Goal: Task Accomplishment & Management: Complete application form

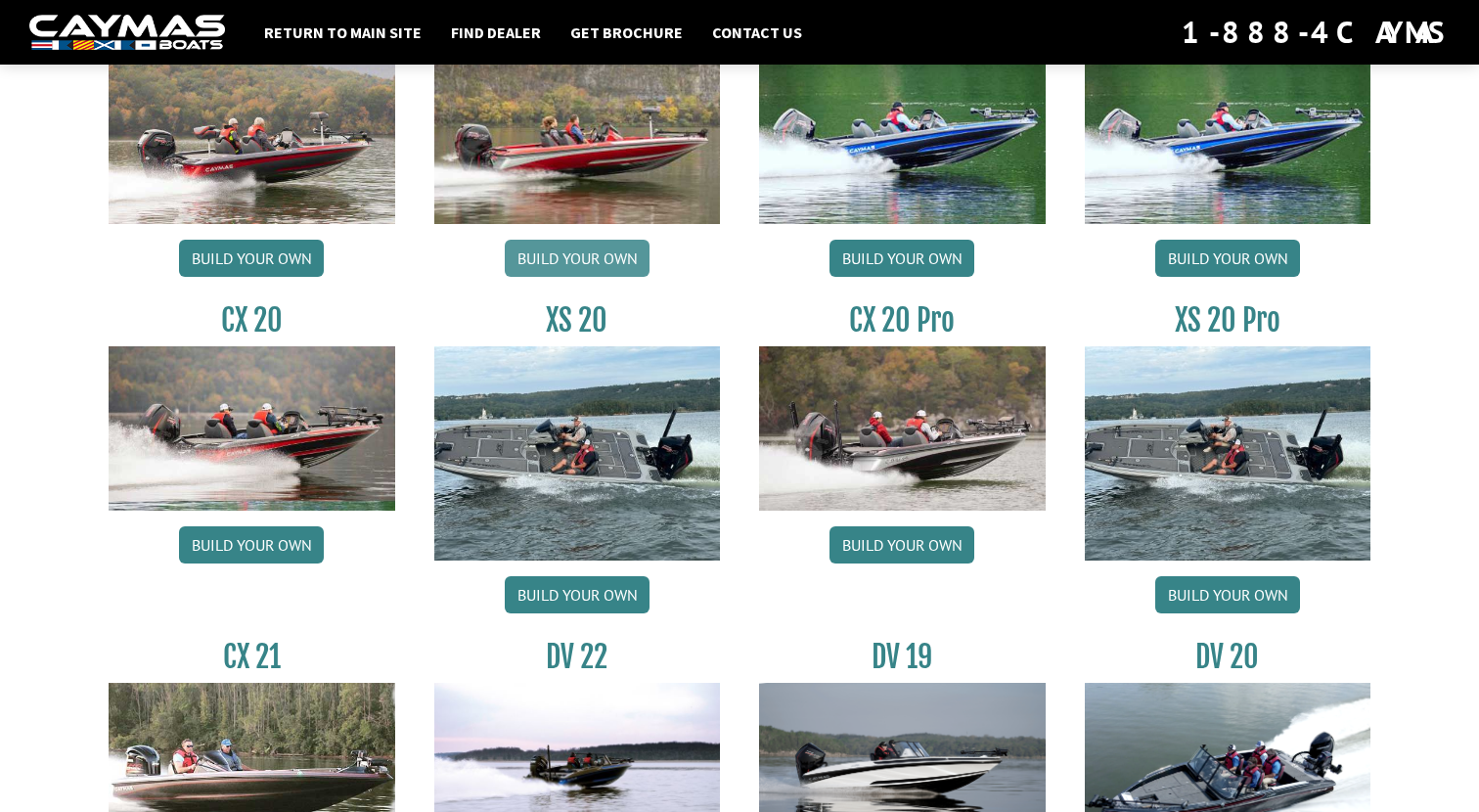
scroll to position [1828, 0]
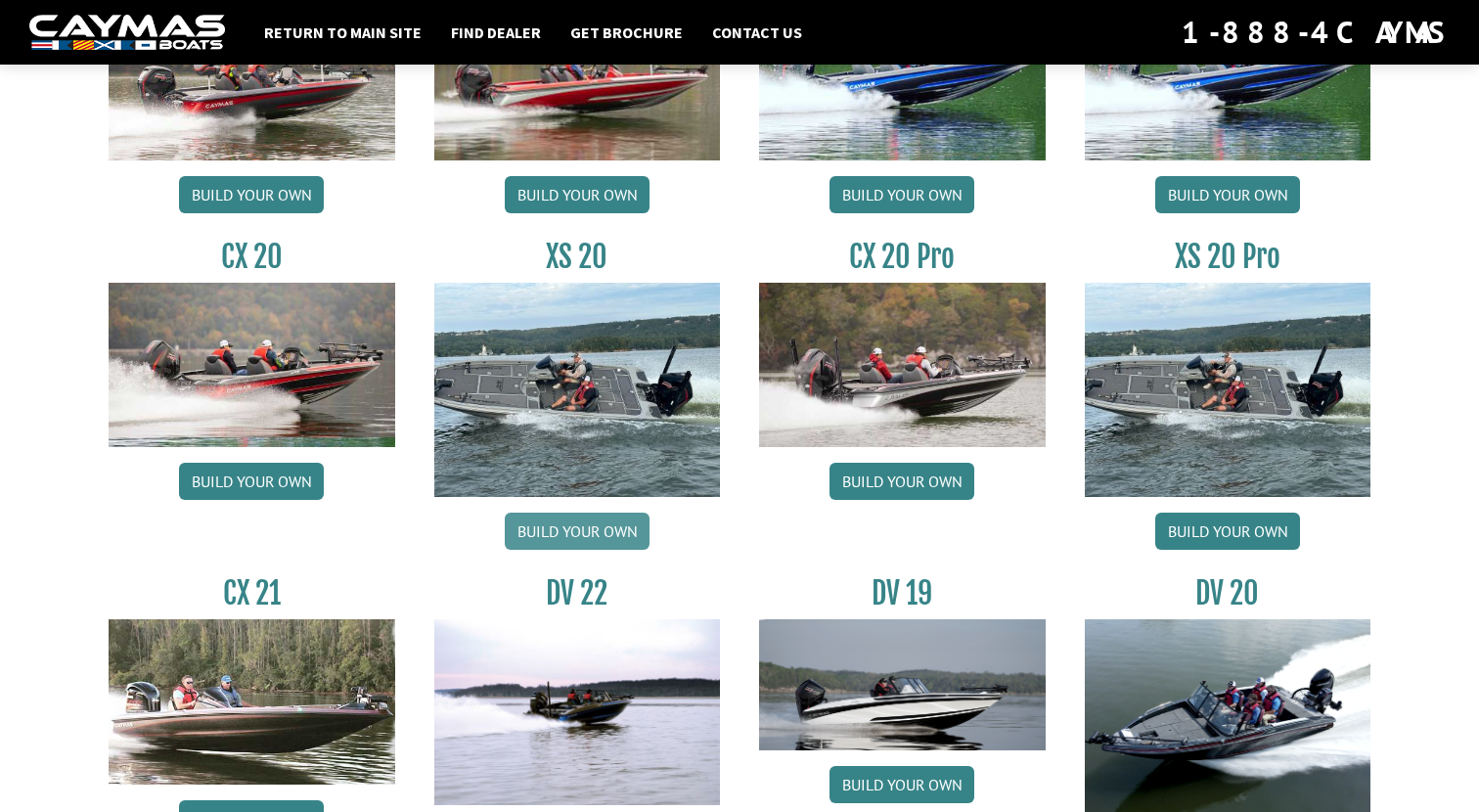
click at [584, 524] on link "Build your own" at bounding box center [577, 530] width 145 height 37
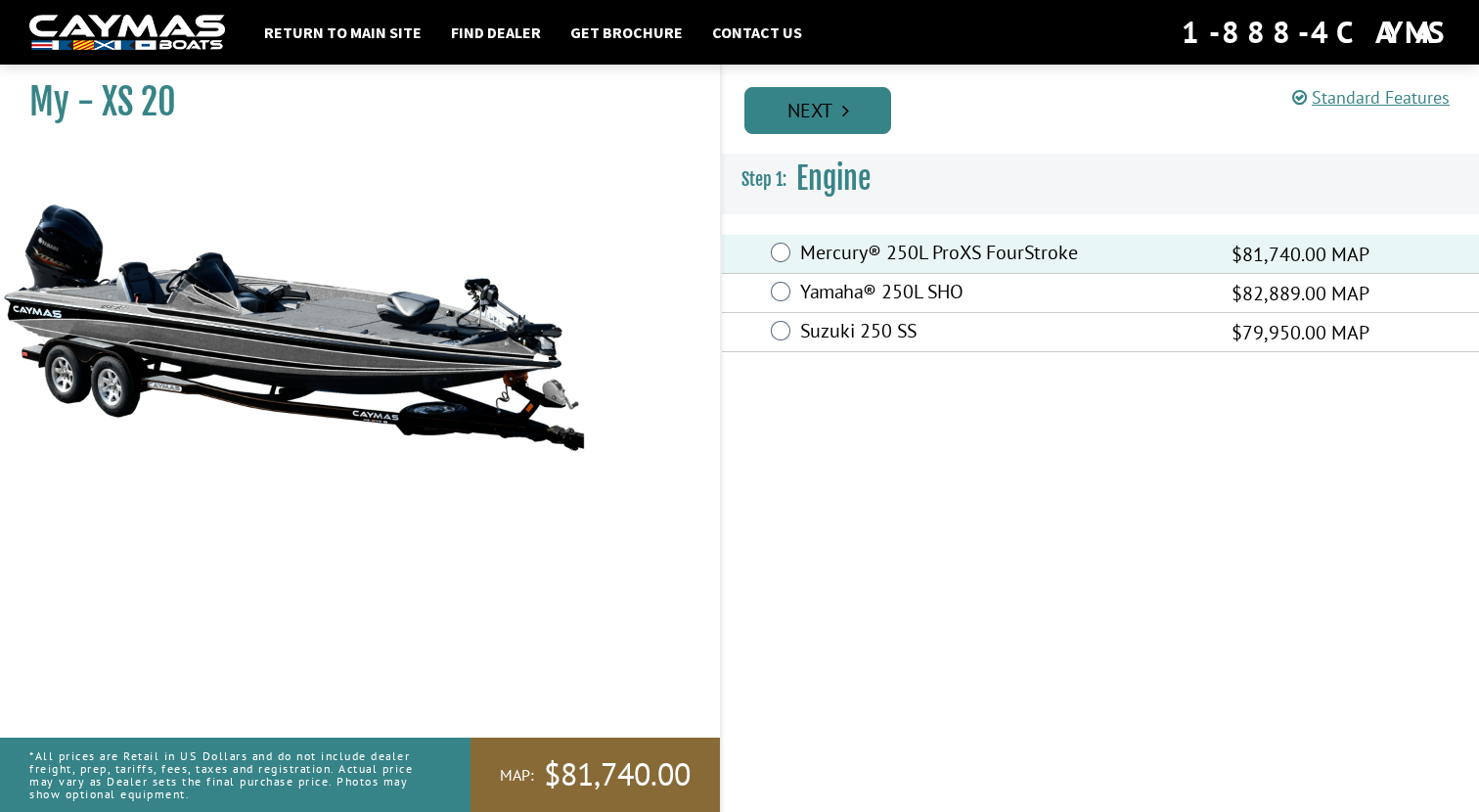
click at [819, 115] on link "Next" at bounding box center [817, 110] width 147 height 47
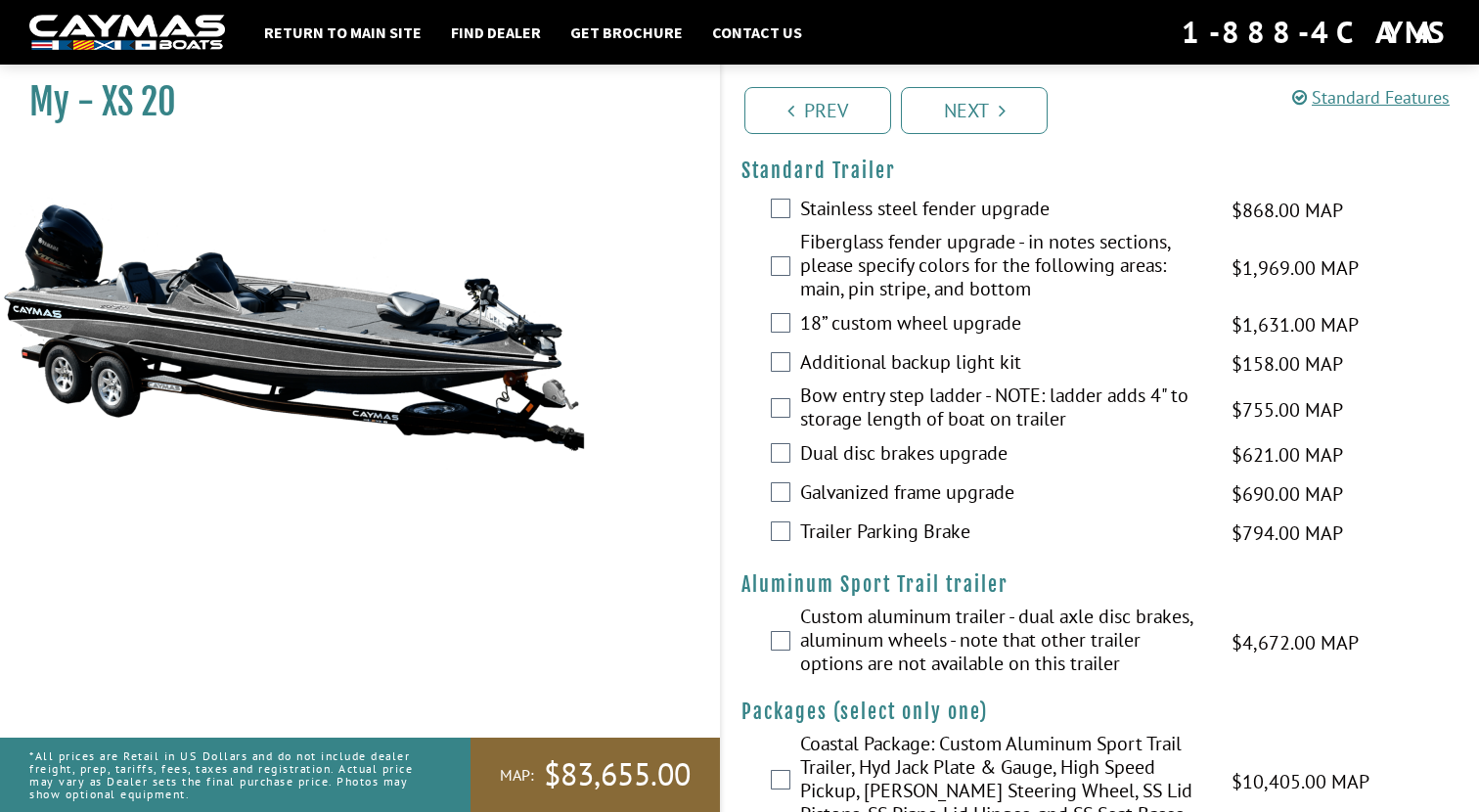
scroll to position [3852, 0]
click at [981, 107] on link "Next" at bounding box center [974, 110] width 147 height 47
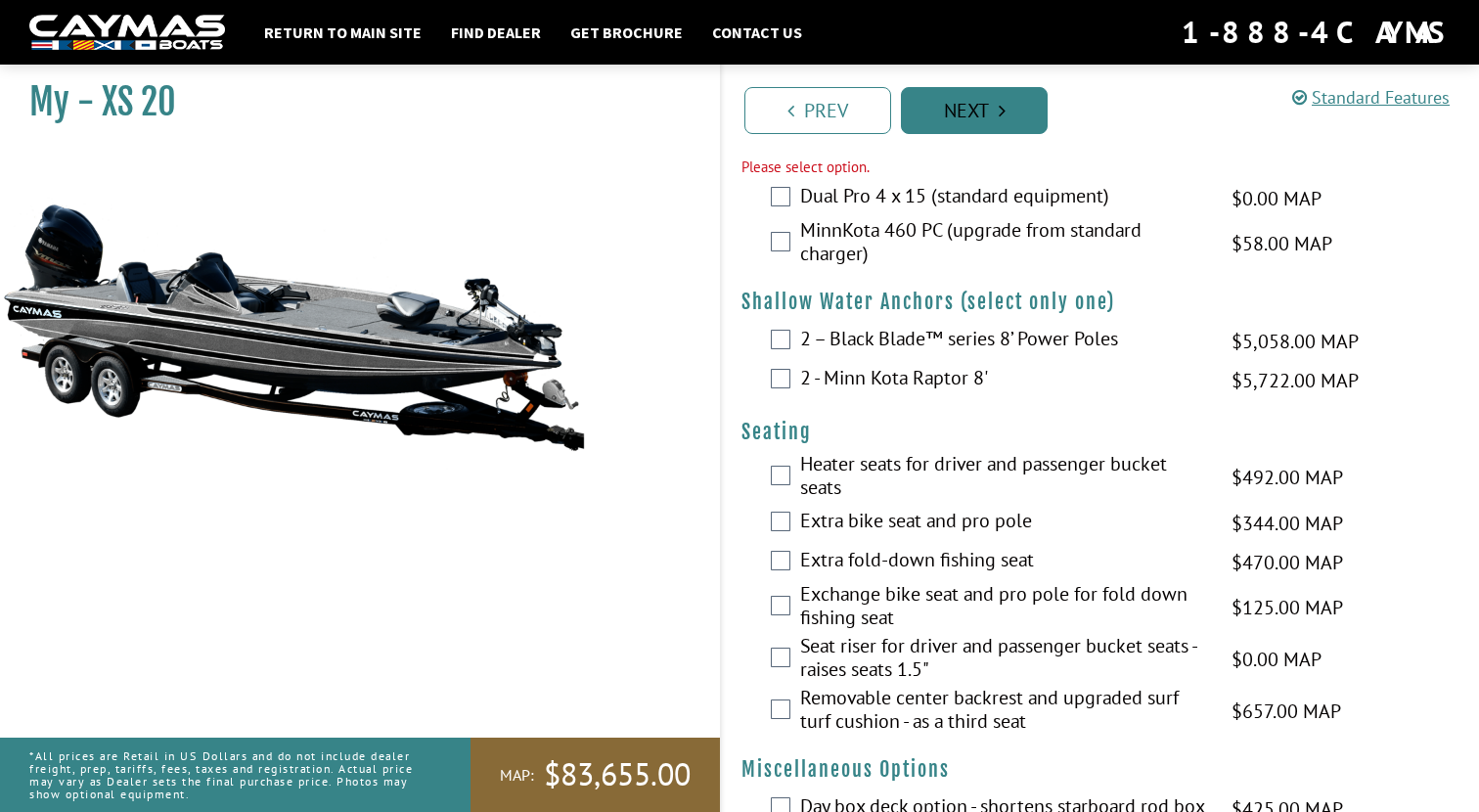
scroll to position [2060, 0]
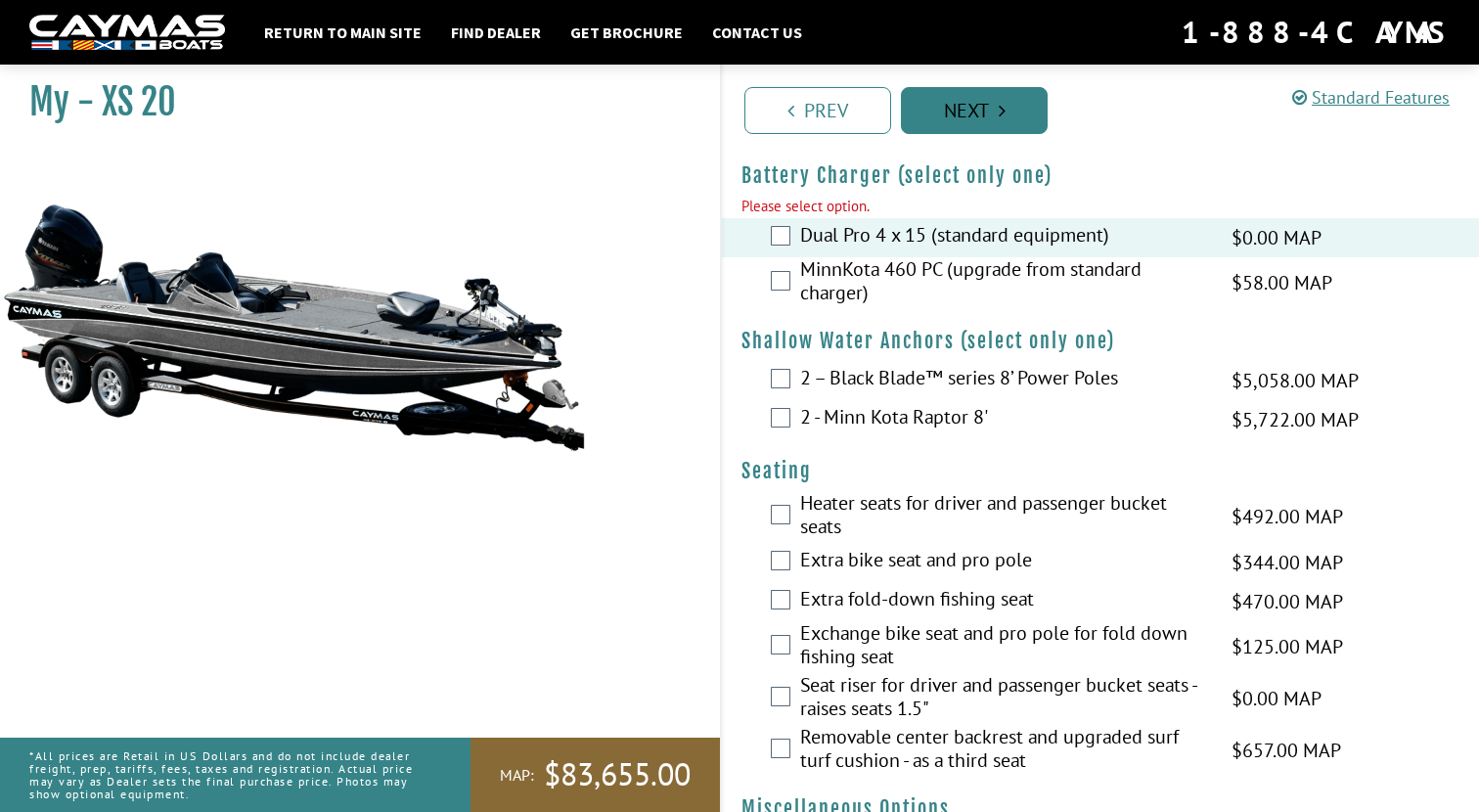
click at [969, 110] on link "Next" at bounding box center [974, 110] width 147 height 47
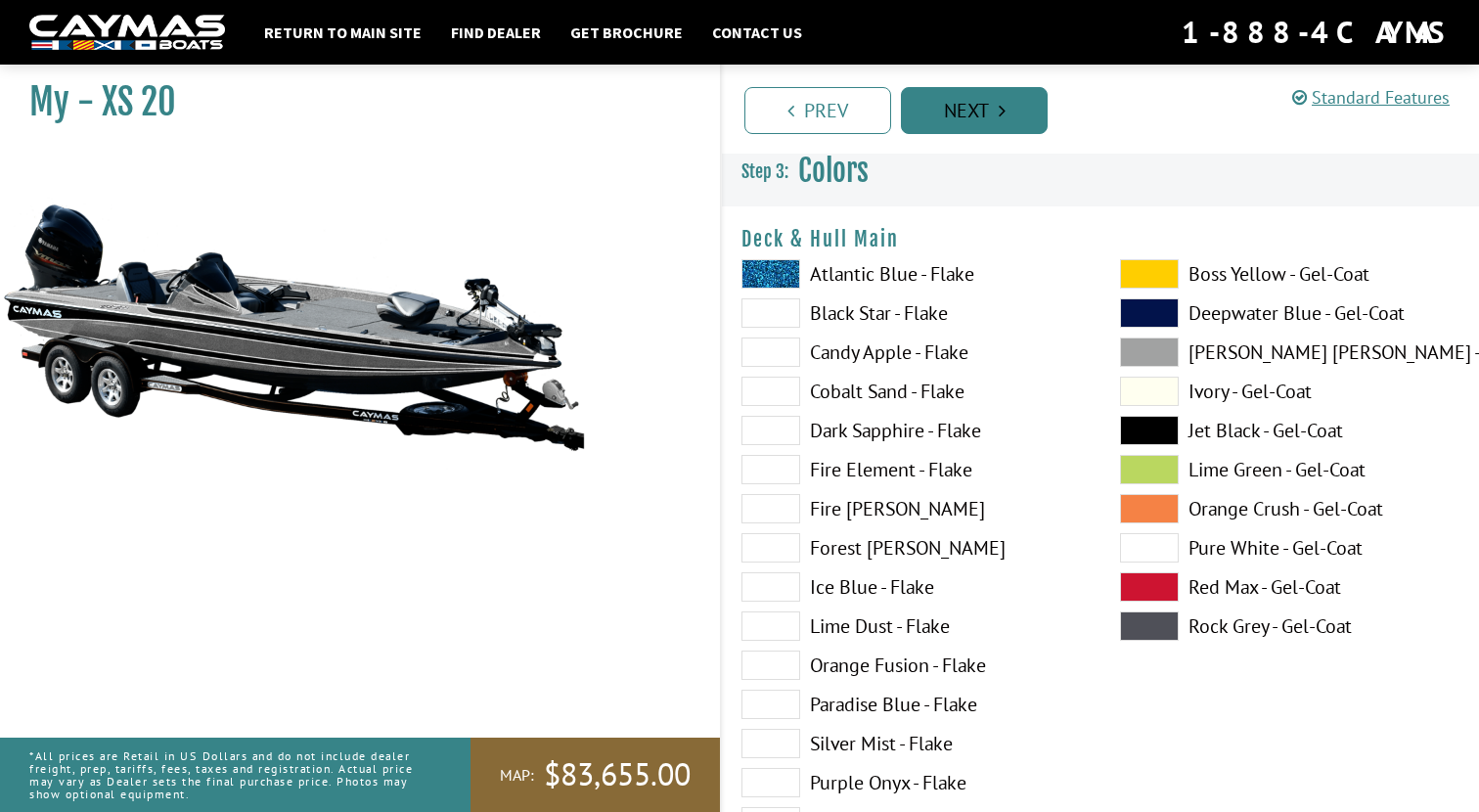
scroll to position [0, 0]
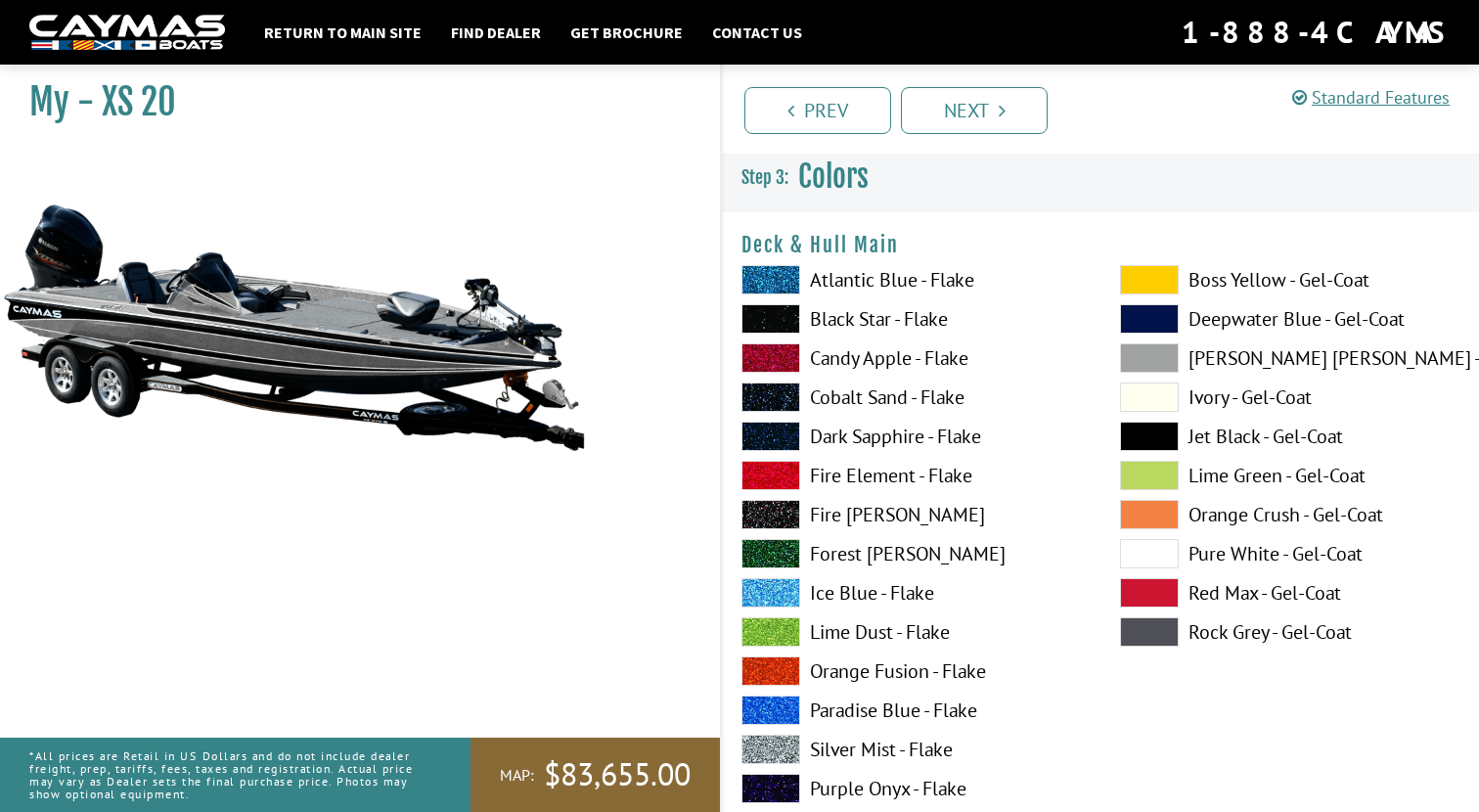
click at [1146, 360] on span at bounding box center [1149, 358] width 59 height 29
click at [1151, 282] on span at bounding box center [1149, 279] width 59 height 29
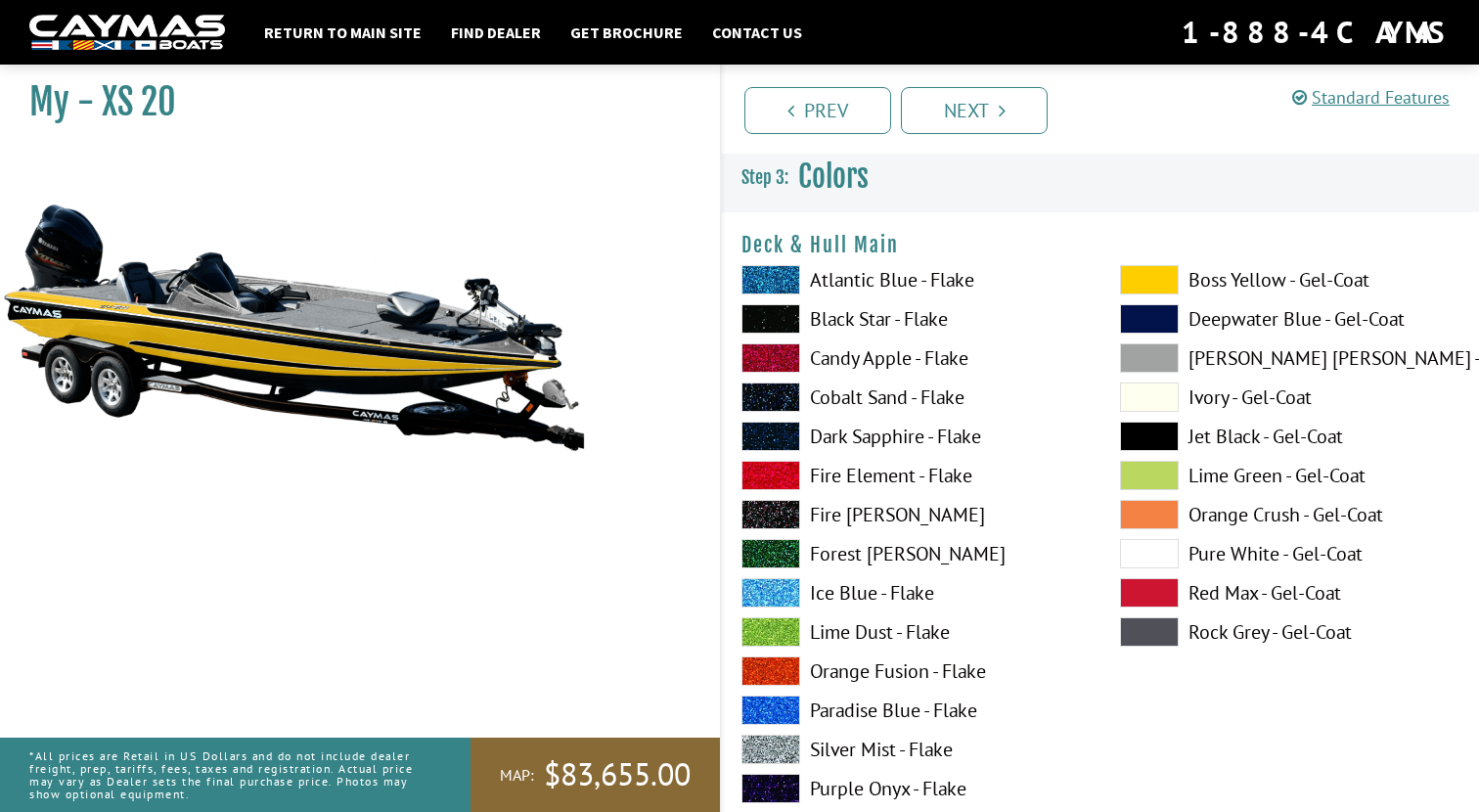
click at [1151, 282] on span at bounding box center [1149, 279] width 59 height 29
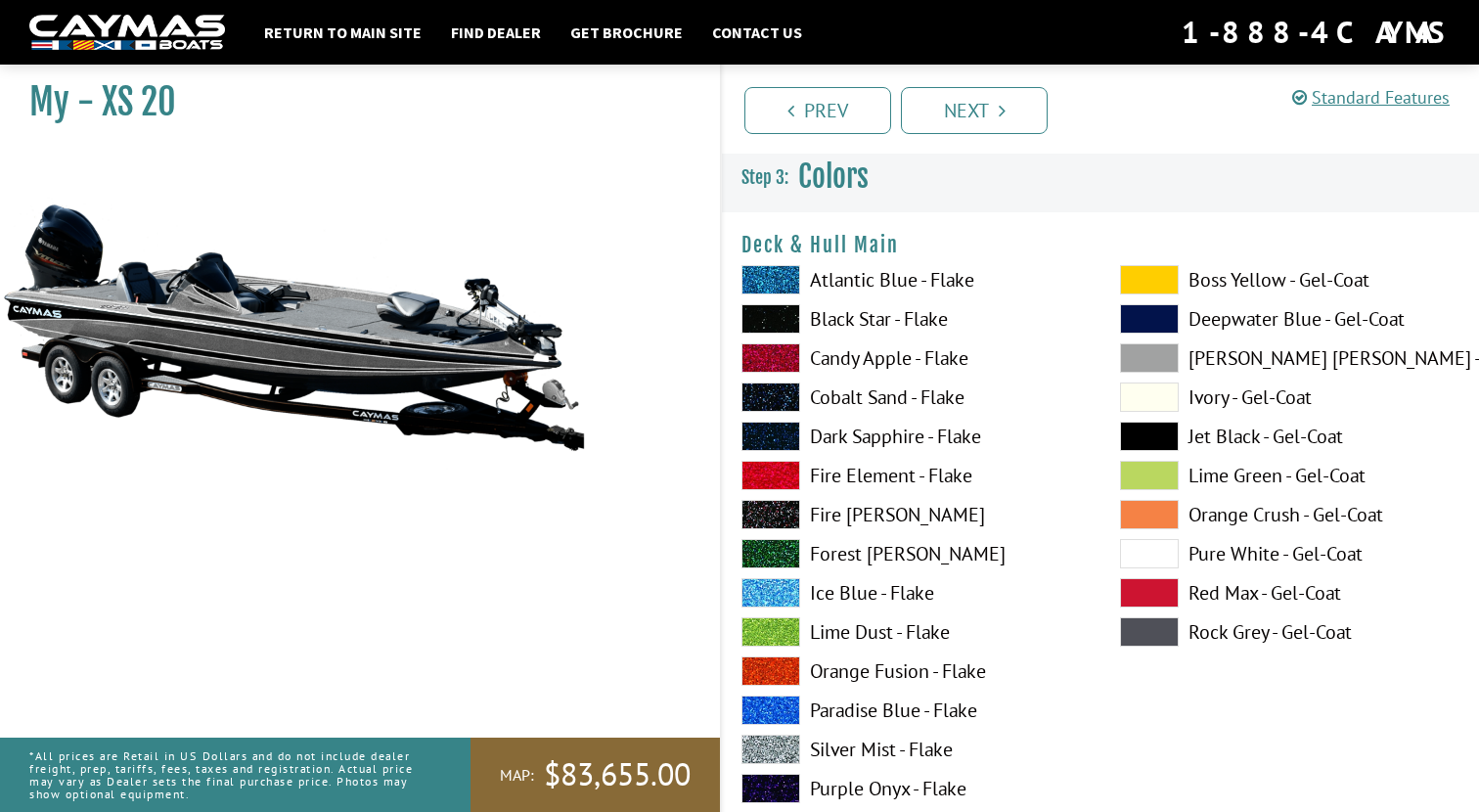
click at [1151, 282] on span at bounding box center [1149, 279] width 59 height 29
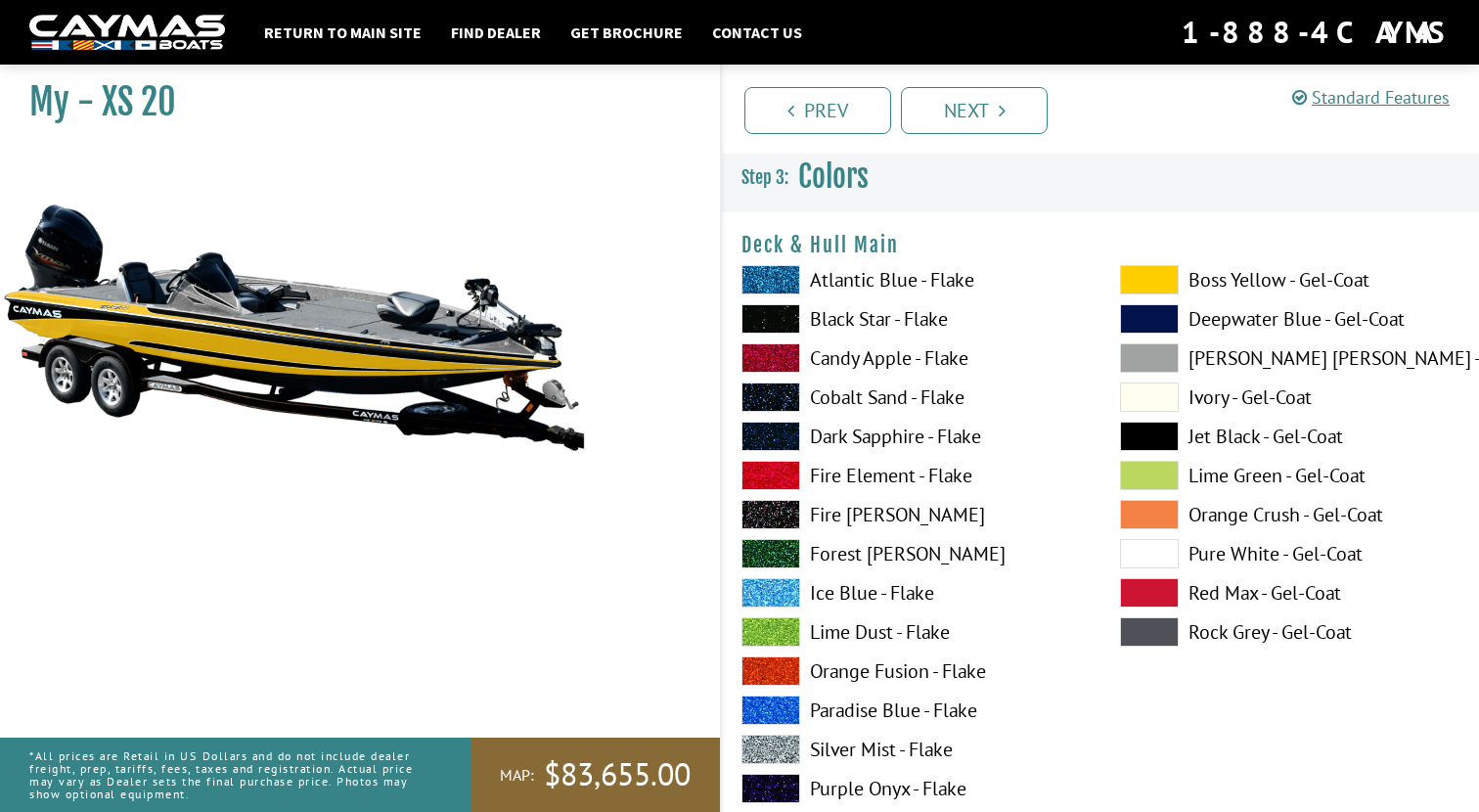
click at [1147, 632] on span at bounding box center [1149, 631] width 59 height 29
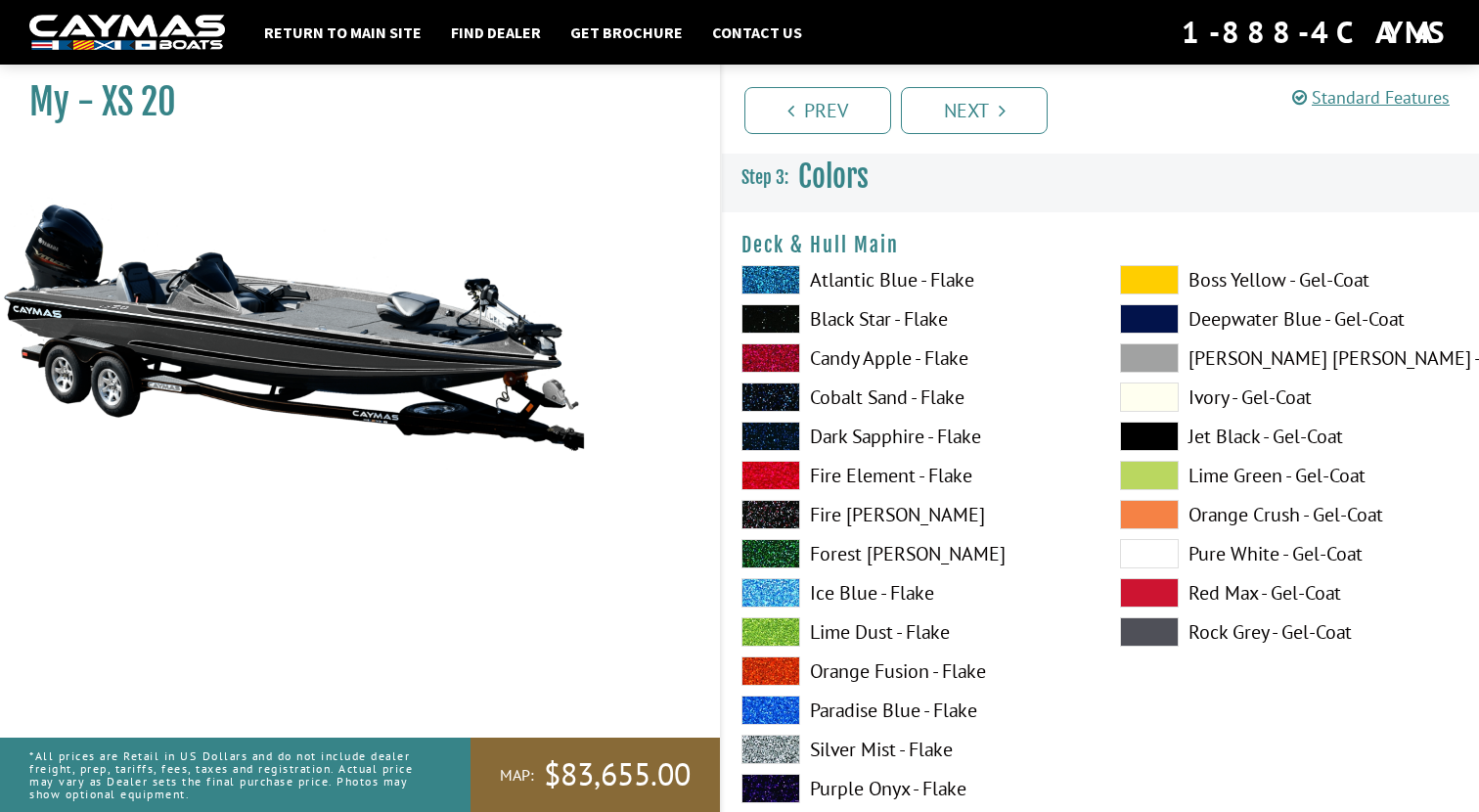
click at [1150, 363] on span at bounding box center [1149, 358] width 59 height 29
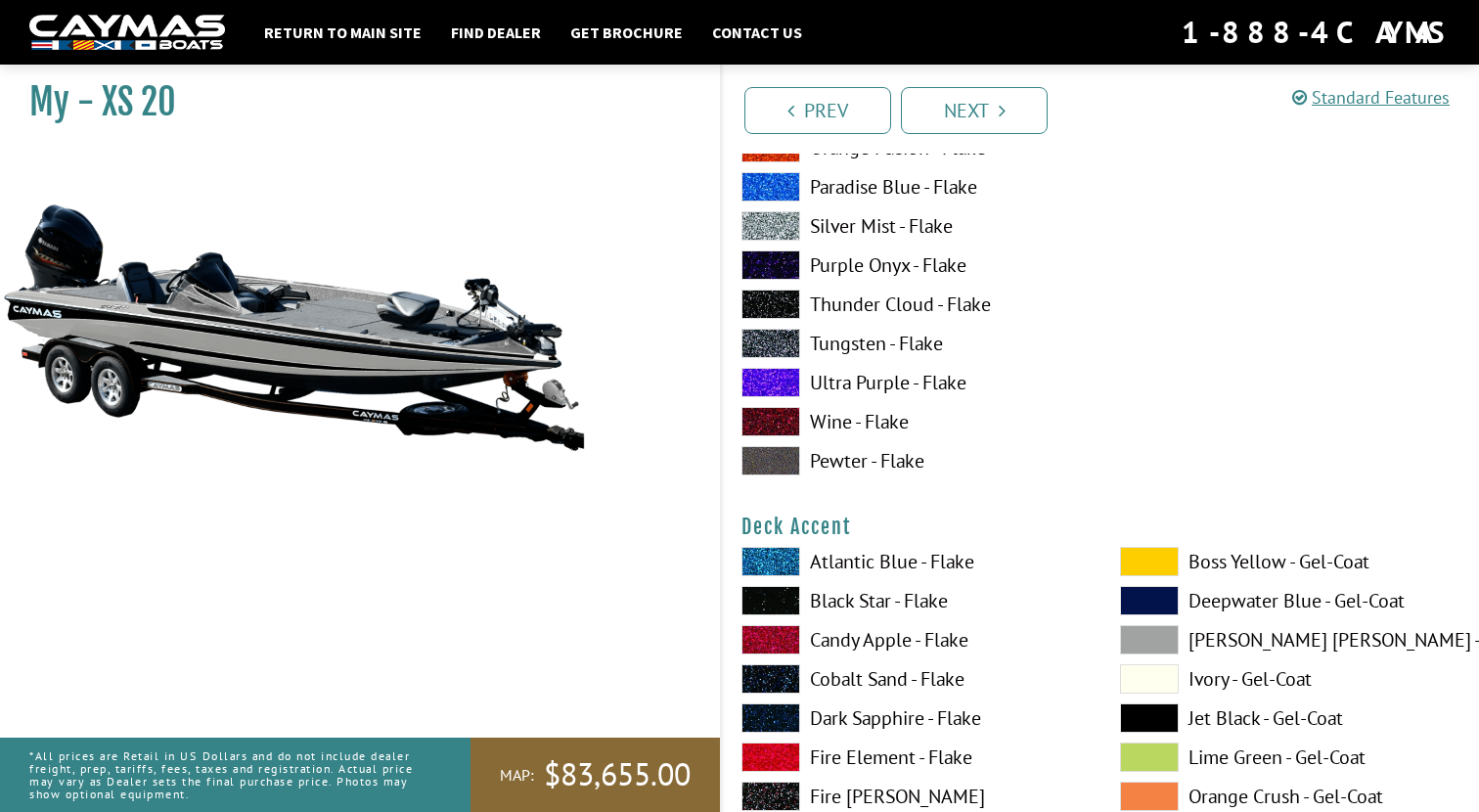
scroll to position [666, 0]
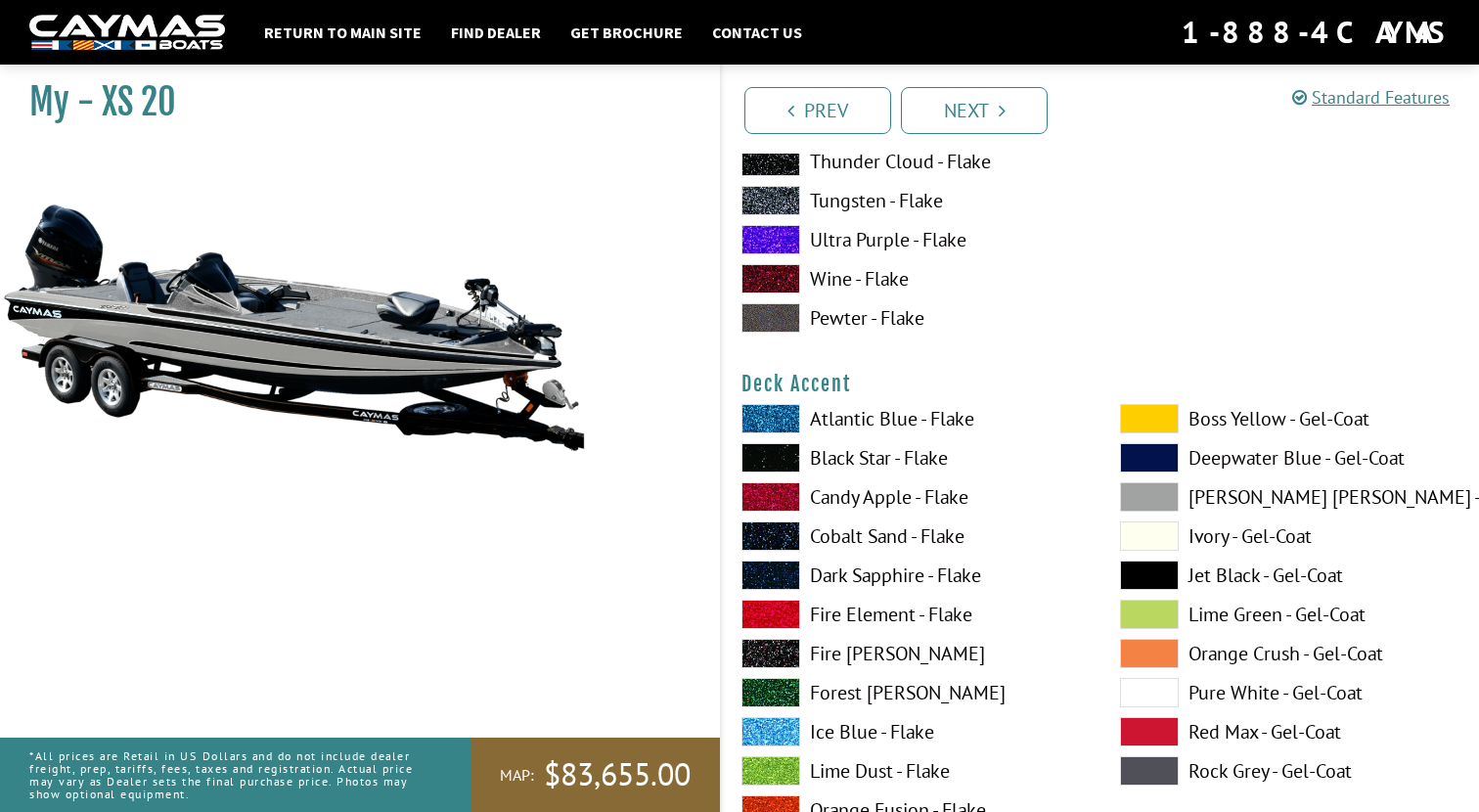
click at [769, 412] on span at bounding box center [770, 417] width 59 height 29
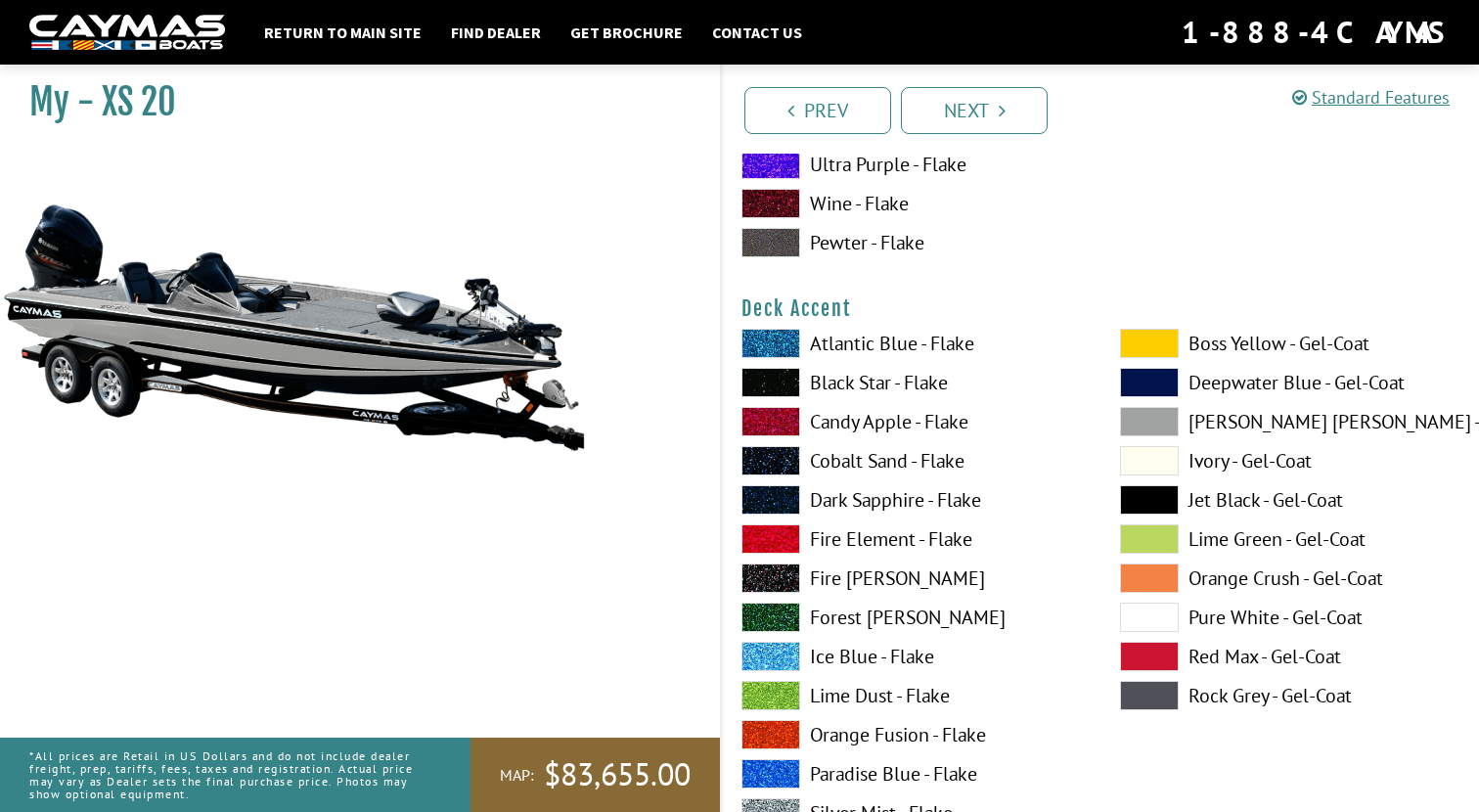
scroll to position [758, 0]
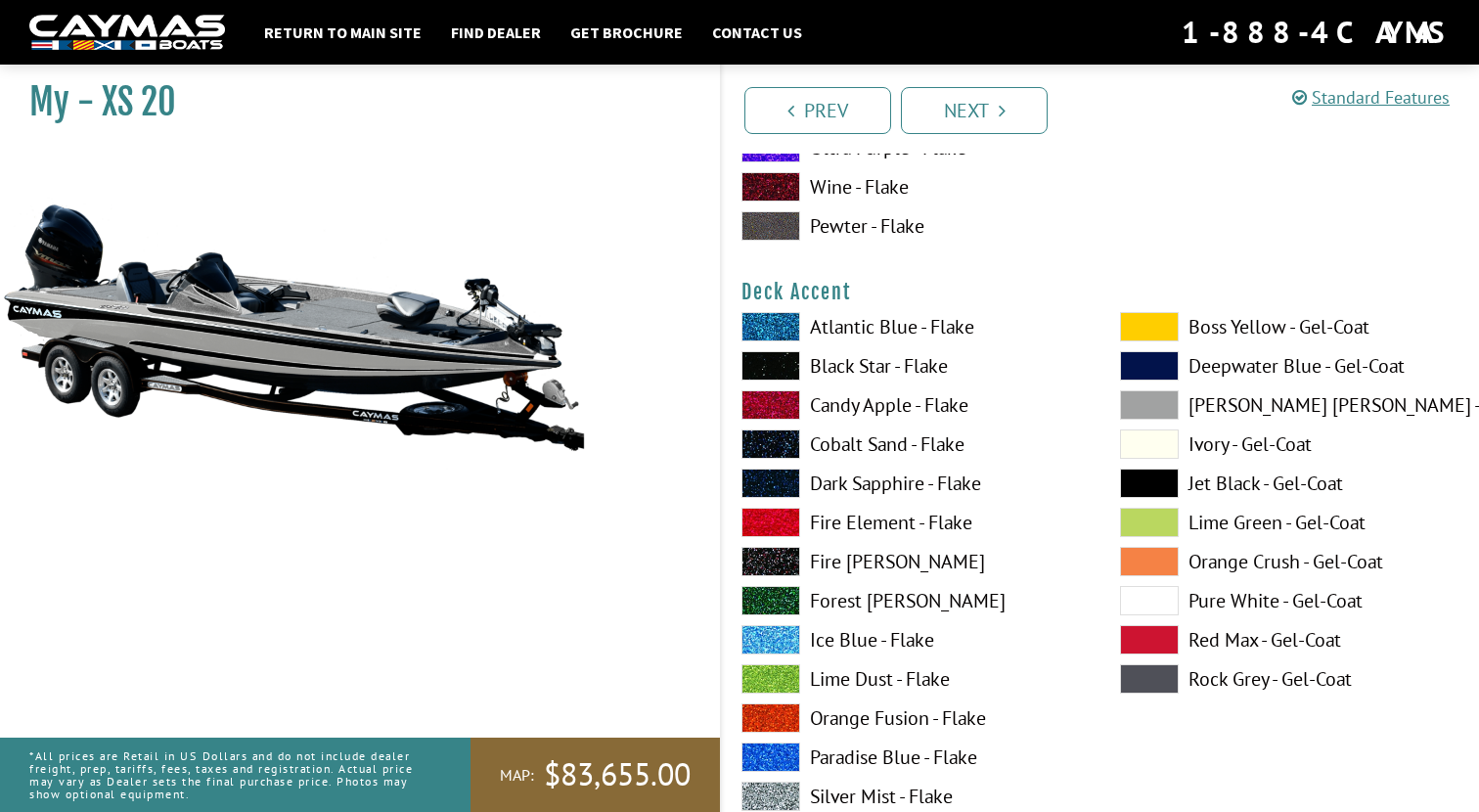
click at [1152, 410] on span at bounding box center [1149, 405] width 59 height 29
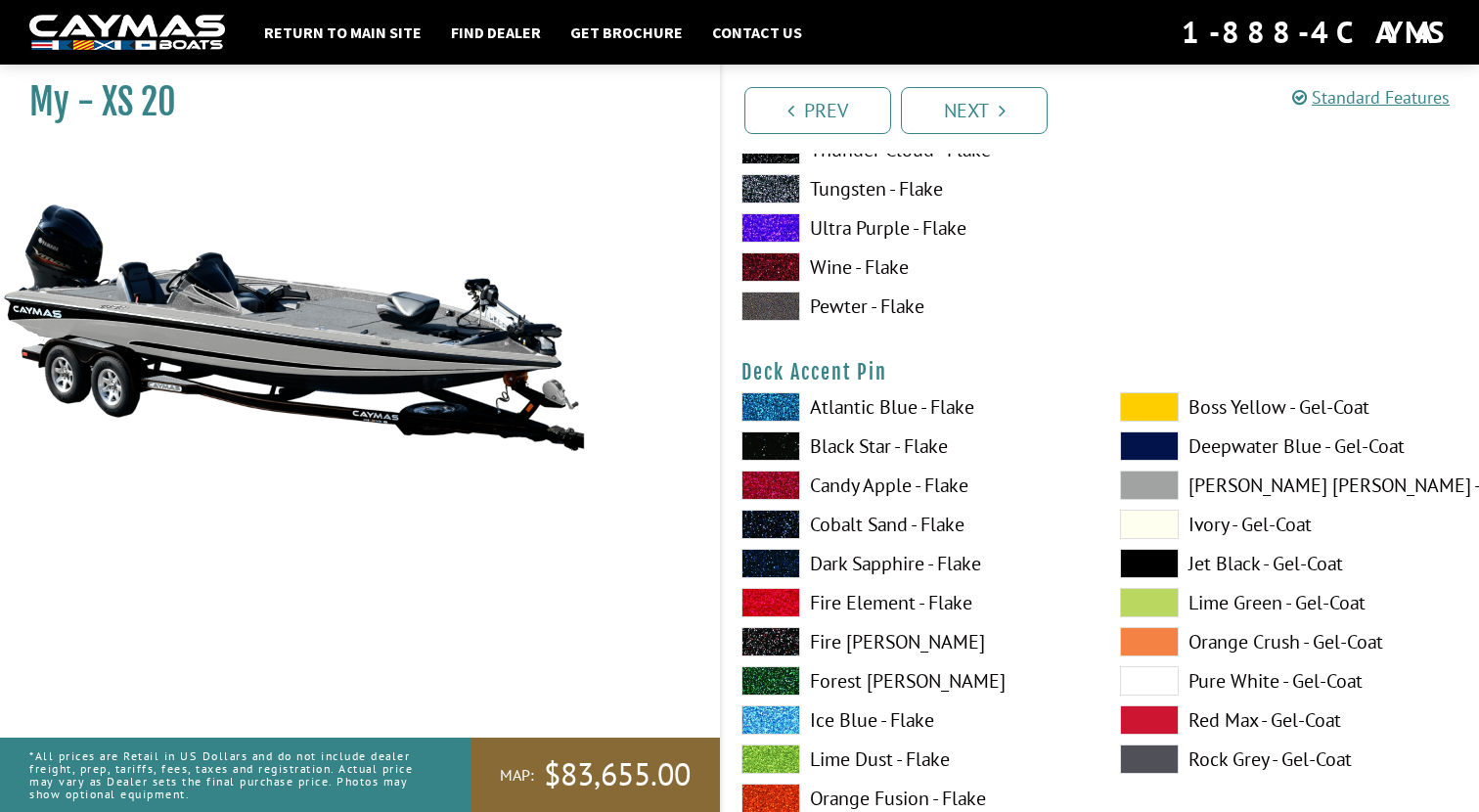
scroll to position [1482, 0]
click at [1151, 401] on span at bounding box center [1149, 406] width 59 height 29
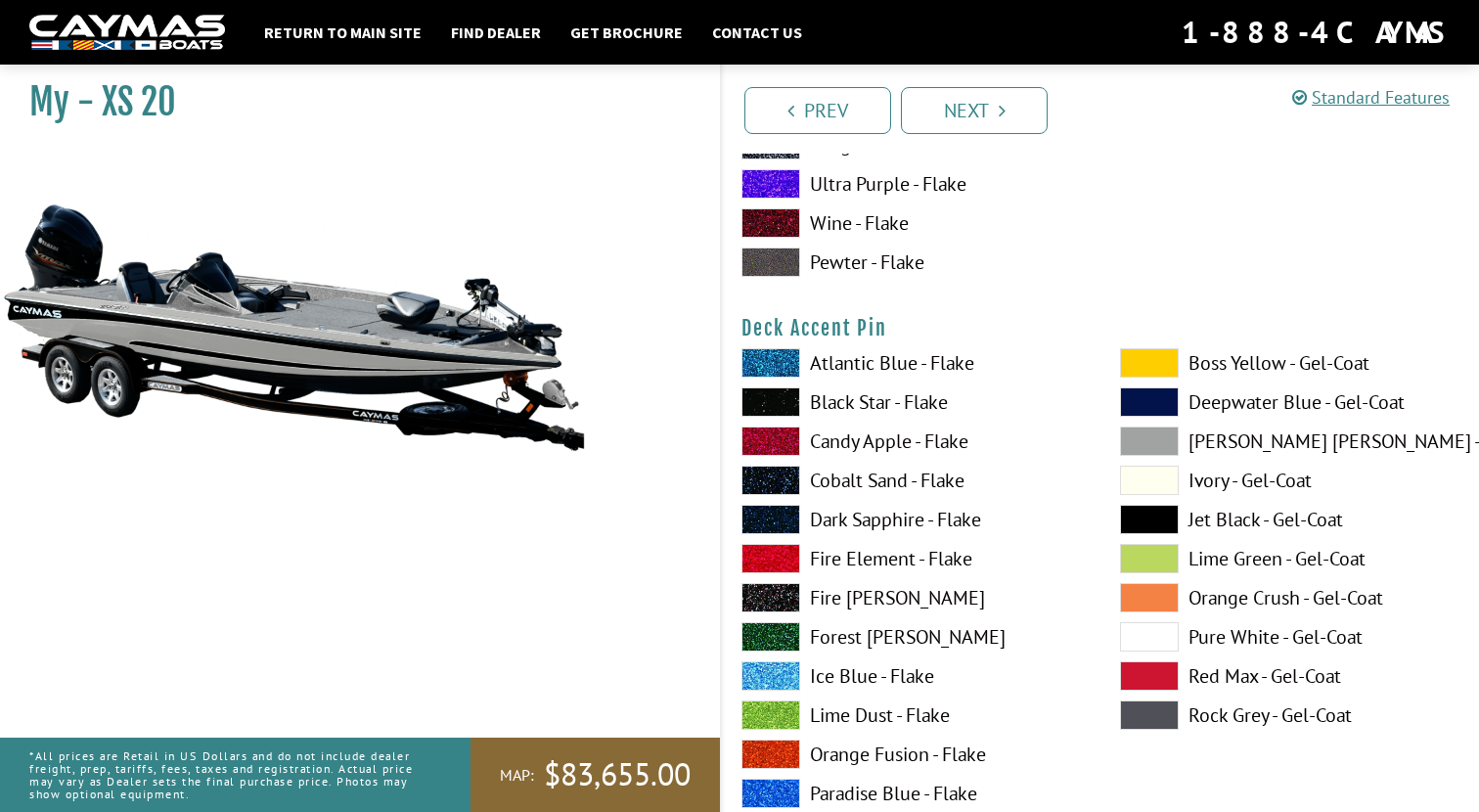
click at [1148, 667] on span at bounding box center [1149, 675] width 59 height 29
click at [1152, 631] on span at bounding box center [1149, 636] width 59 height 29
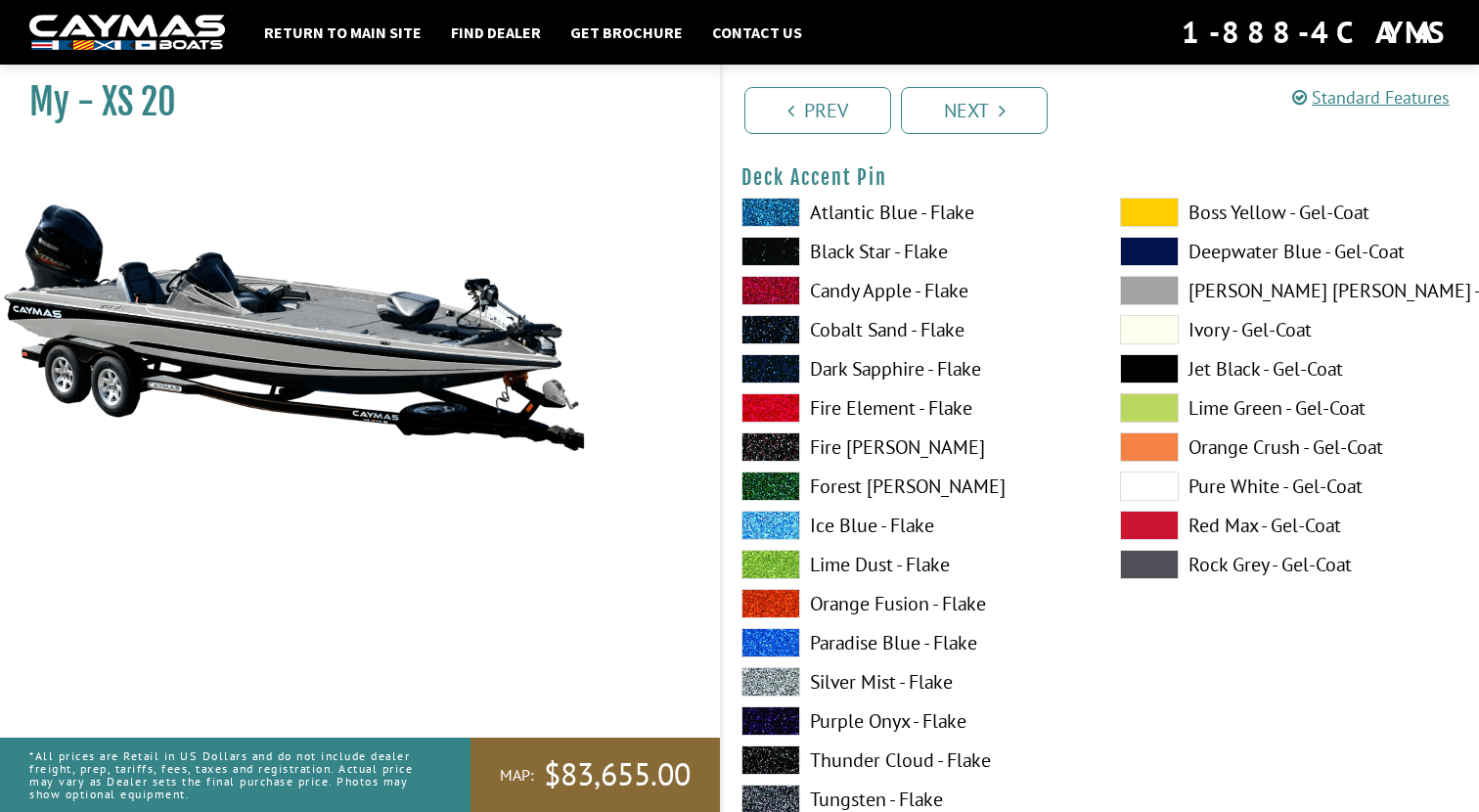
scroll to position [1827, 0]
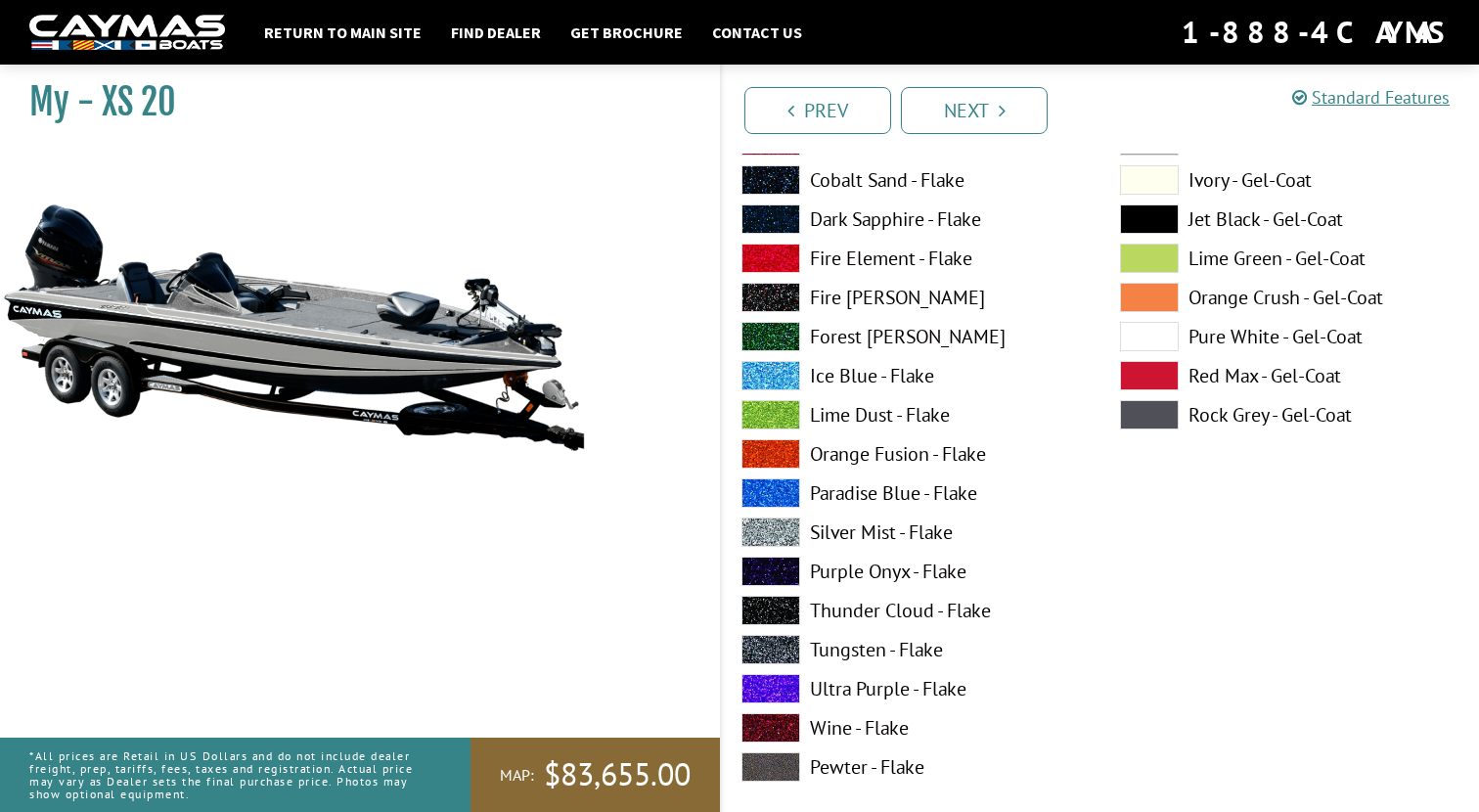
click at [773, 450] on span at bounding box center [770, 453] width 59 height 29
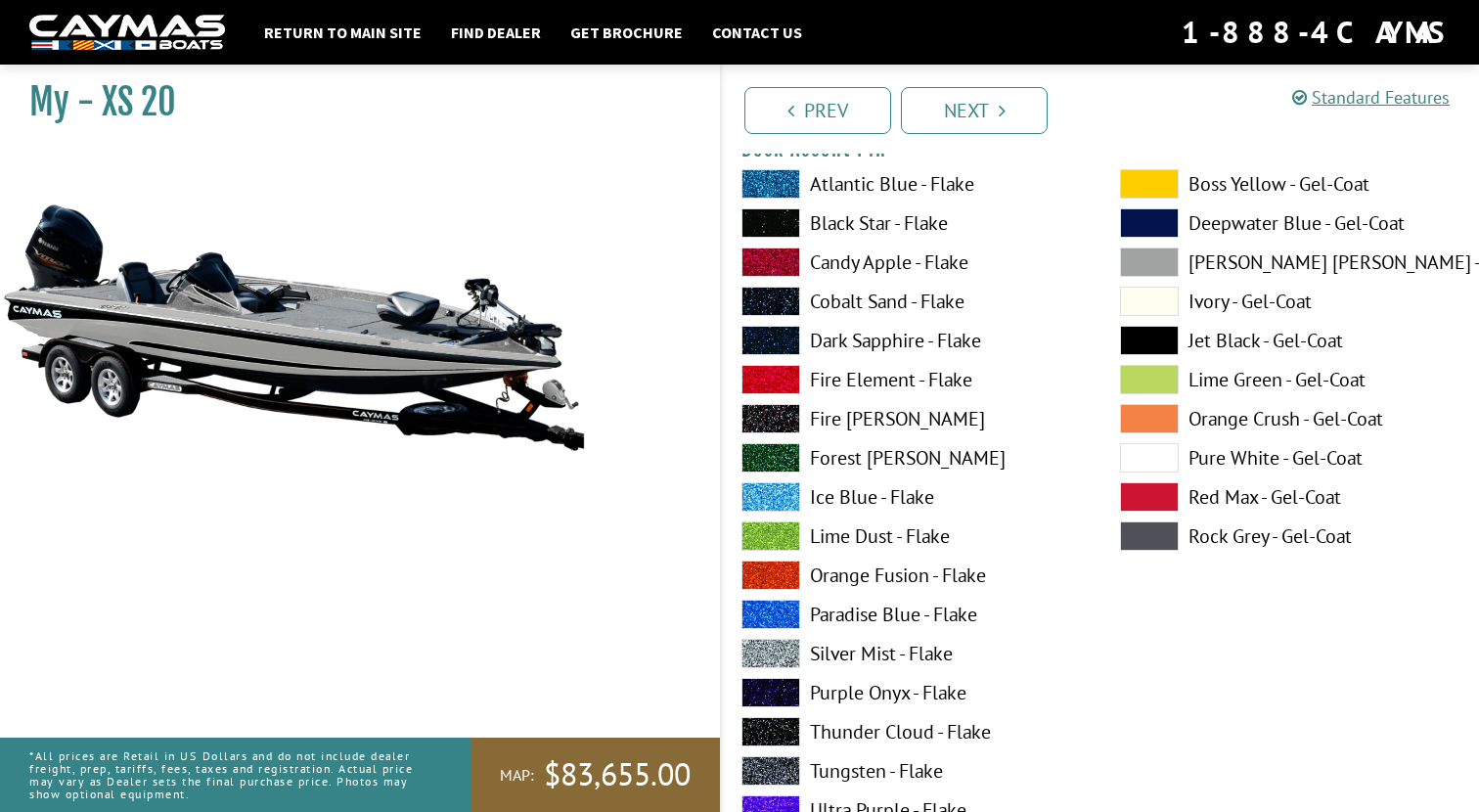
scroll to position [1658, 0]
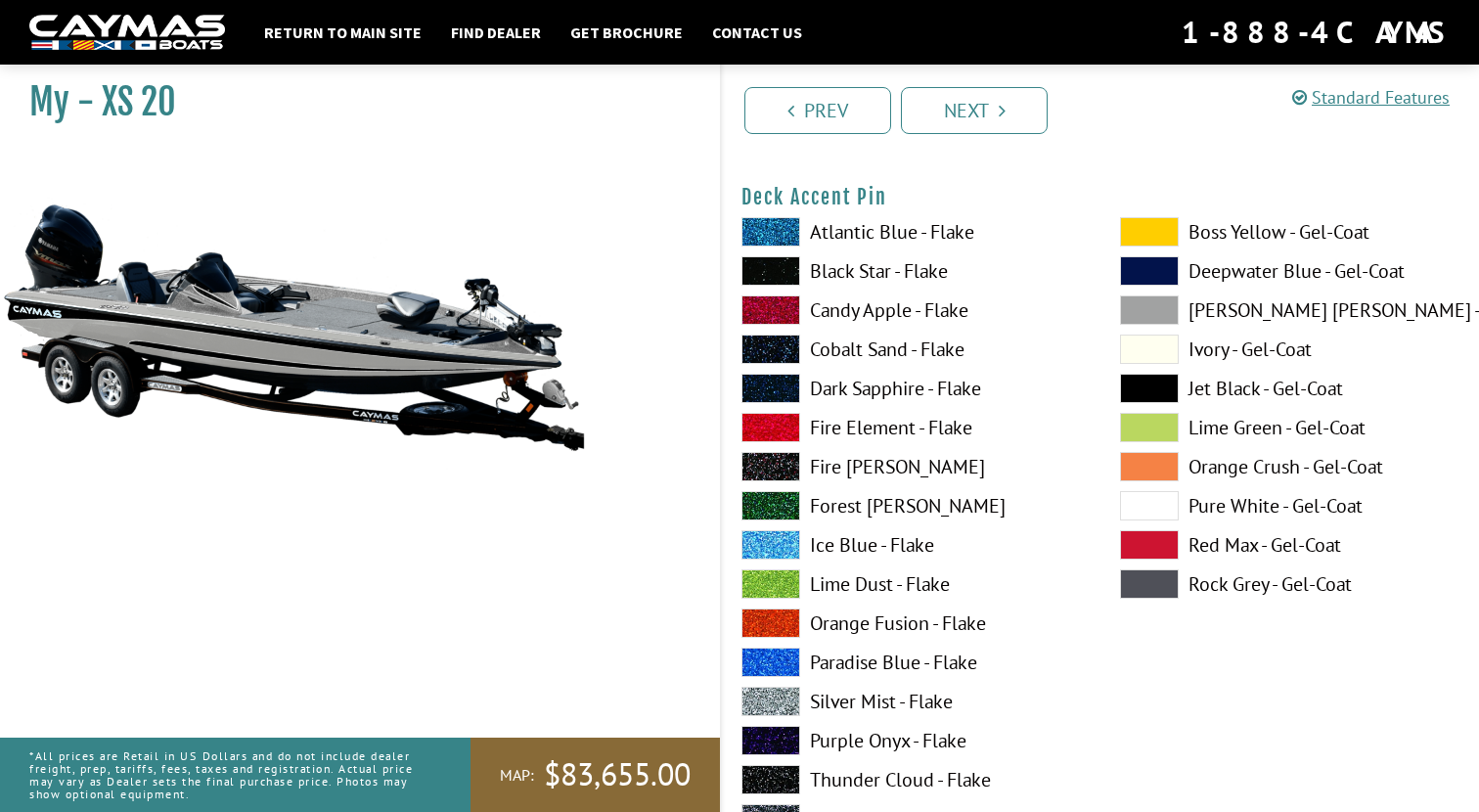
click at [771, 265] on span at bounding box center [770, 271] width 59 height 29
click at [1171, 306] on span at bounding box center [1149, 310] width 59 height 29
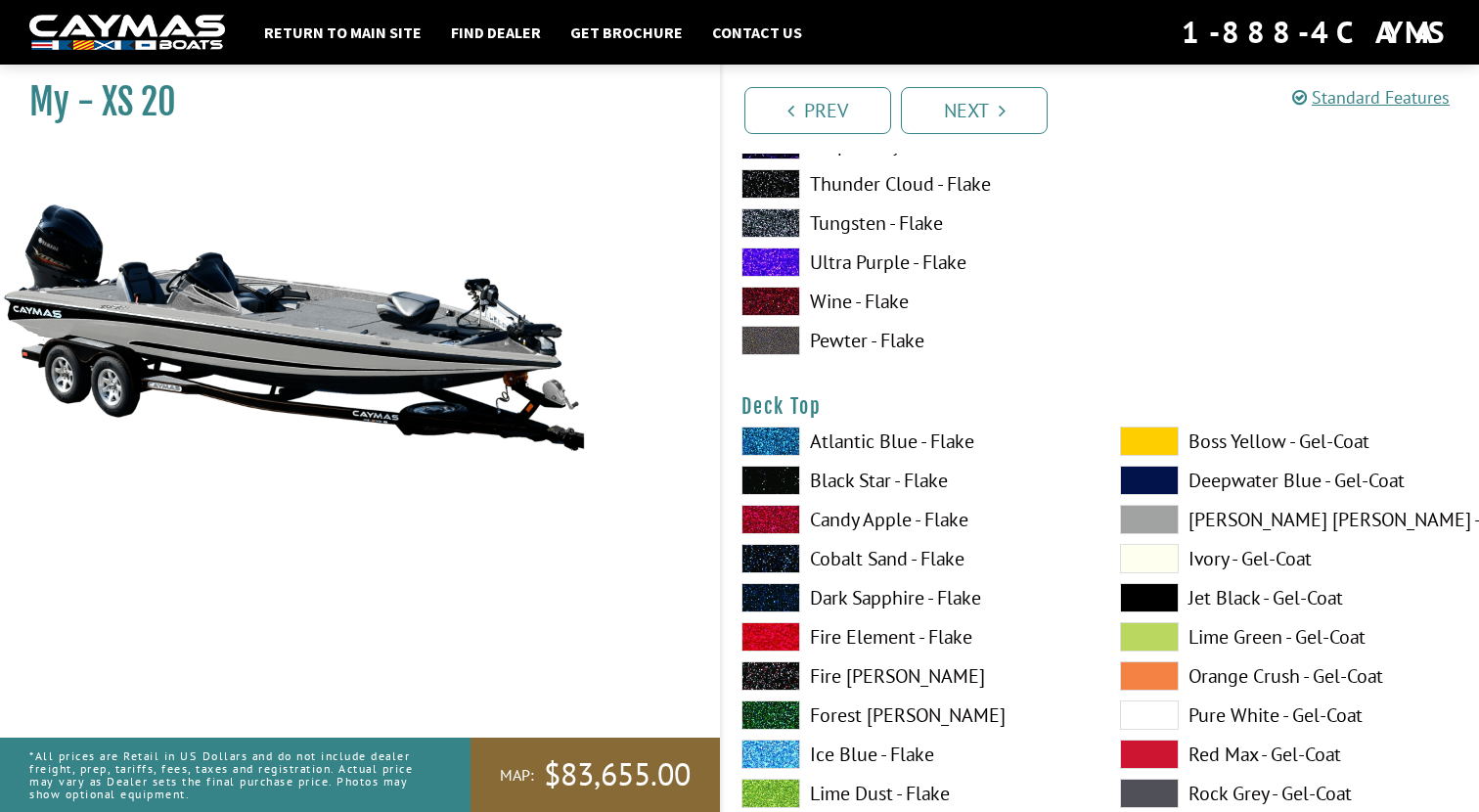
scroll to position [2266, 0]
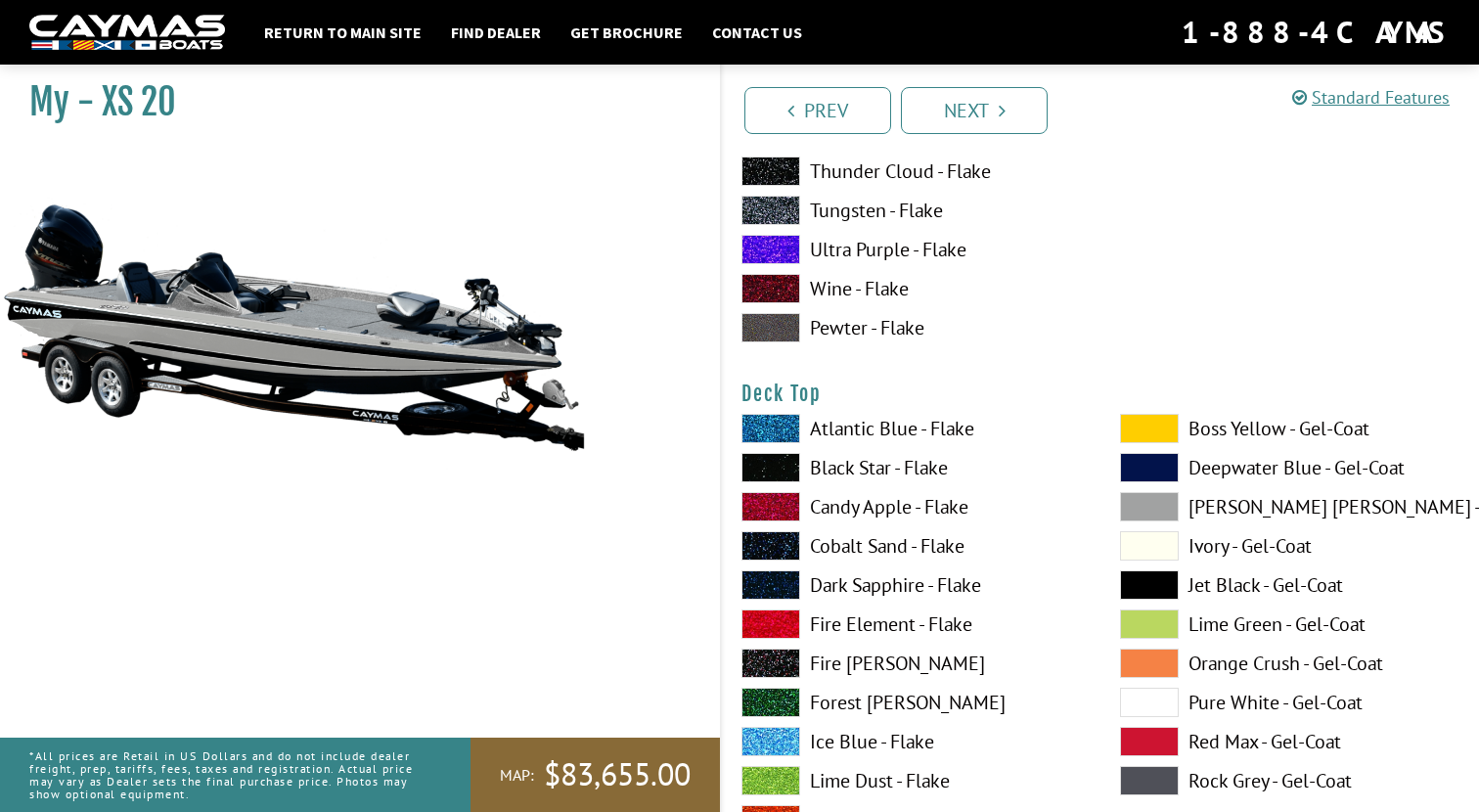
click at [1146, 434] on span at bounding box center [1149, 427] width 59 height 29
click at [1150, 505] on span at bounding box center [1149, 505] width 59 height 29
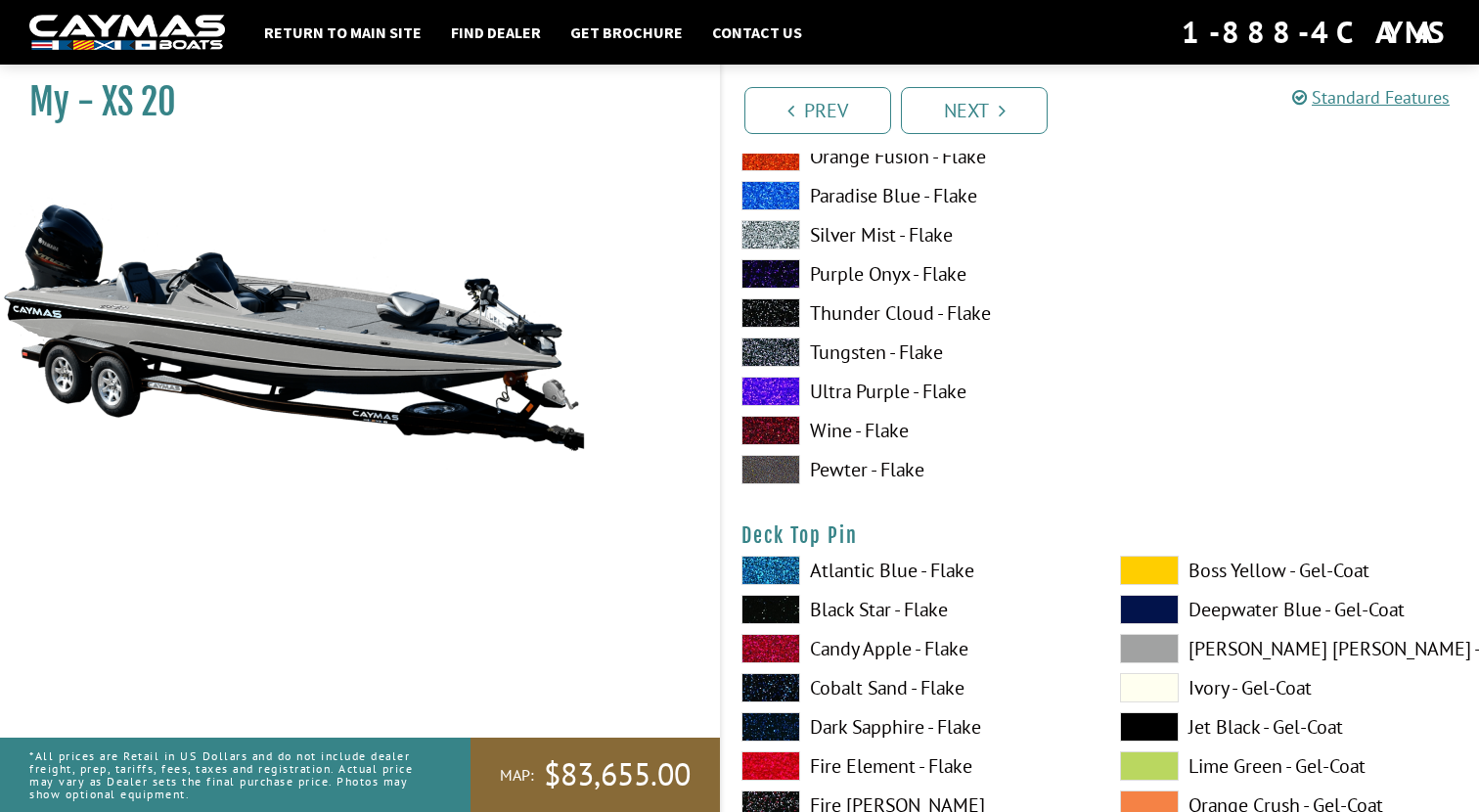
scroll to position [2948, 0]
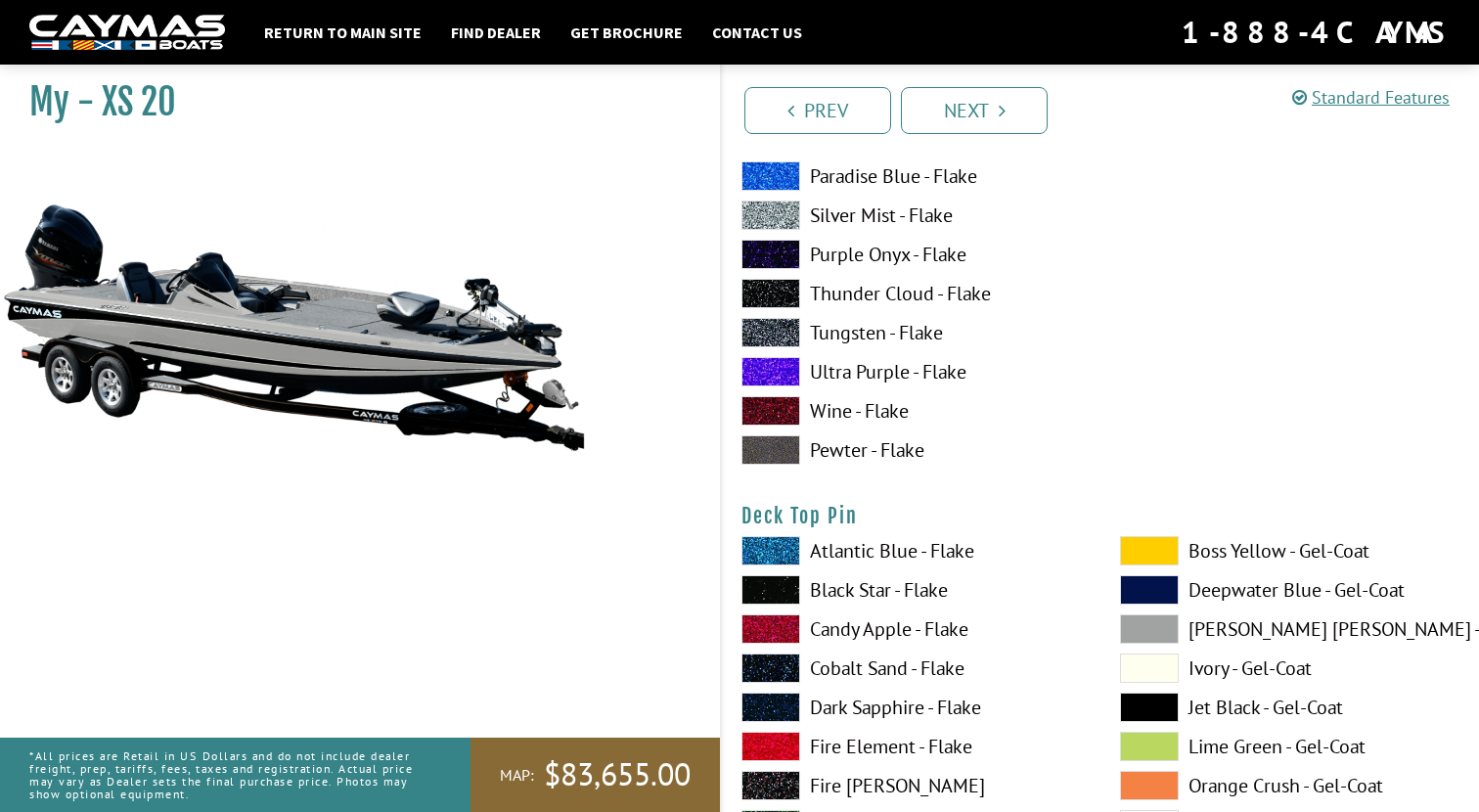
click at [1139, 550] on span at bounding box center [1149, 550] width 59 height 29
click at [1155, 625] on span at bounding box center [1149, 628] width 59 height 29
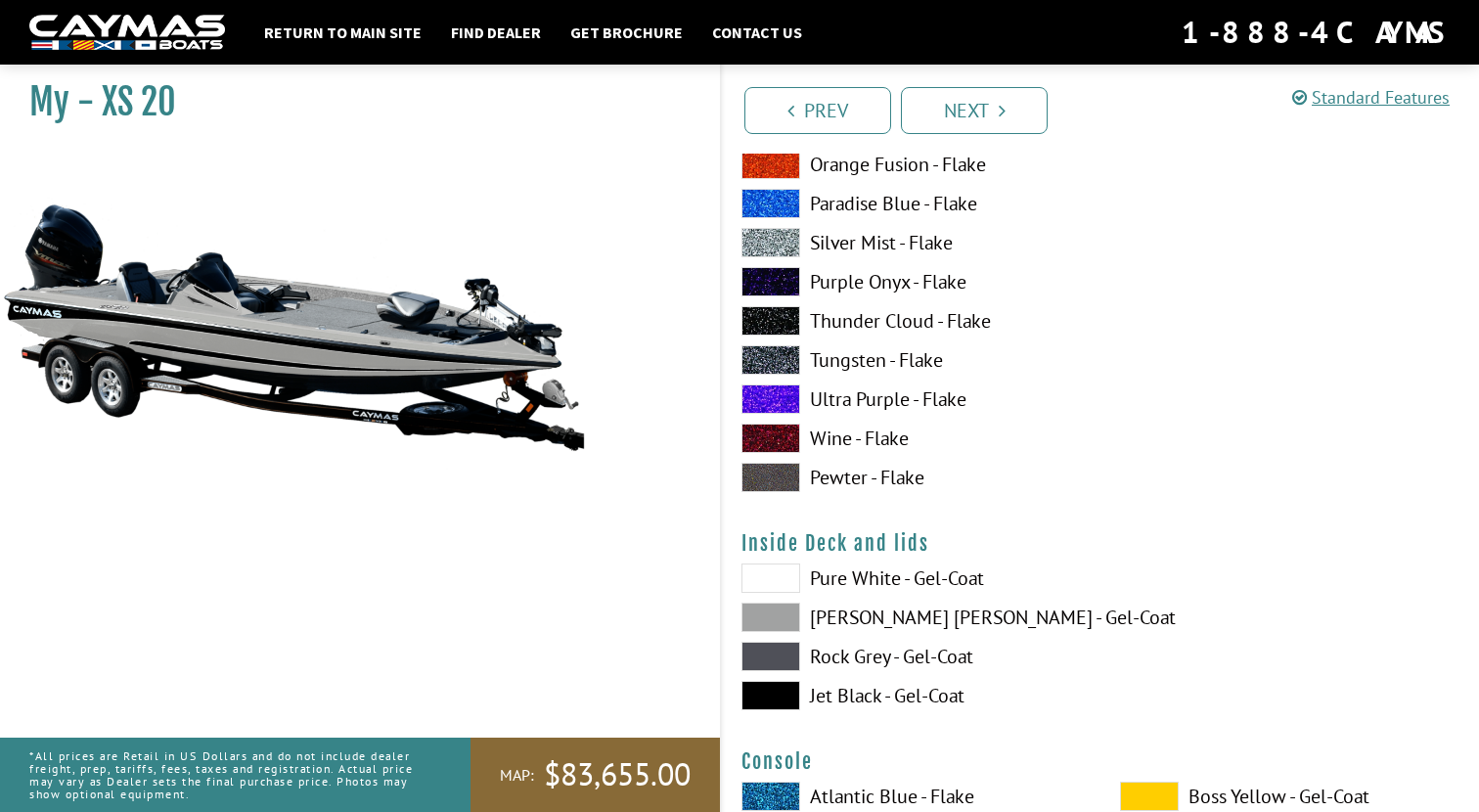
scroll to position [3790, 0]
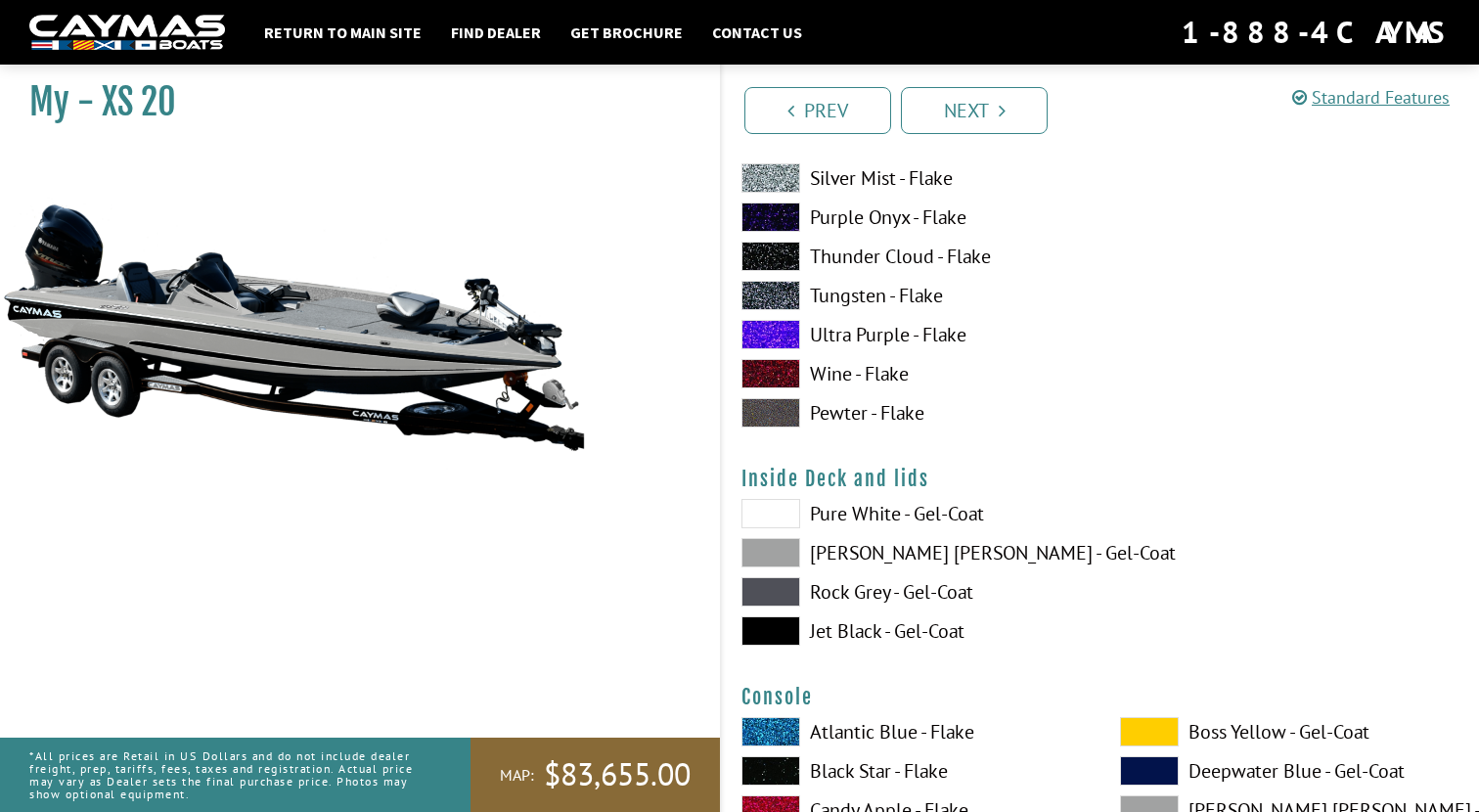
click at [775, 624] on span at bounding box center [770, 630] width 59 height 29
click at [774, 553] on span at bounding box center [770, 551] width 59 height 29
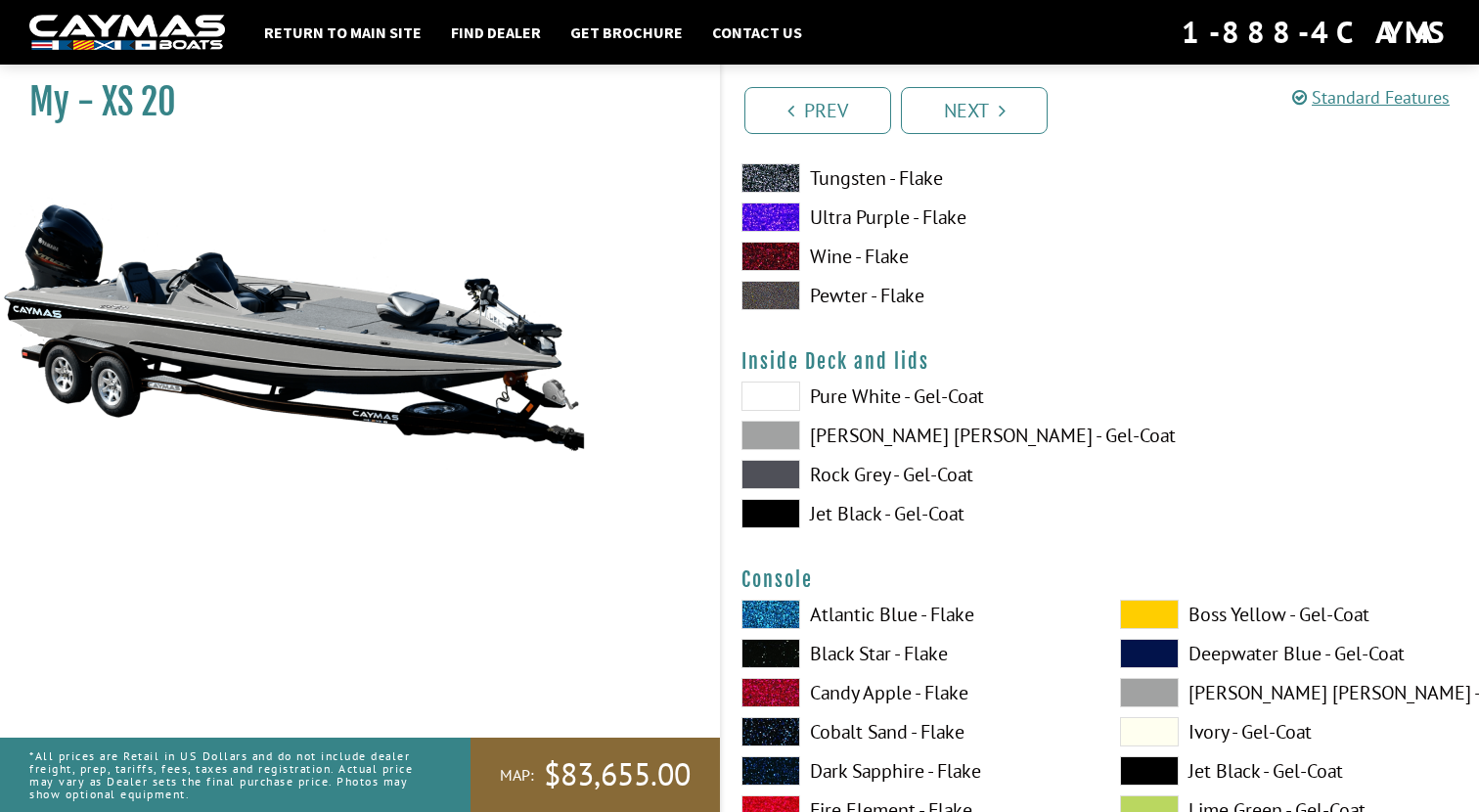
scroll to position [4005, 0]
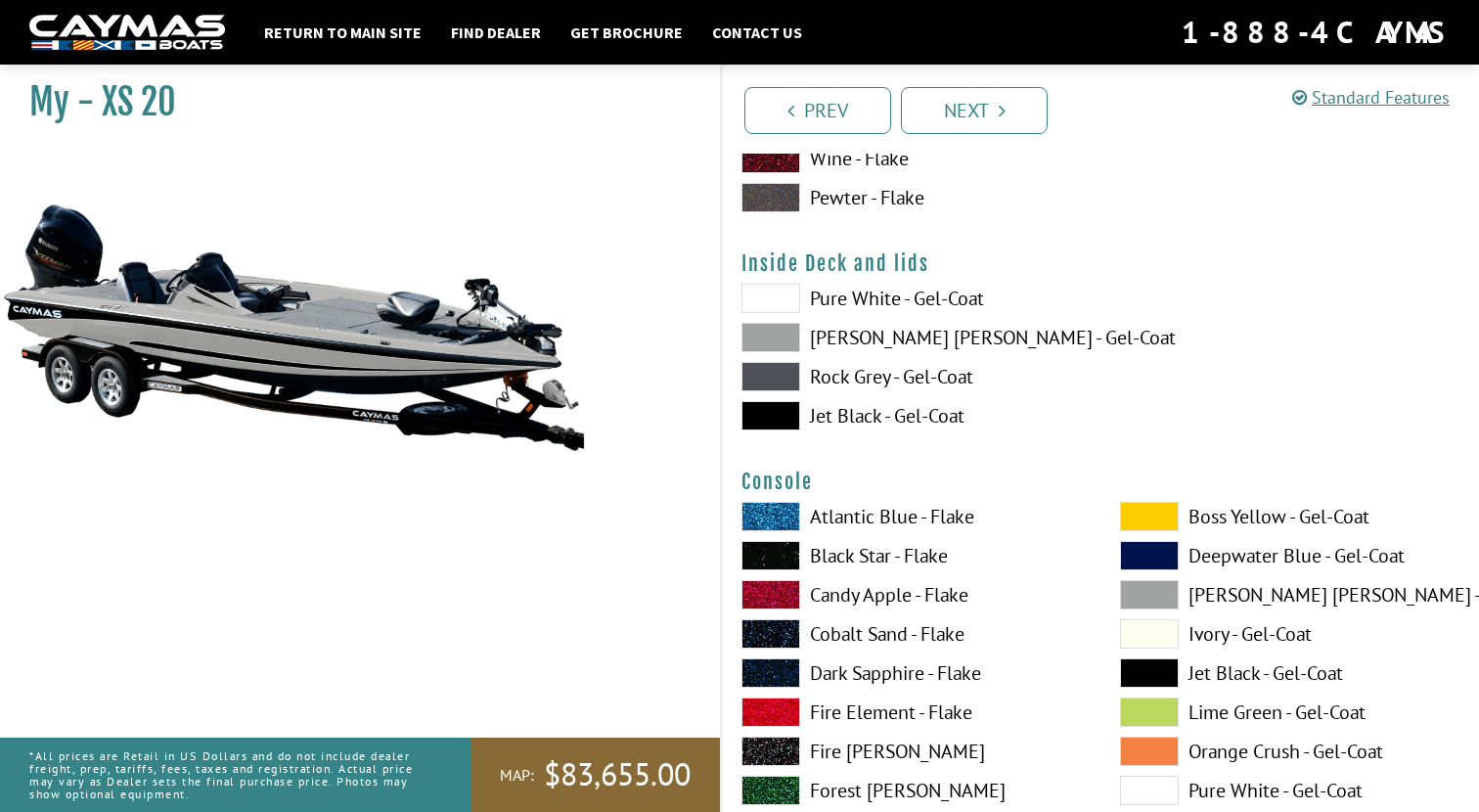
click at [1164, 511] on span at bounding box center [1149, 515] width 59 height 29
click at [1158, 602] on span at bounding box center [1149, 594] width 59 height 29
click at [1155, 638] on span at bounding box center [1149, 633] width 59 height 29
click at [1153, 593] on span at bounding box center [1149, 594] width 59 height 29
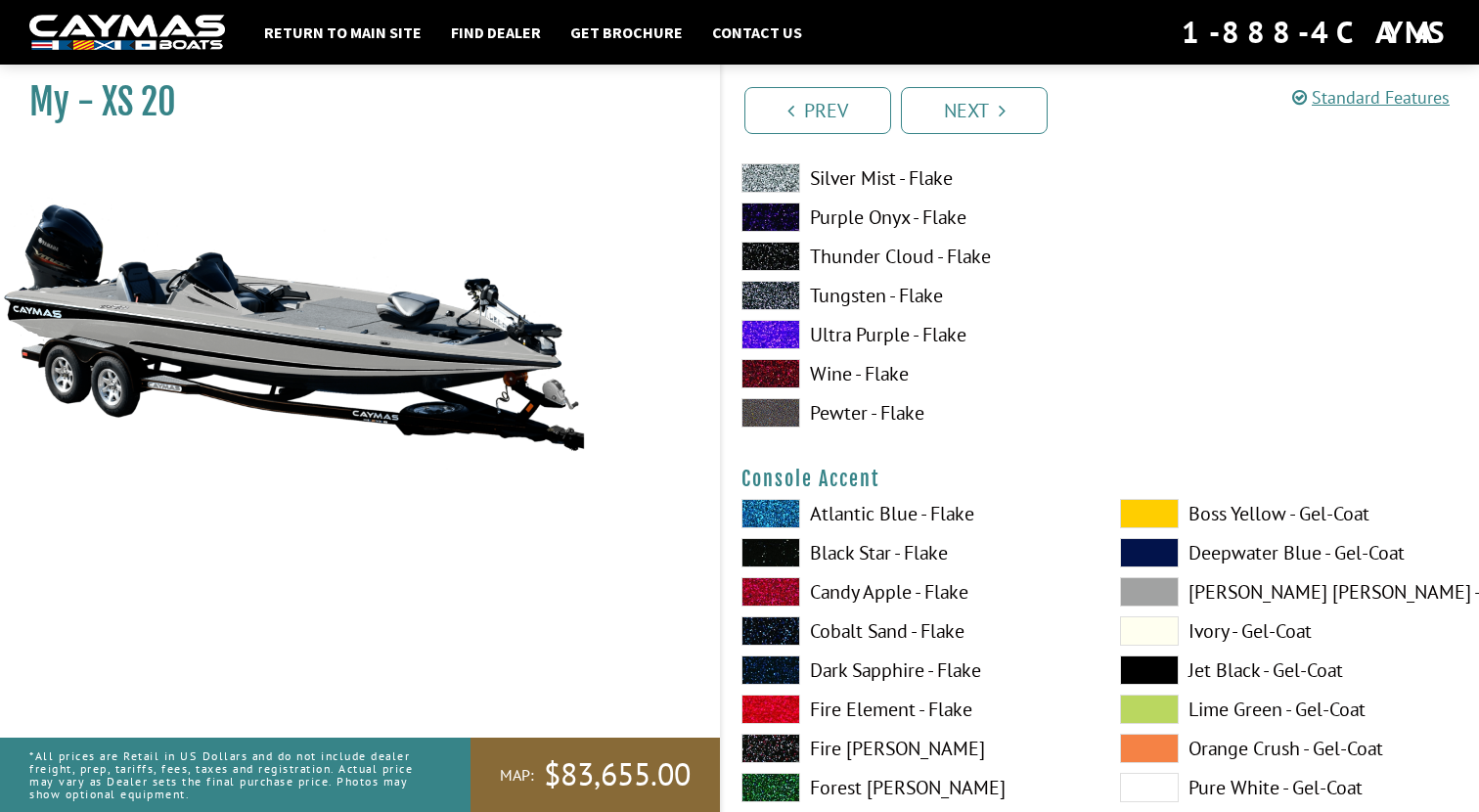
scroll to position [4828, 0]
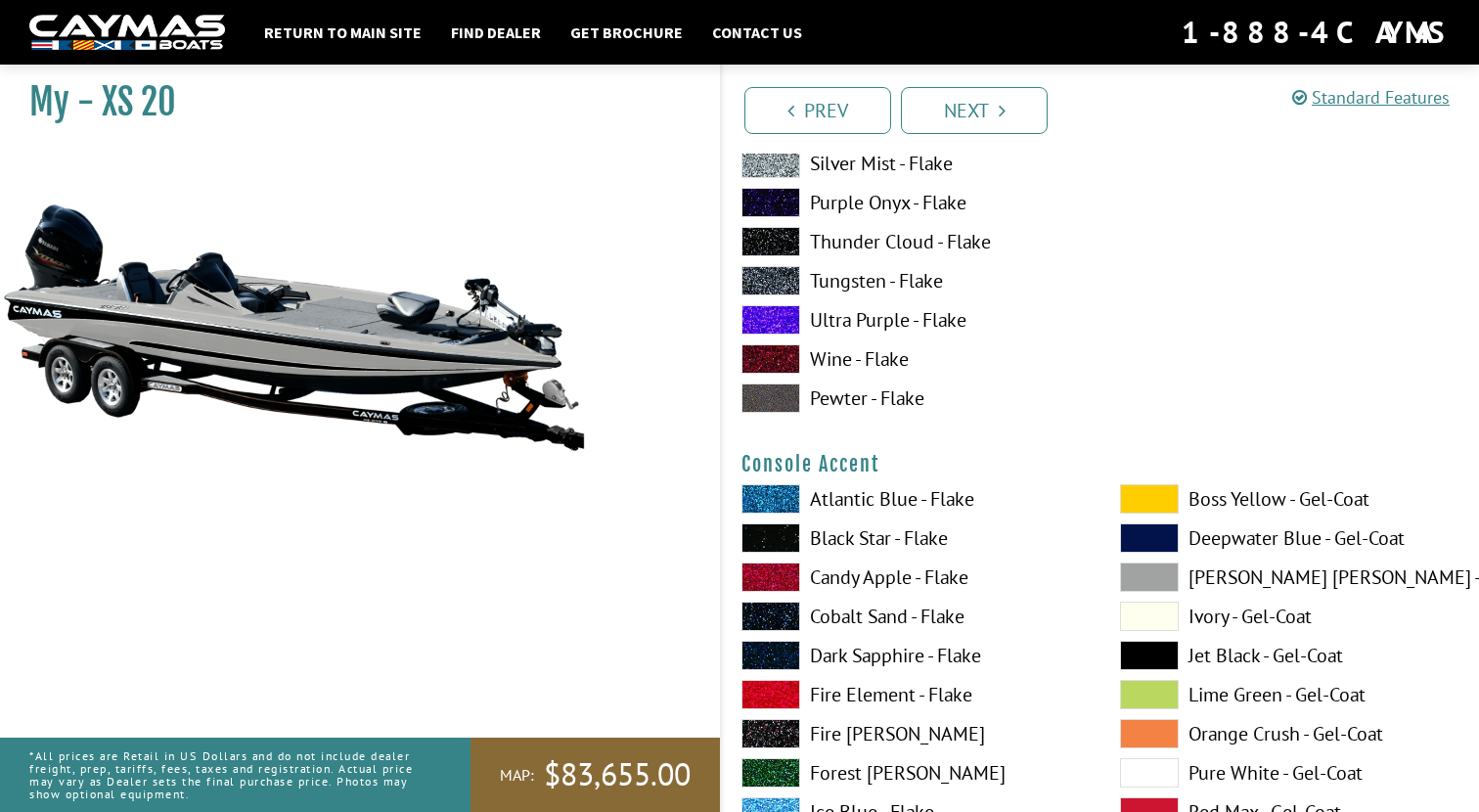
click at [1153, 498] on span at bounding box center [1149, 498] width 59 height 29
click at [1149, 569] on span at bounding box center [1149, 576] width 59 height 29
click at [776, 541] on span at bounding box center [770, 537] width 59 height 29
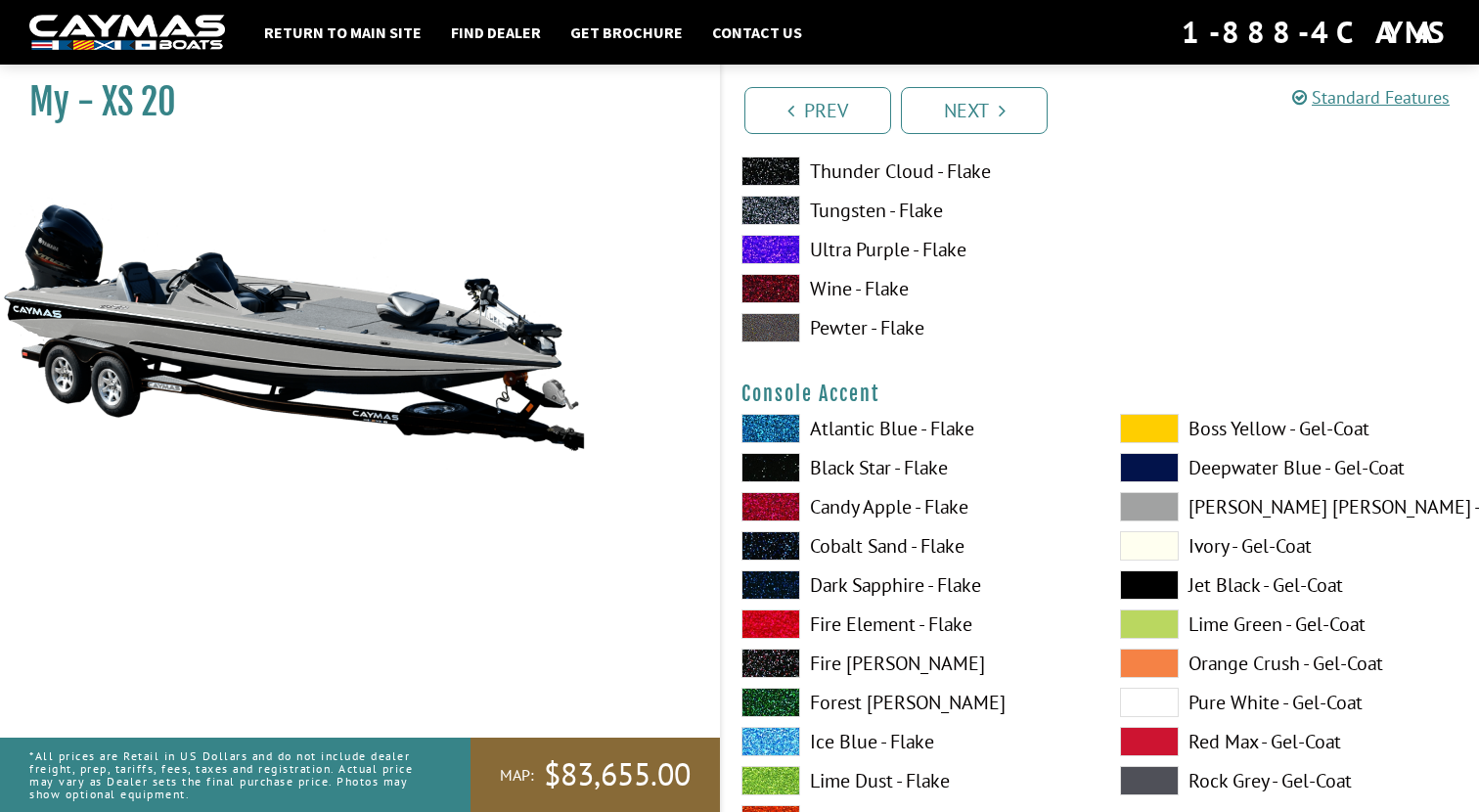
scroll to position [4903, 0]
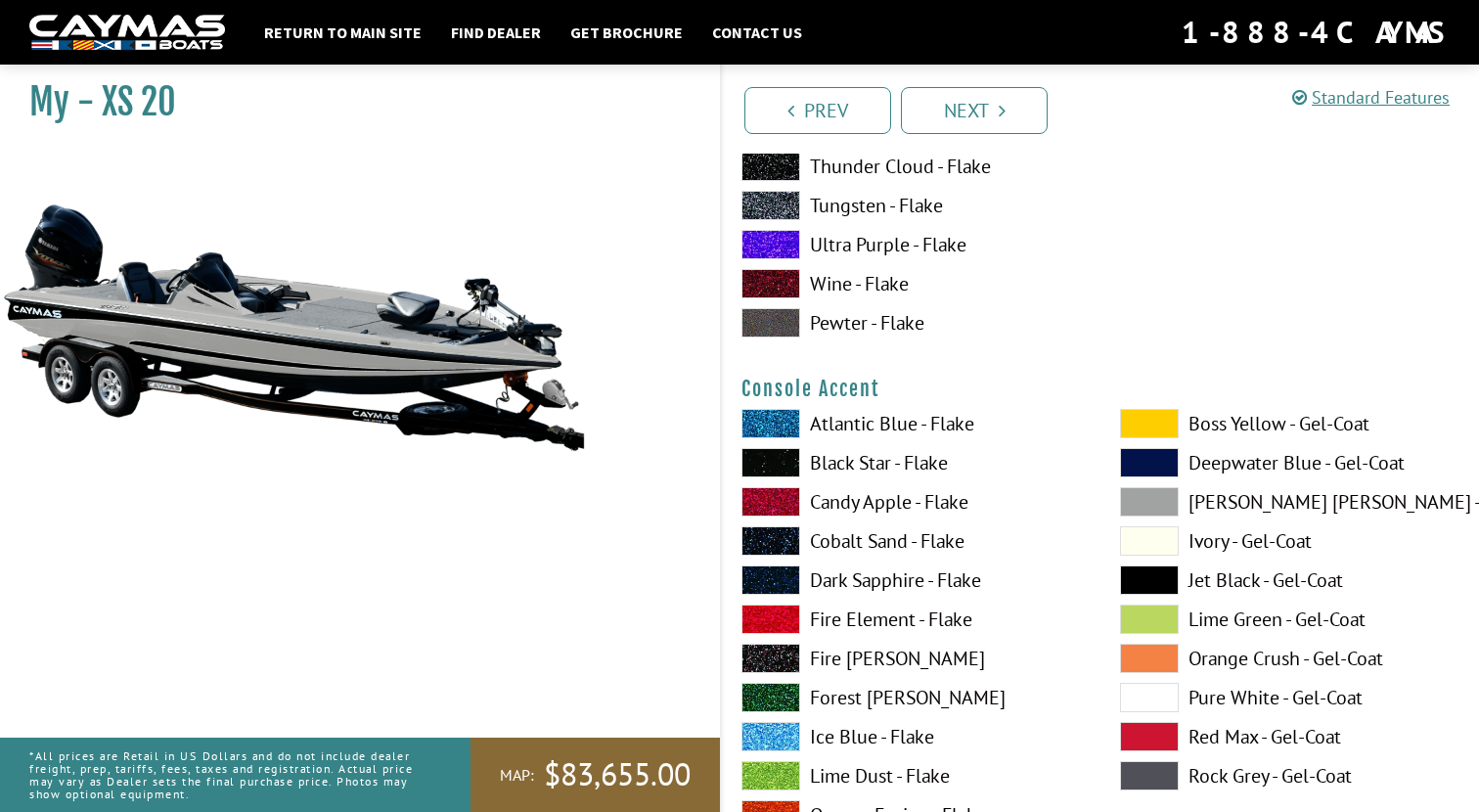
click at [1147, 735] on span at bounding box center [1149, 736] width 59 height 29
click at [1156, 501] on span at bounding box center [1149, 501] width 59 height 29
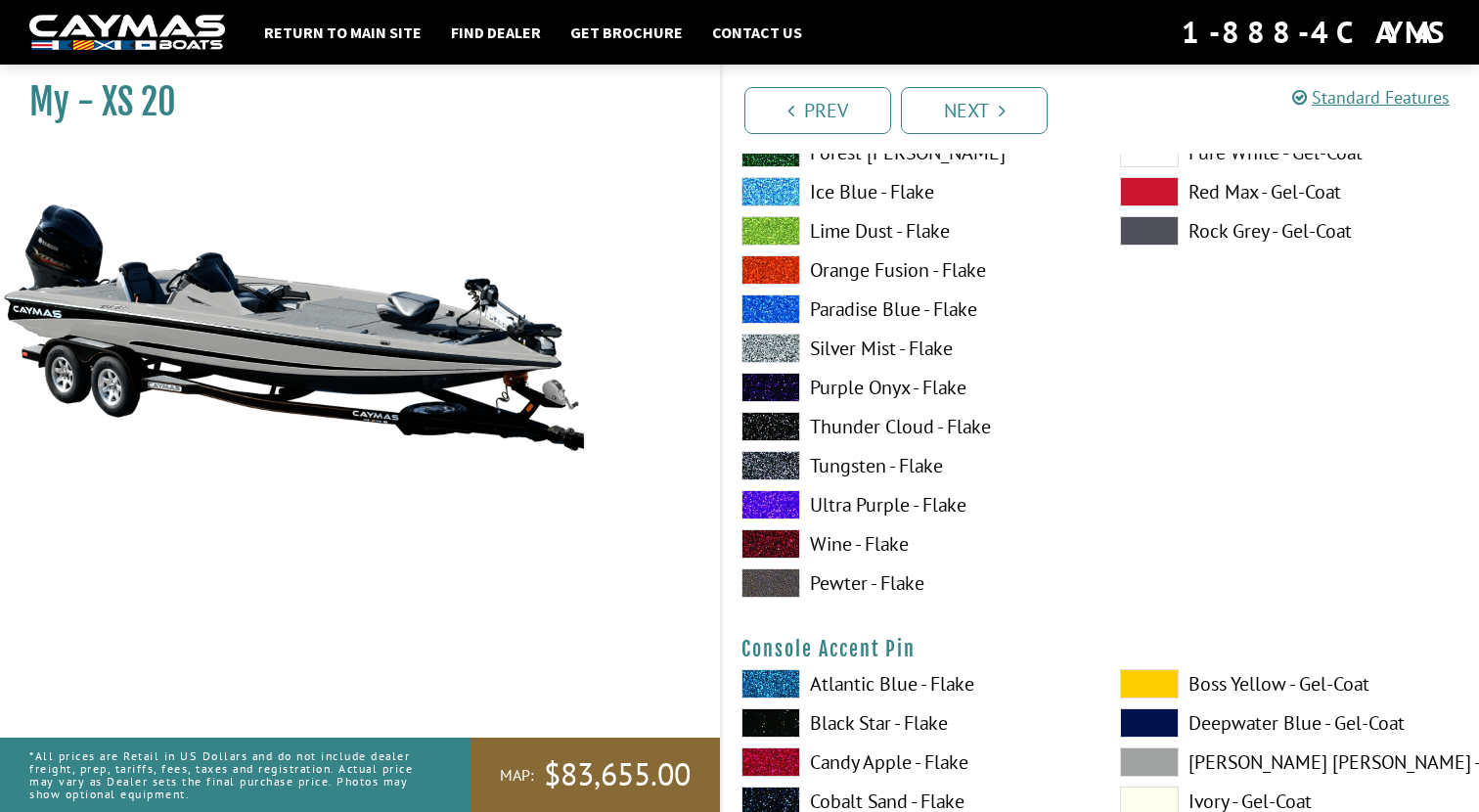
scroll to position [5549, 0]
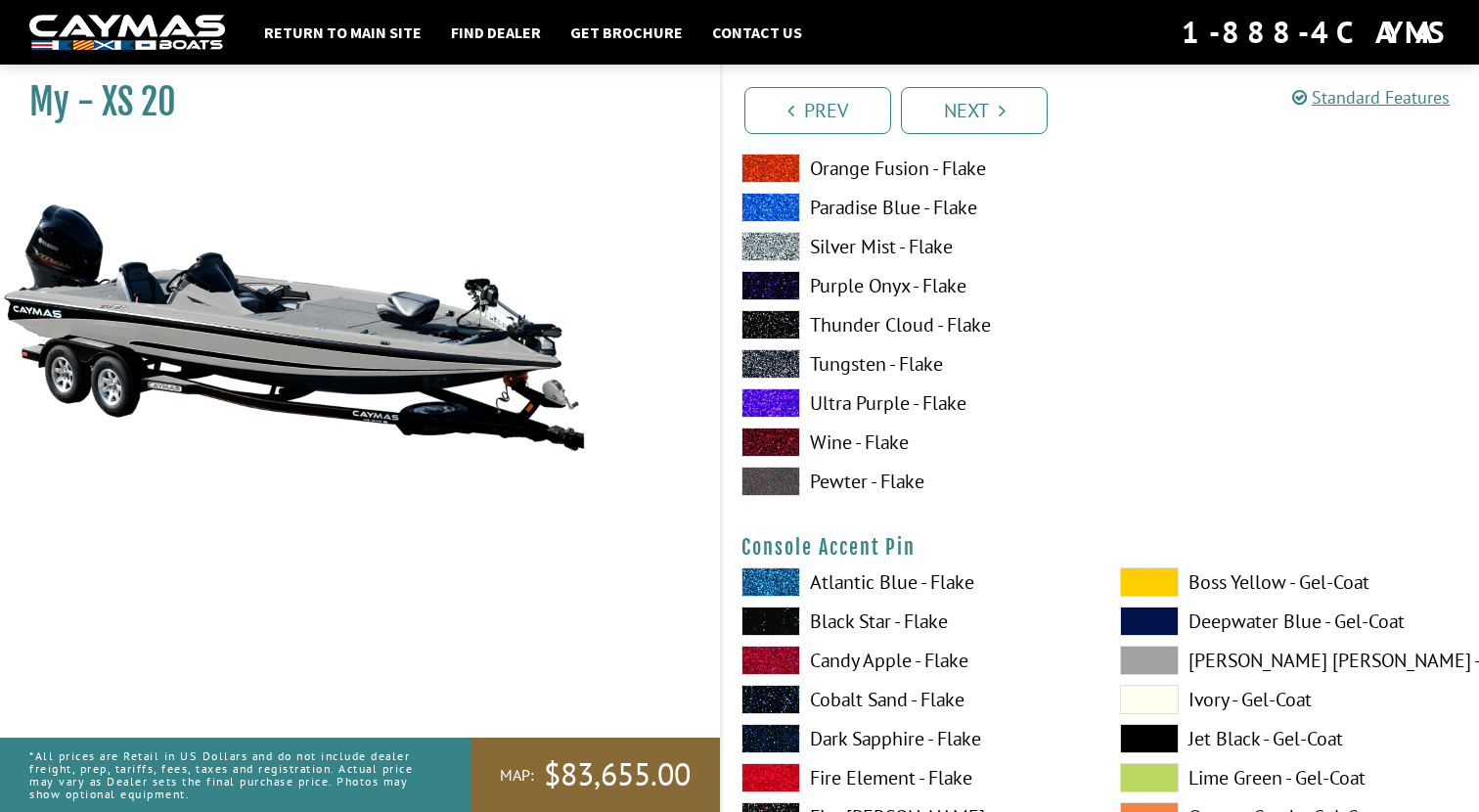
click at [1165, 576] on span at bounding box center [1149, 581] width 59 height 29
click at [1147, 738] on span at bounding box center [1149, 738] width 59 height 29
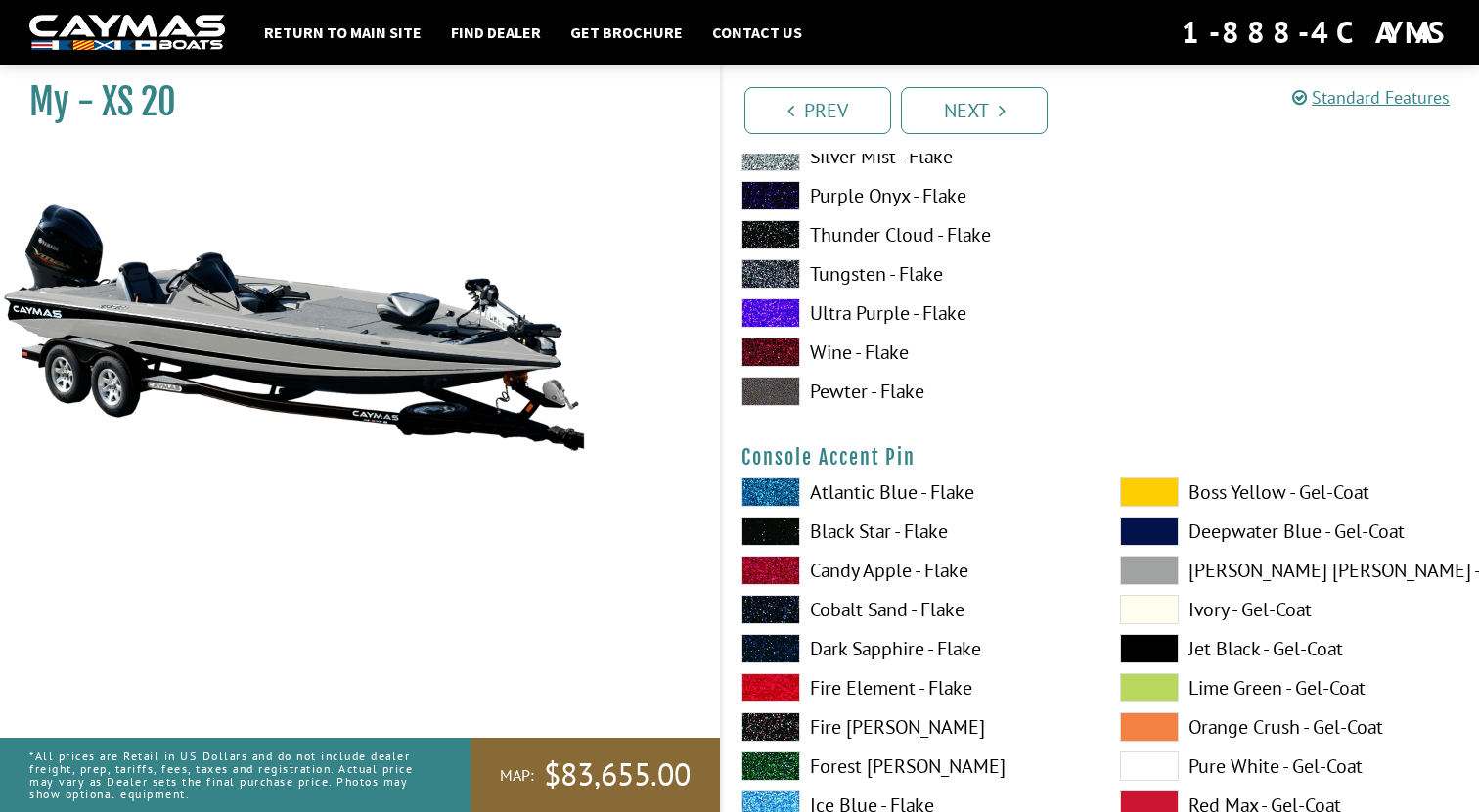
scroll to position [5662, 0]
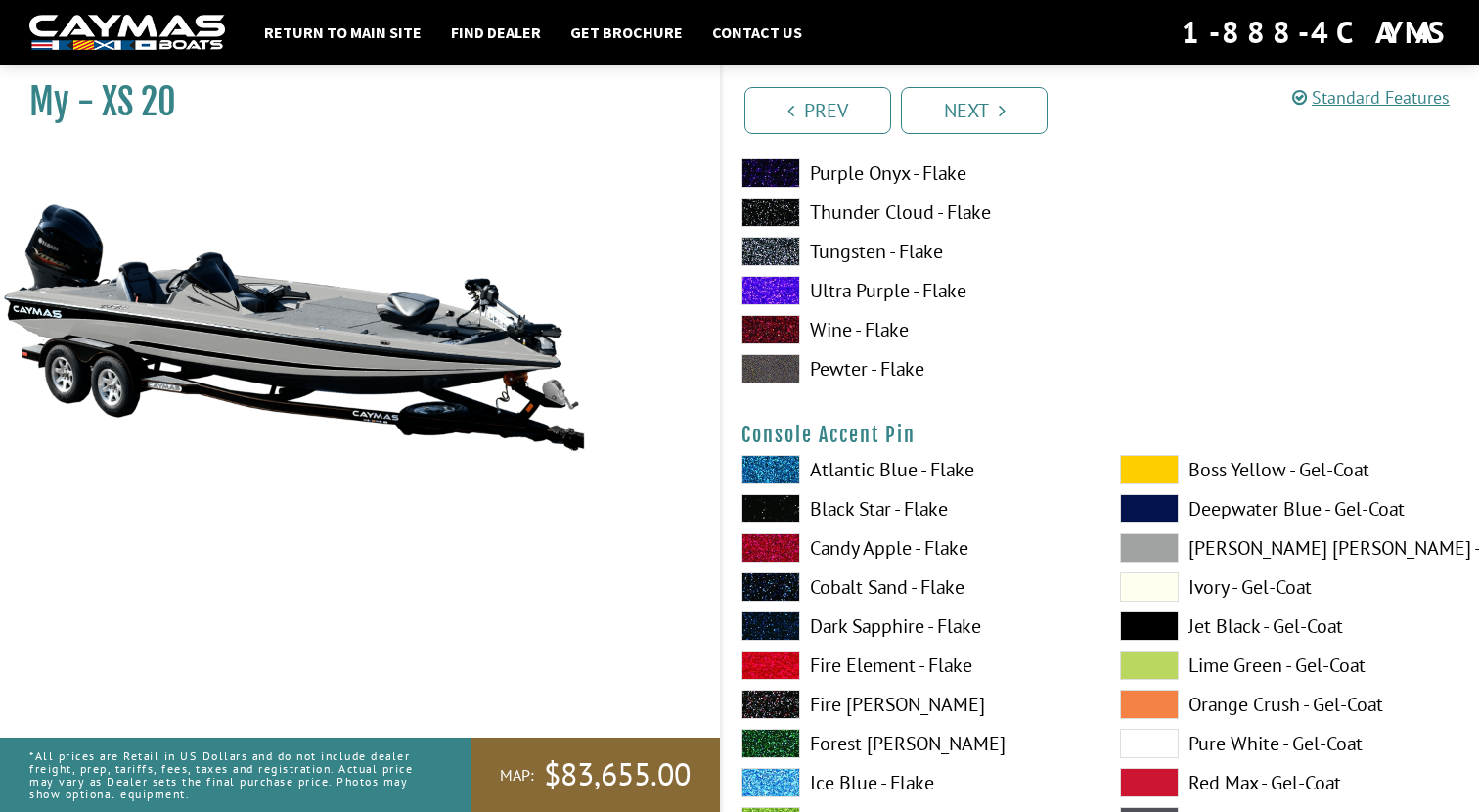
click at [1156, 778] on span at bounding box center [1149, 782] width 59 height 29
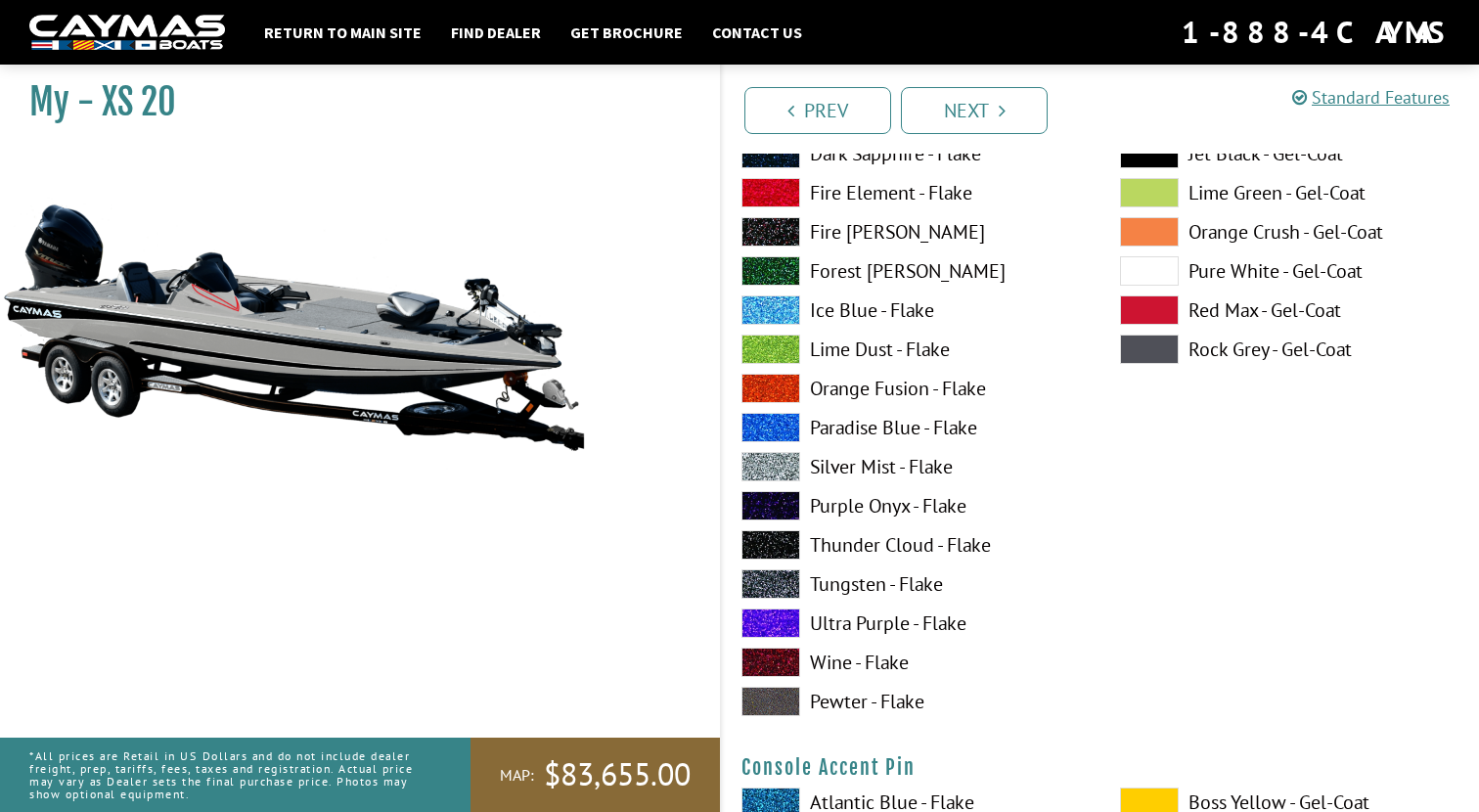
scroll to position [5324, 0]
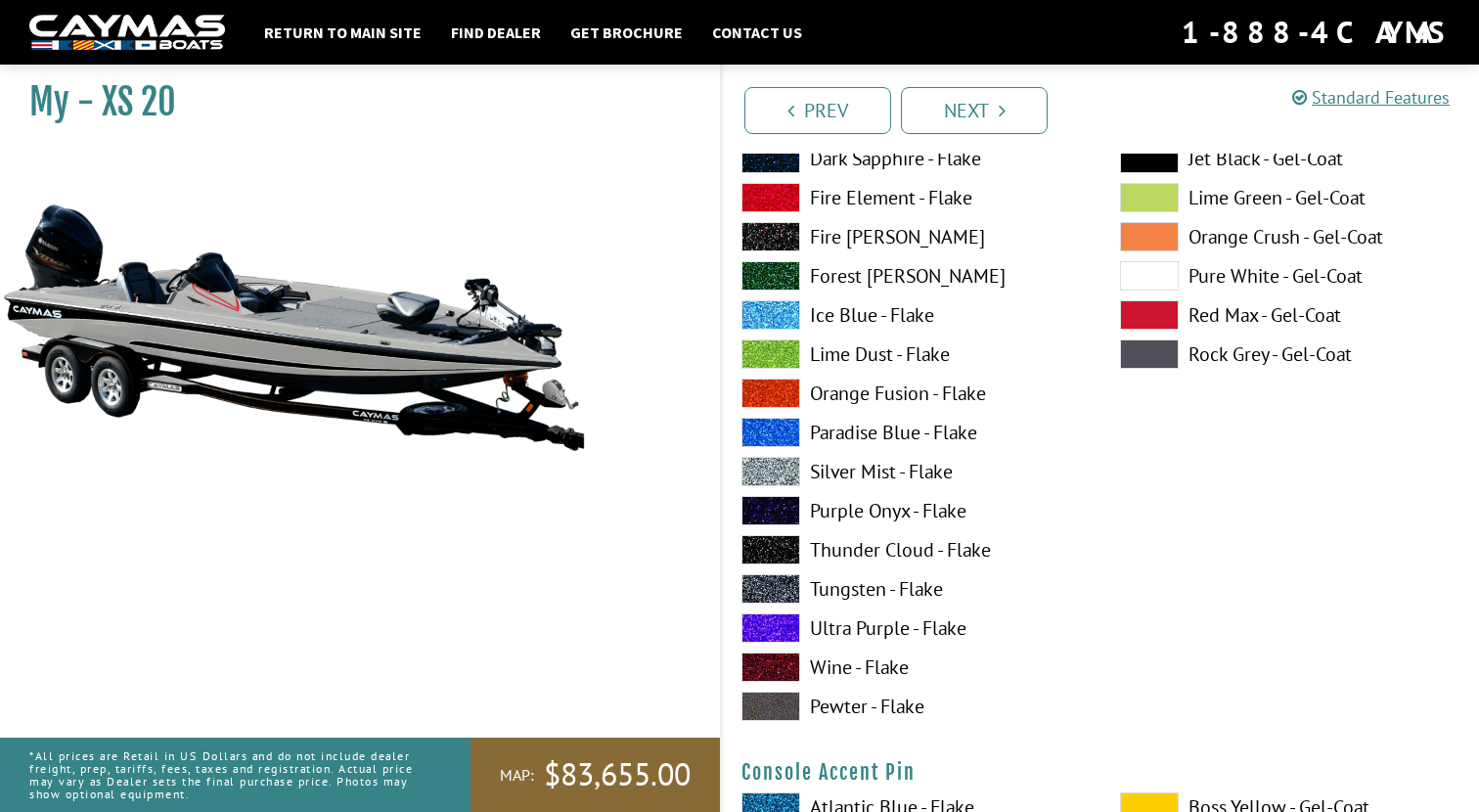
click at [1161, 315] on span at bounding box center [1149, 315] width 59 height 29
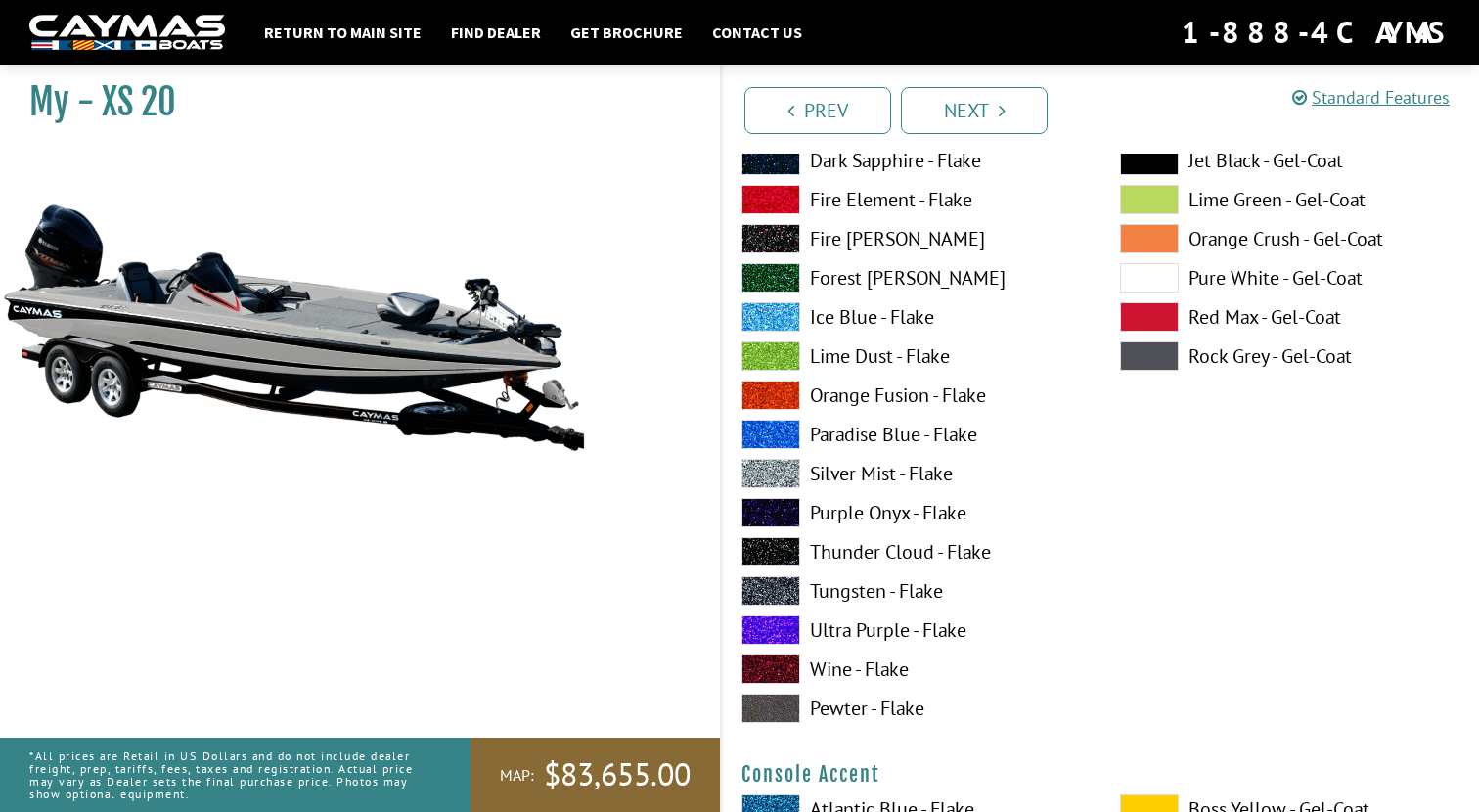
scroll to position [4505, 0]
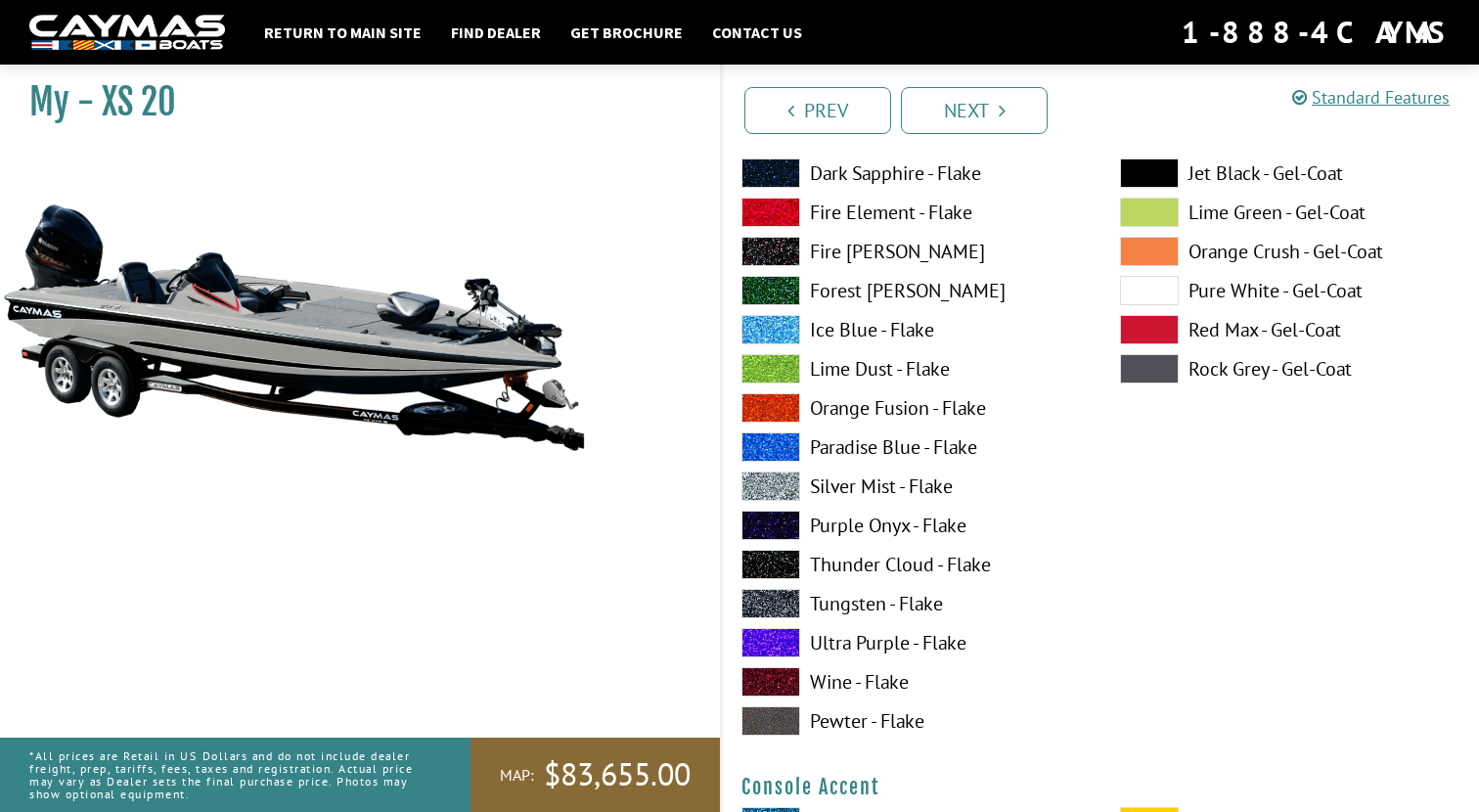
click at [1160, 329] on span at bounding box center [1149, 329] width 59 height 29
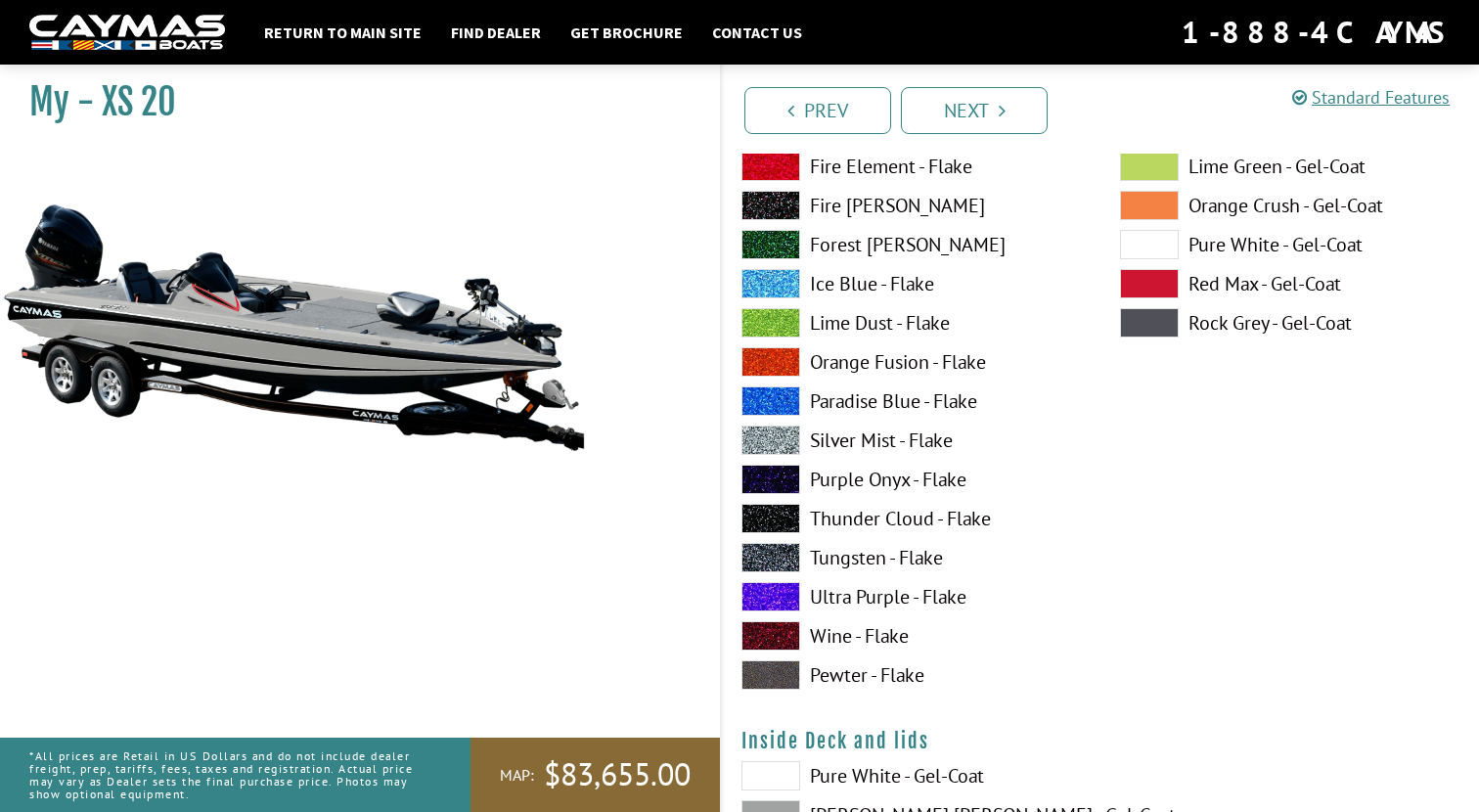
scroll to position [3510, 0]
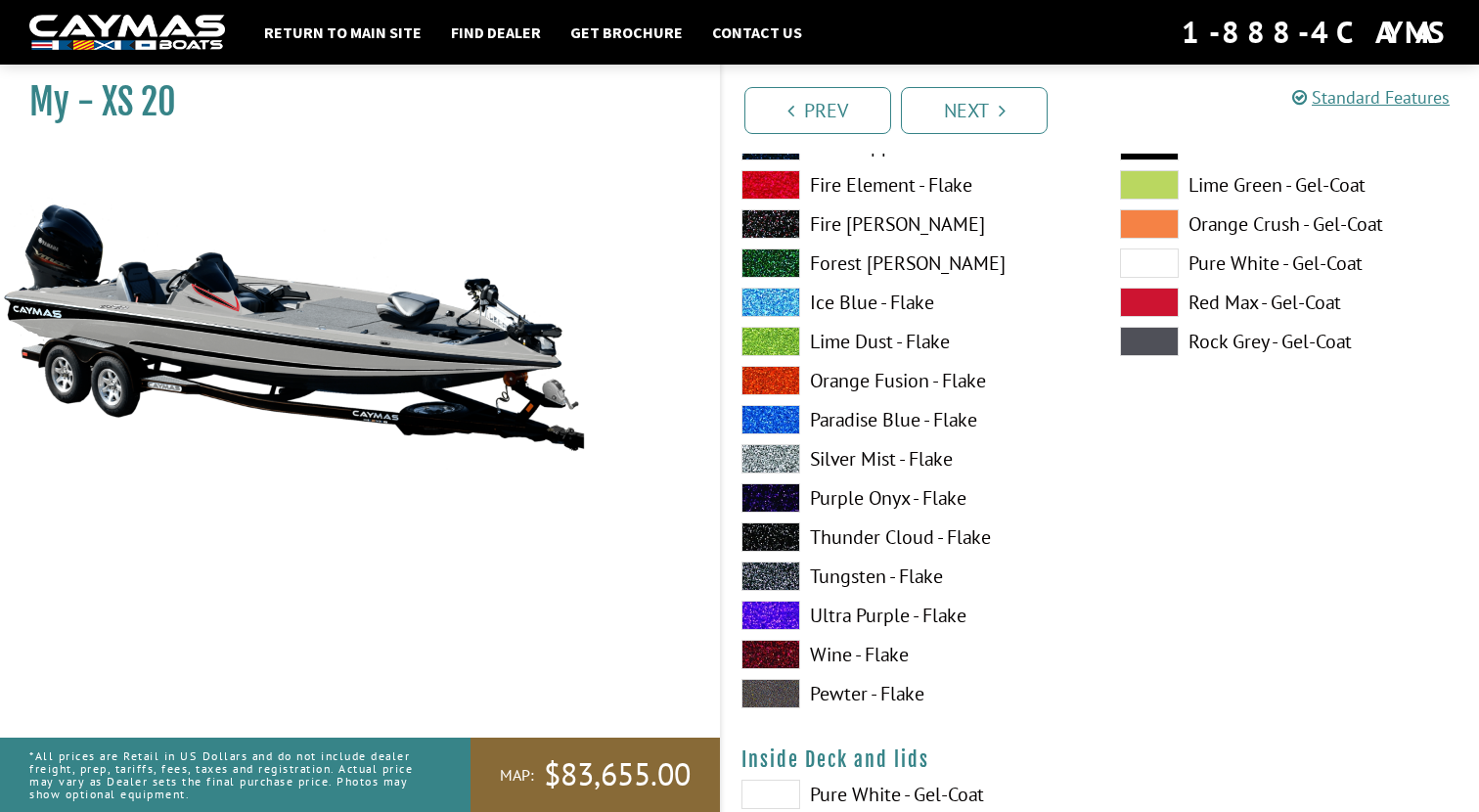
click at [1154, 303] on span at bounding box center [1149, 302] width 59 height 29
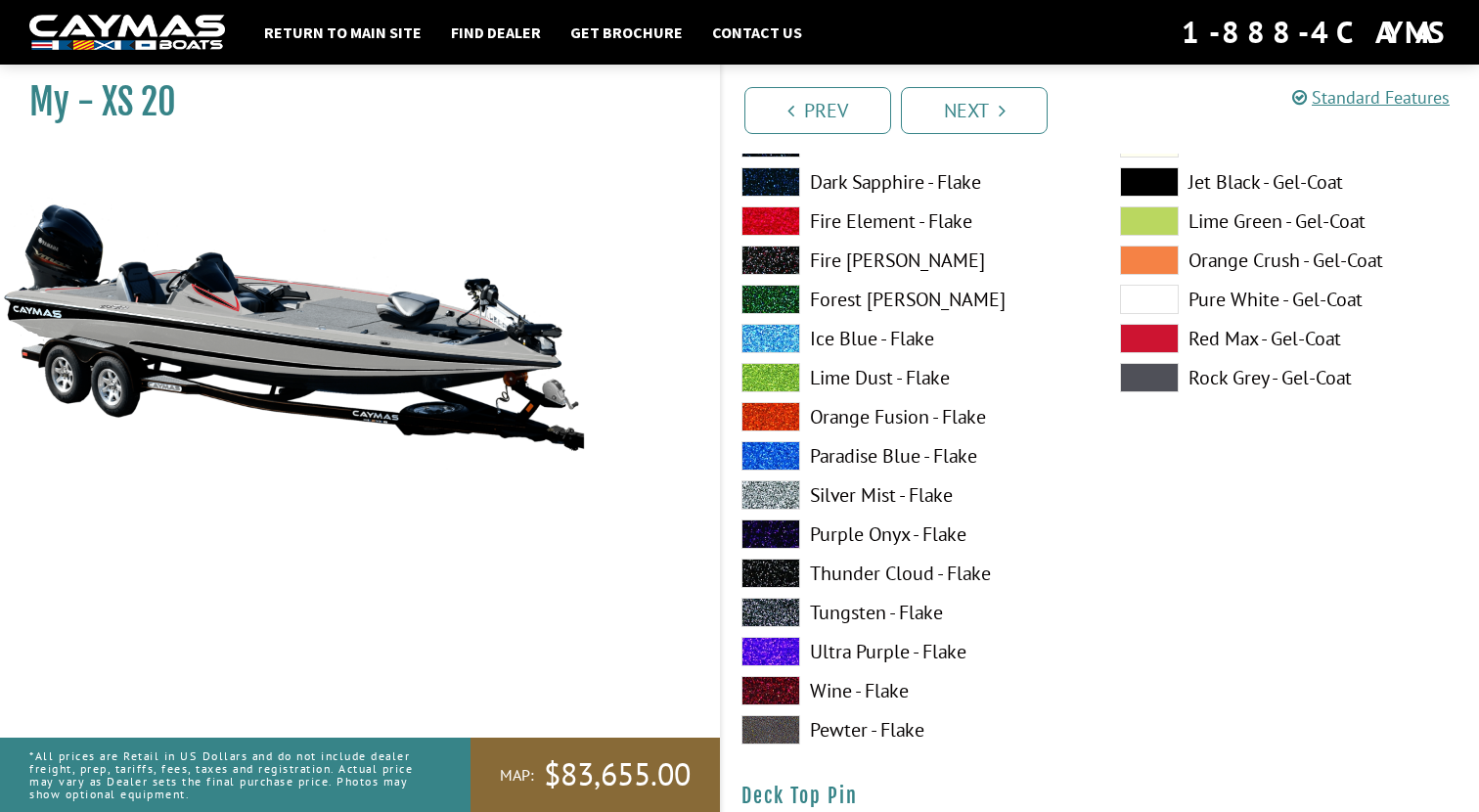
scroll to position [2661, 0]
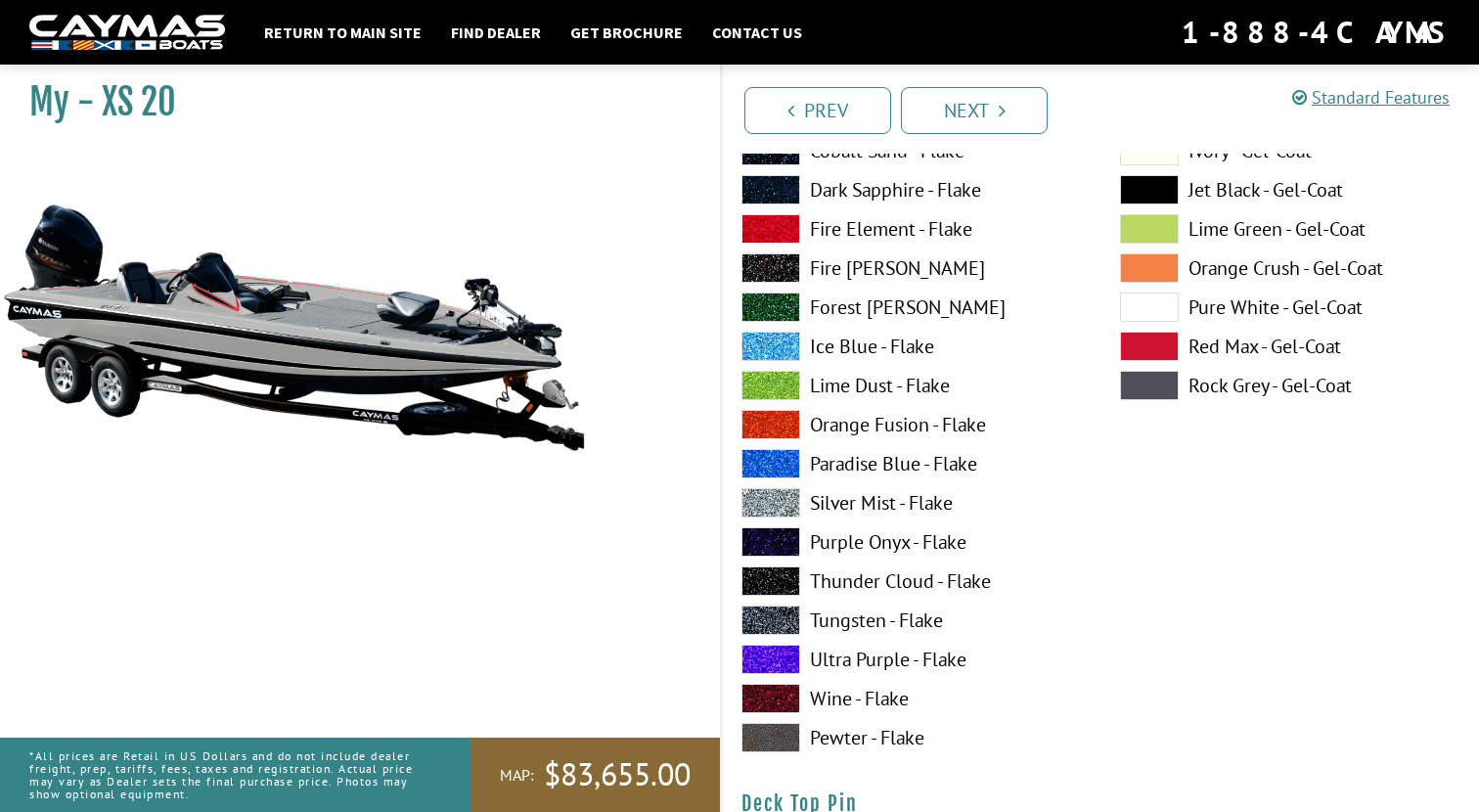
click at [1149, 350] on span at bounding box center [1149, 346] width 59 height 29
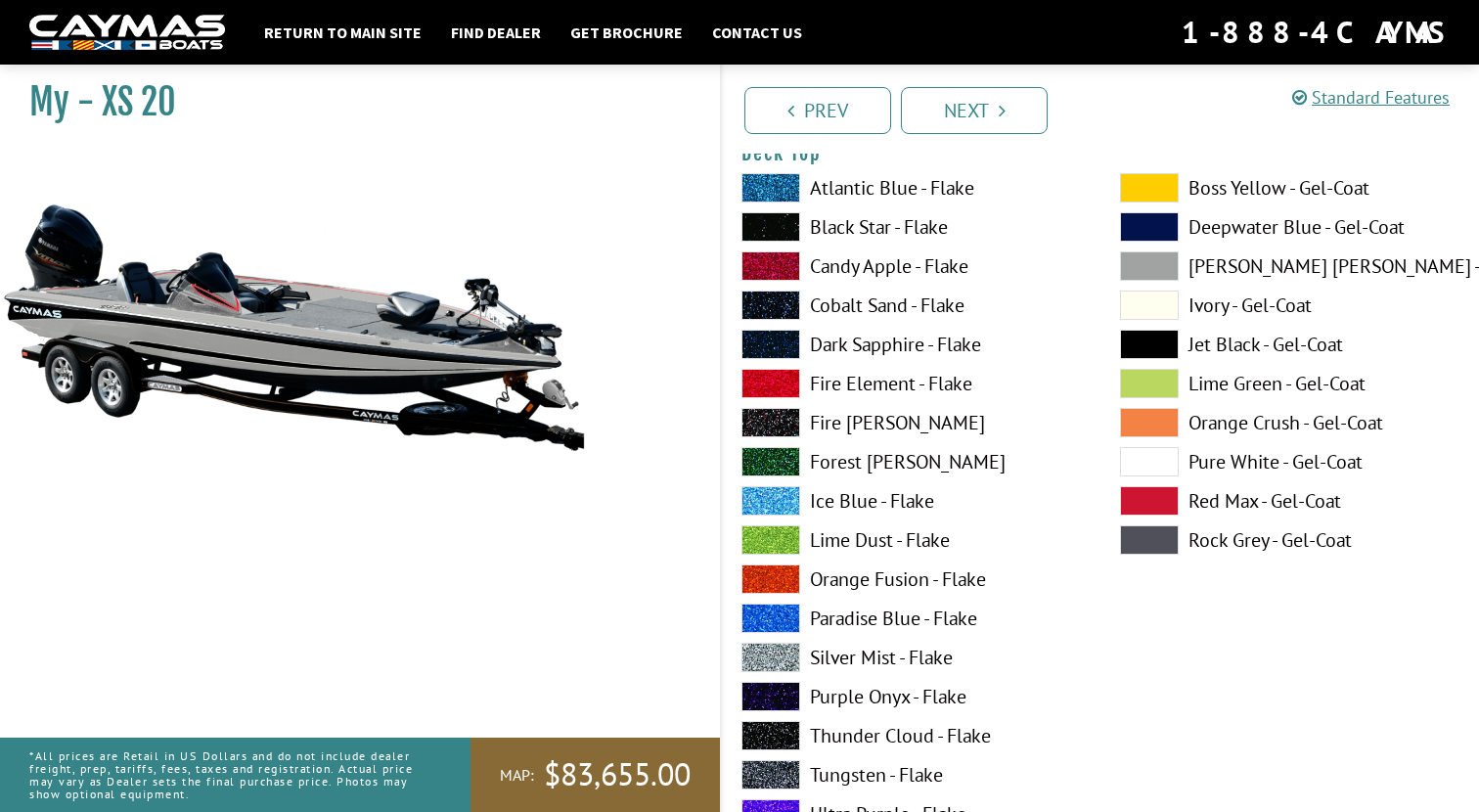
scroll to position [2499, 0]
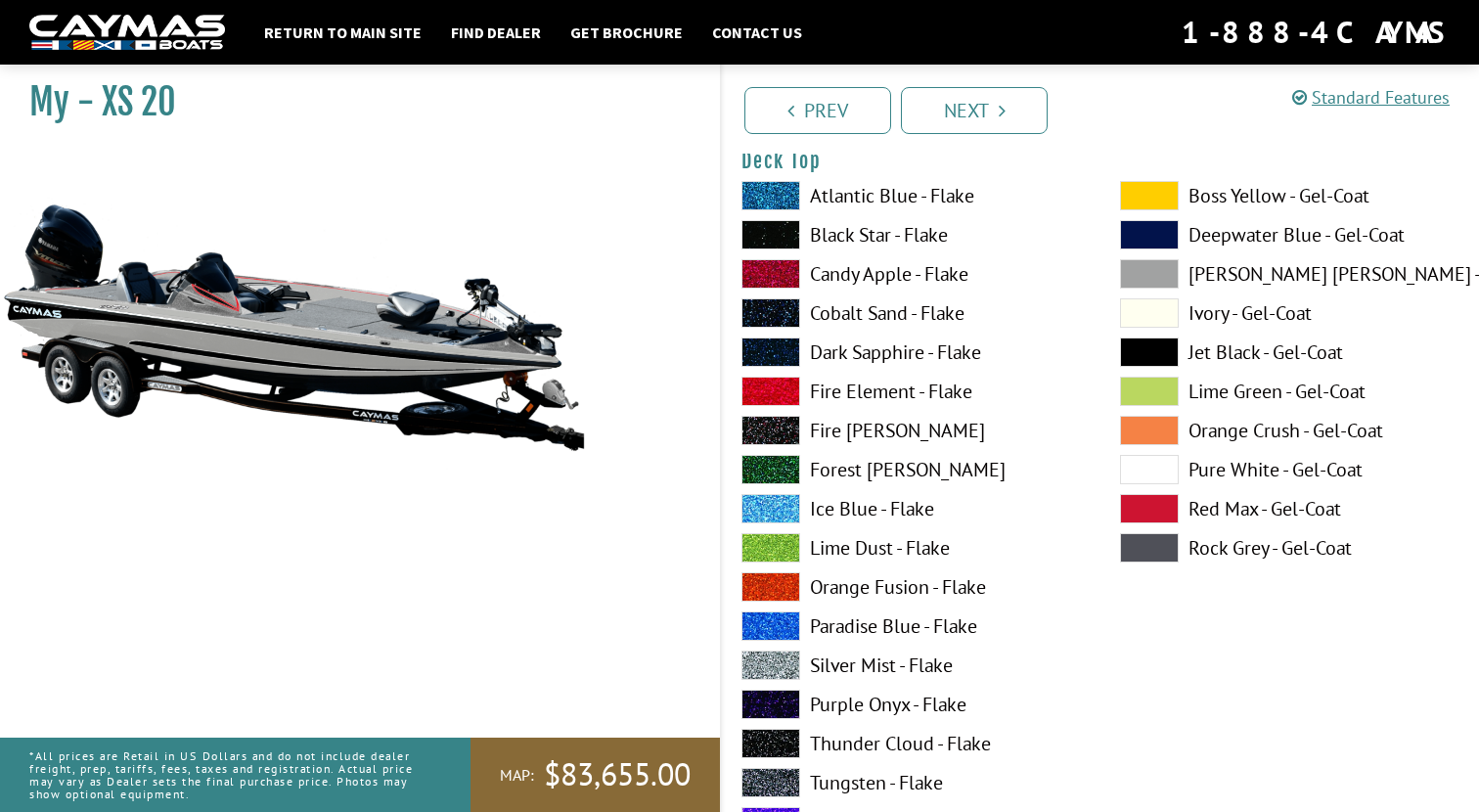
click at [1158, 267] on span at bounding box center [1149, 273] width 59 height 29
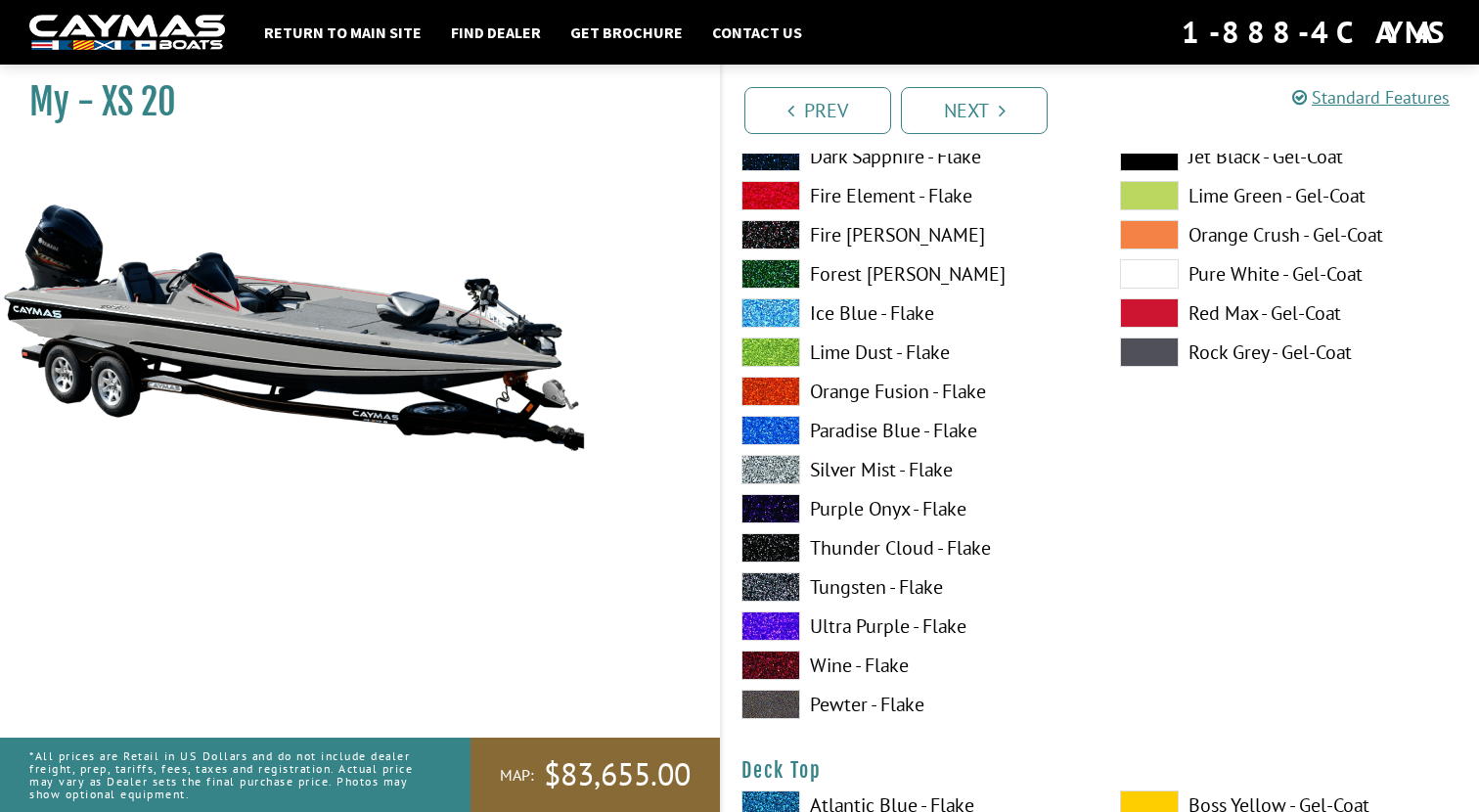
scroll to position [1854, 0]
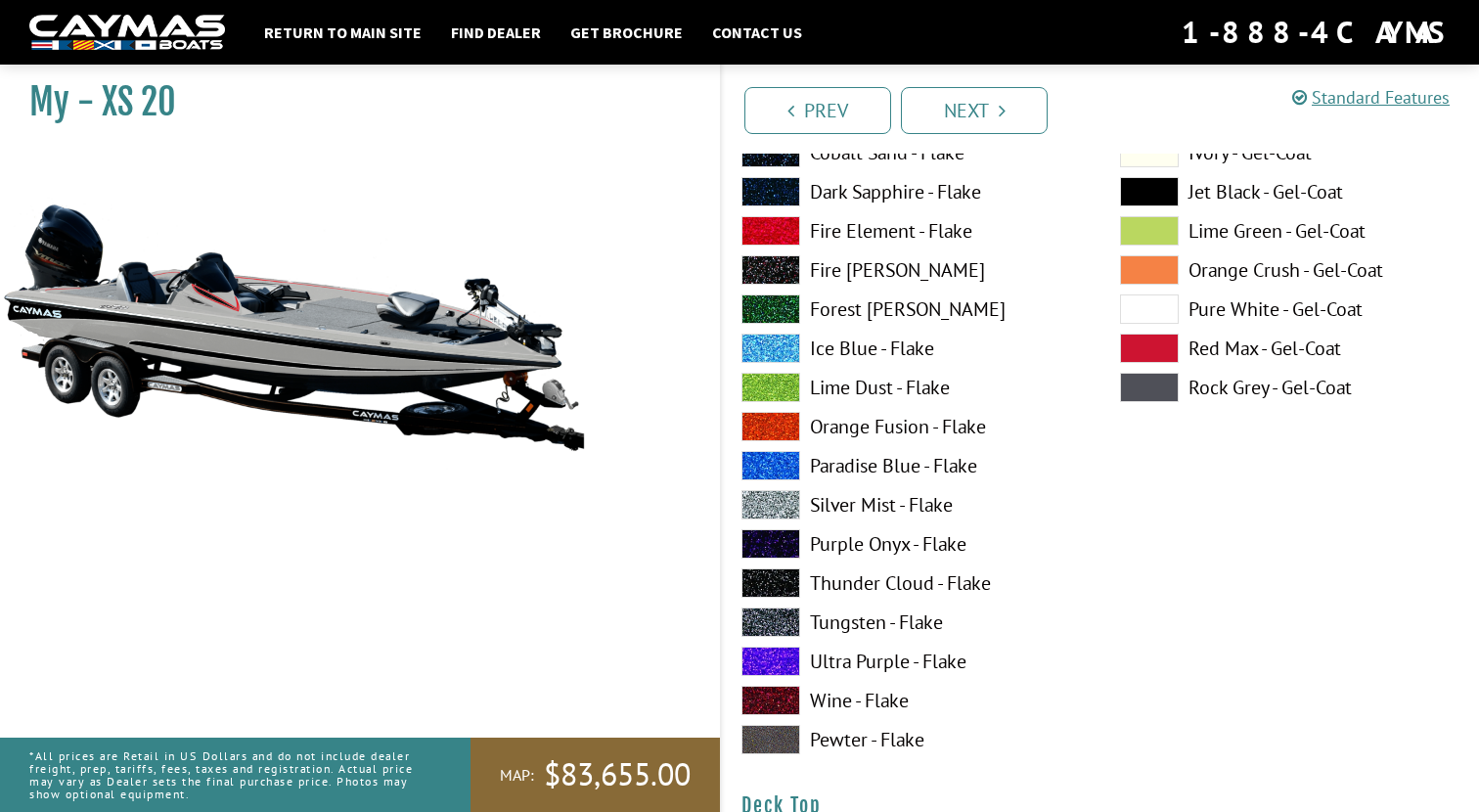
click at [1148, 351] on span at bounding box center [1149, 348] width 59 height 29
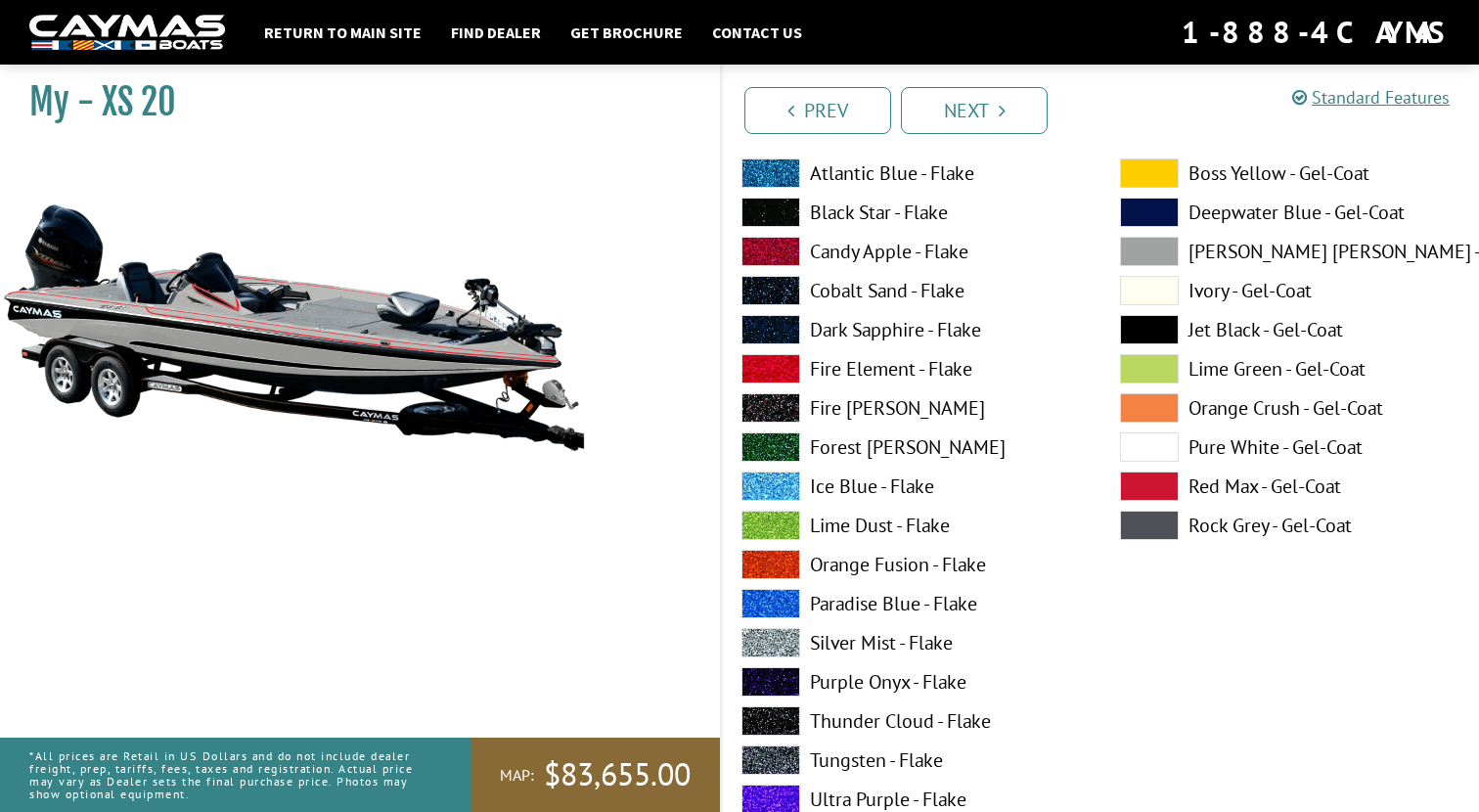
scroll to position [912, 0]
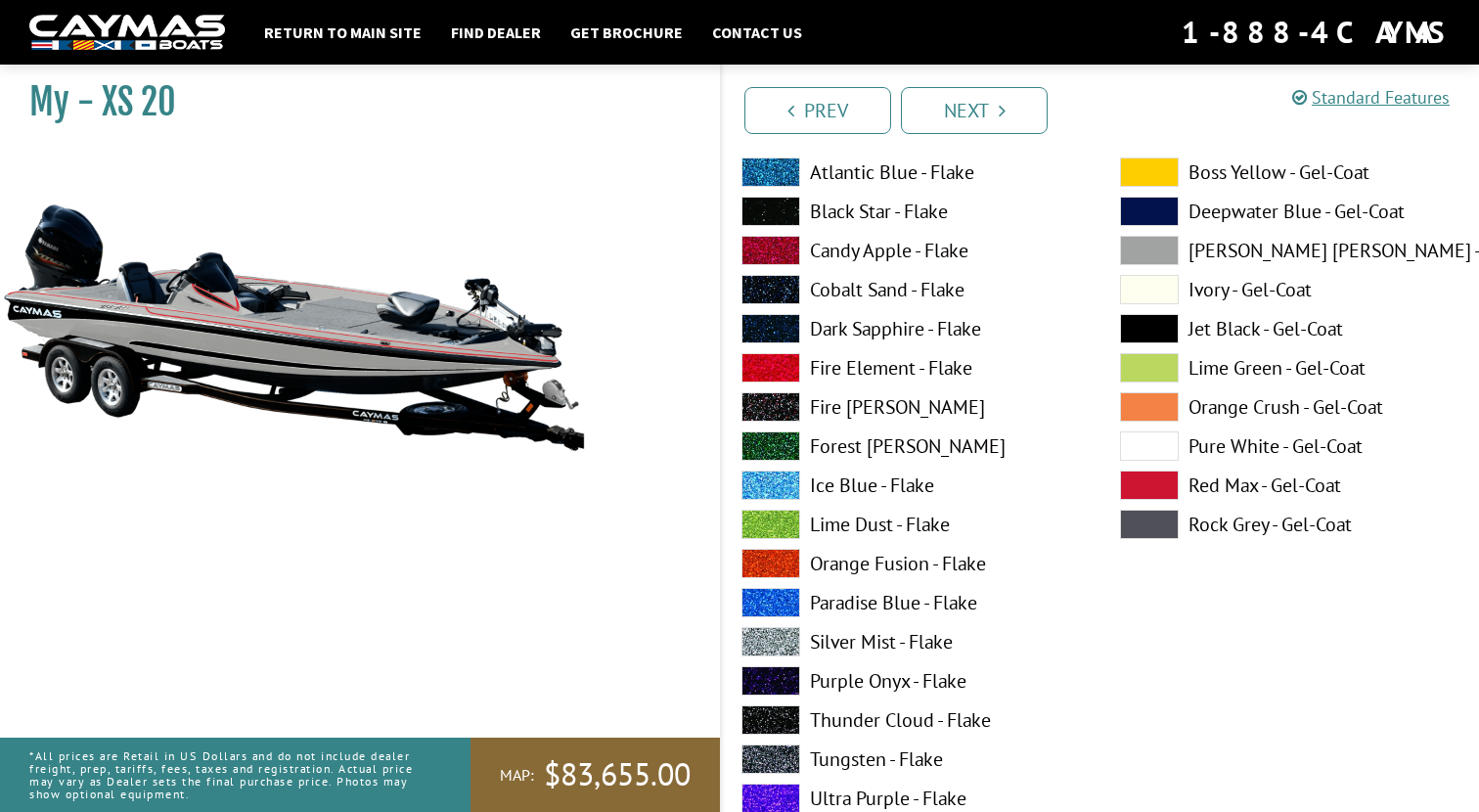
click at [1160, 484] on span at bounding box center [1149, 484] width 59 height 29
click at [1149, 246] on span at bounding box center [1149, 250] width 59 height 29
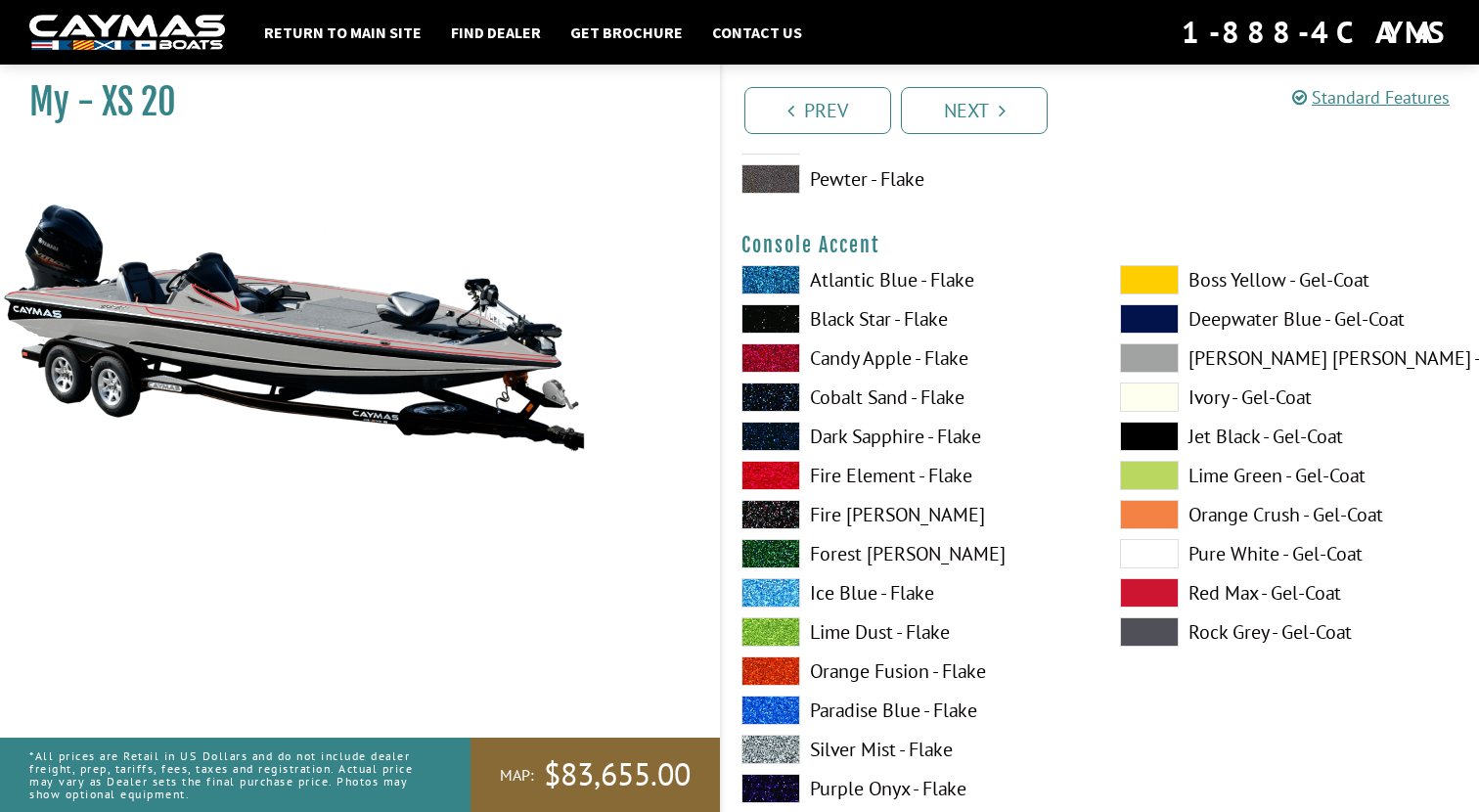
scroll to position [5045, 0]
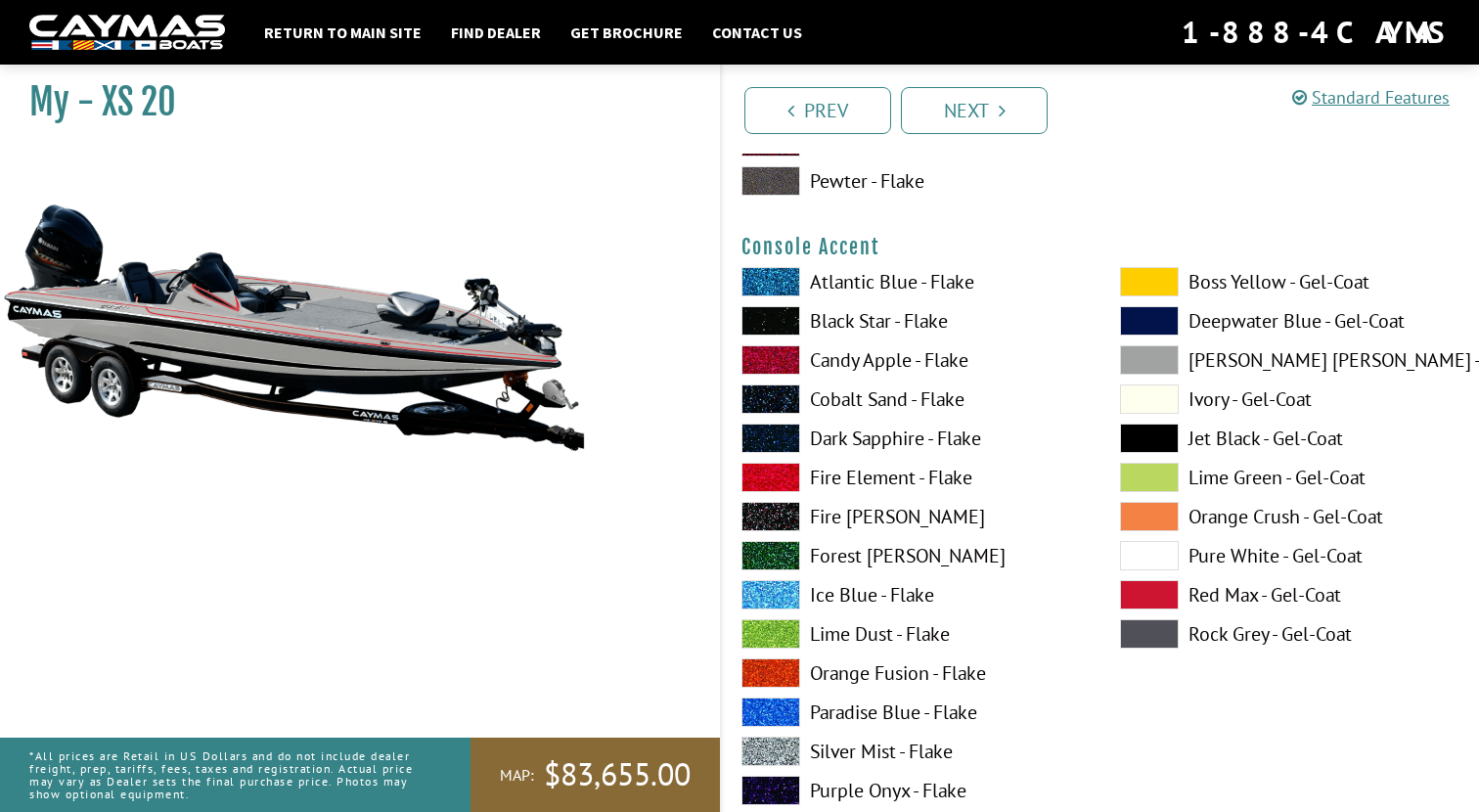
click at [1147, 279] on span at bounding box center [1149, 281] width 59 height 29
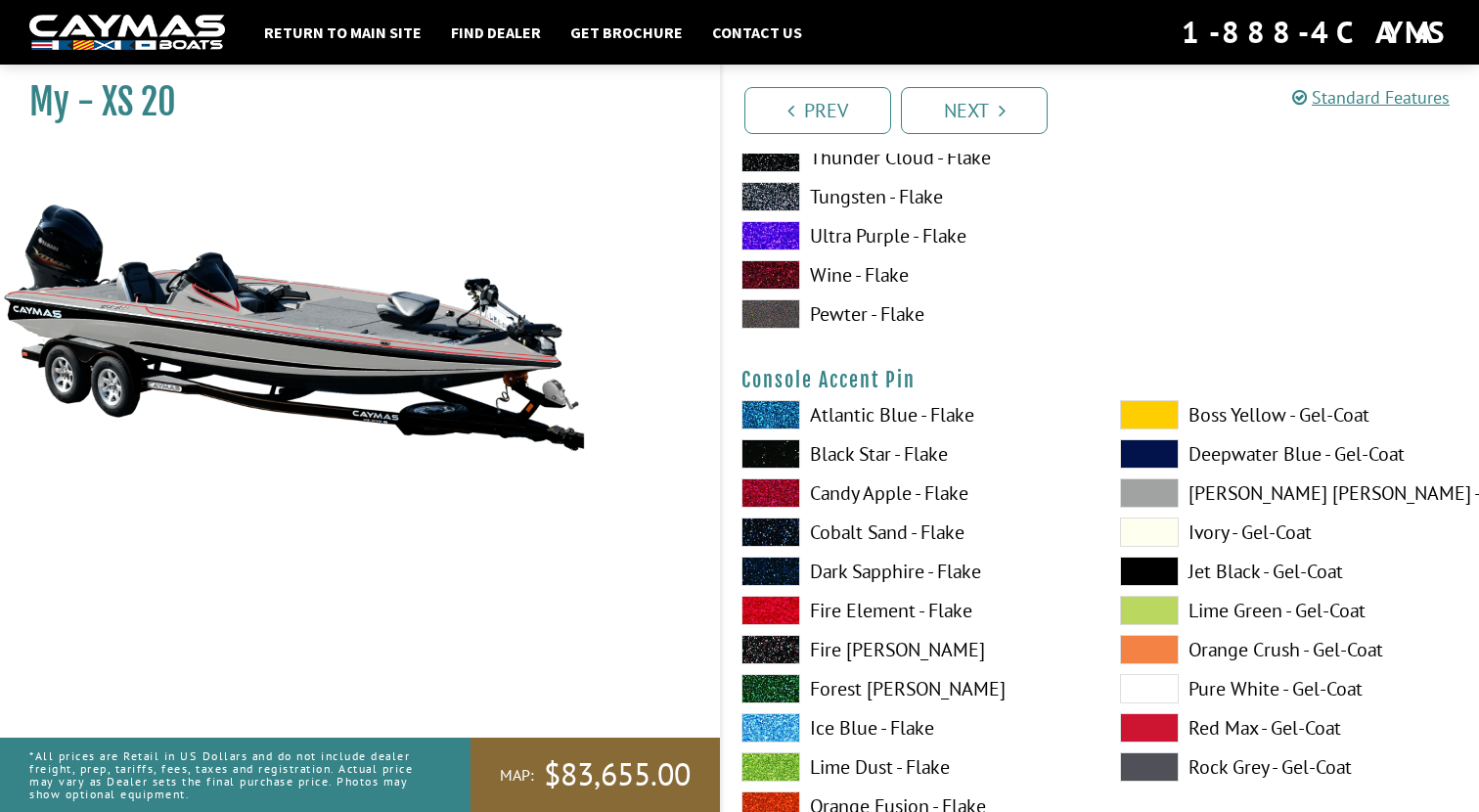
scroll to position [5732, 0]
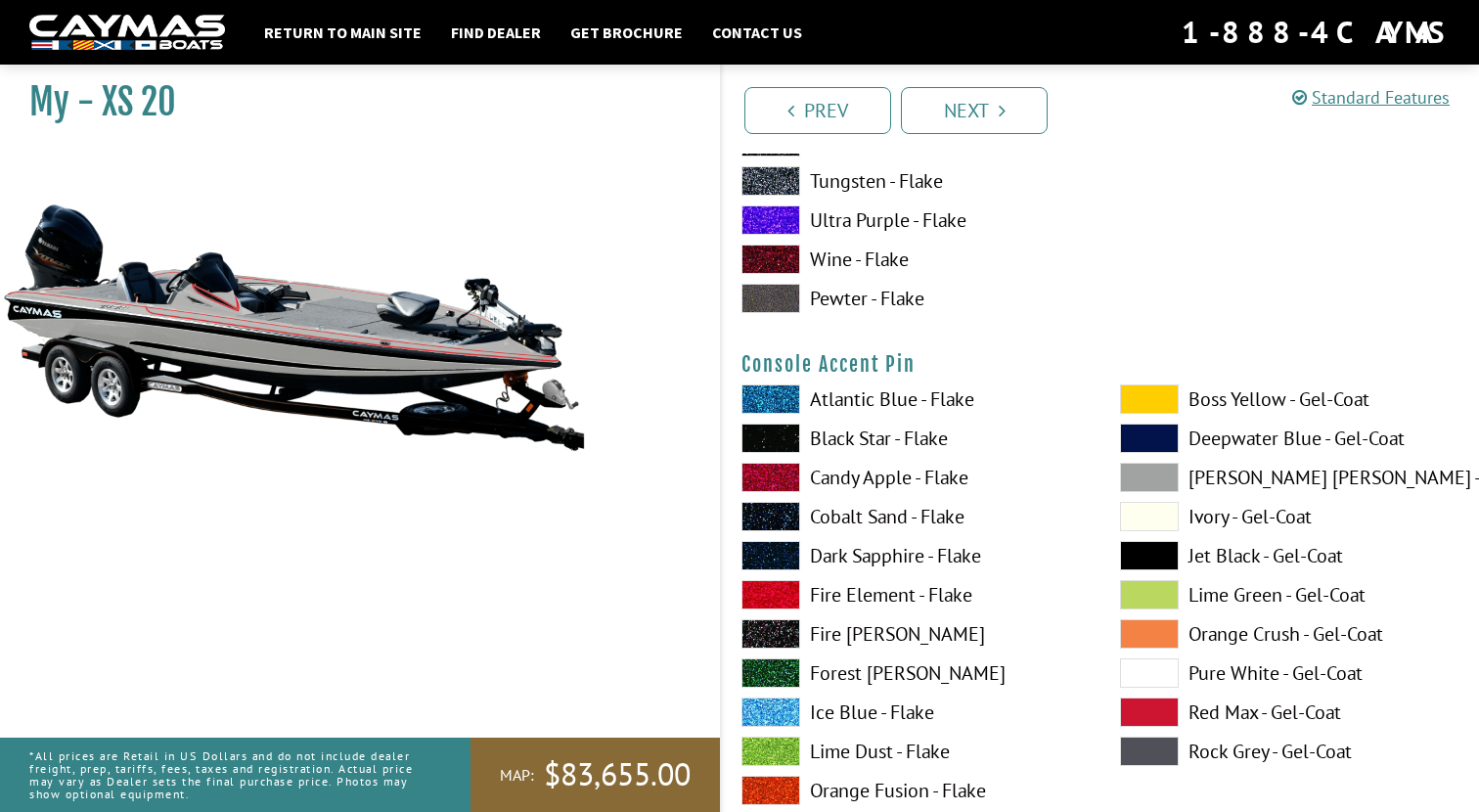
click at [1154, 395] on span at bounding box center [1149, 399] width 59 height 29
click at [1151, 711] on span at bounding box center [1149, 711] width 59 height 29
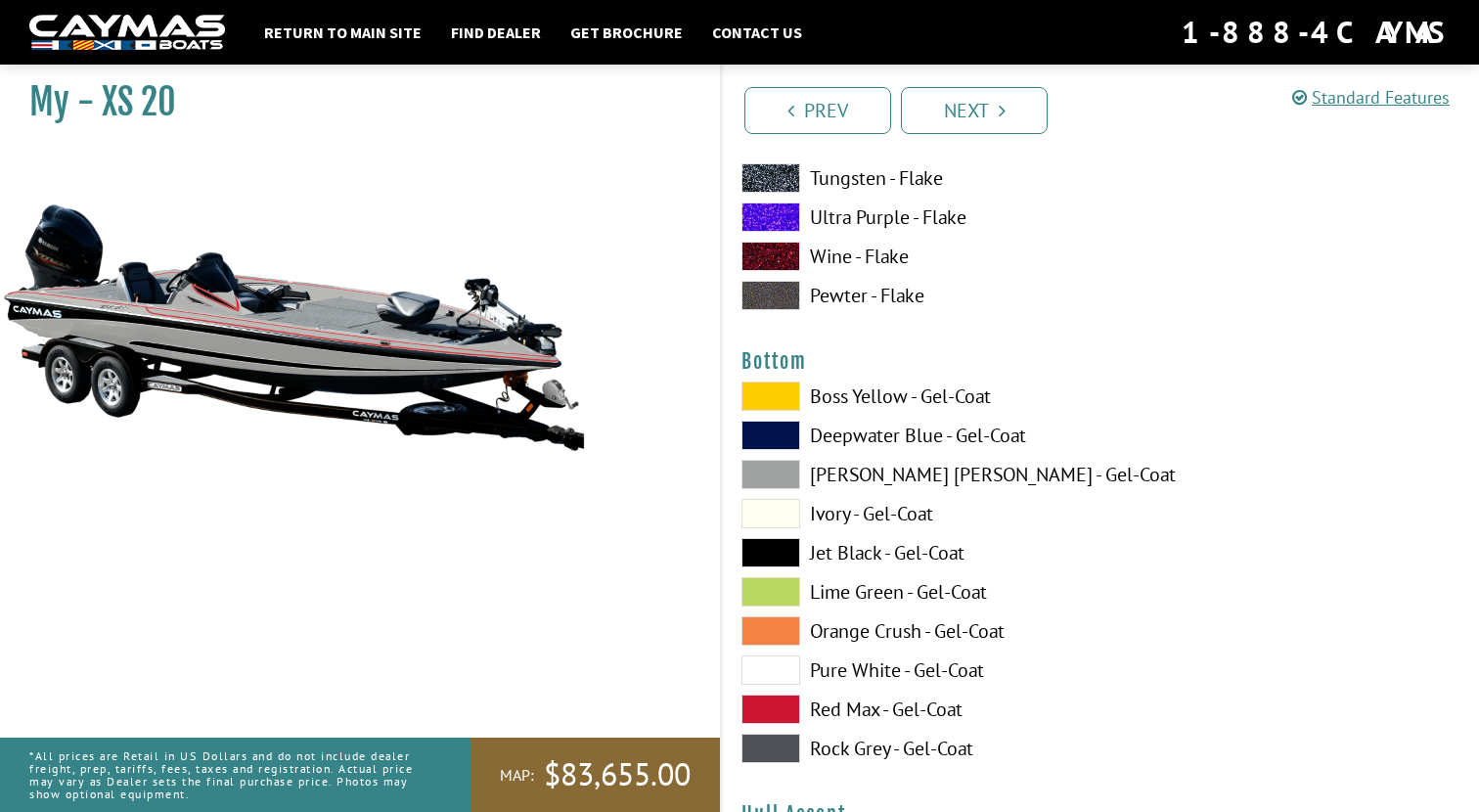
scroll to position [6567, 0]
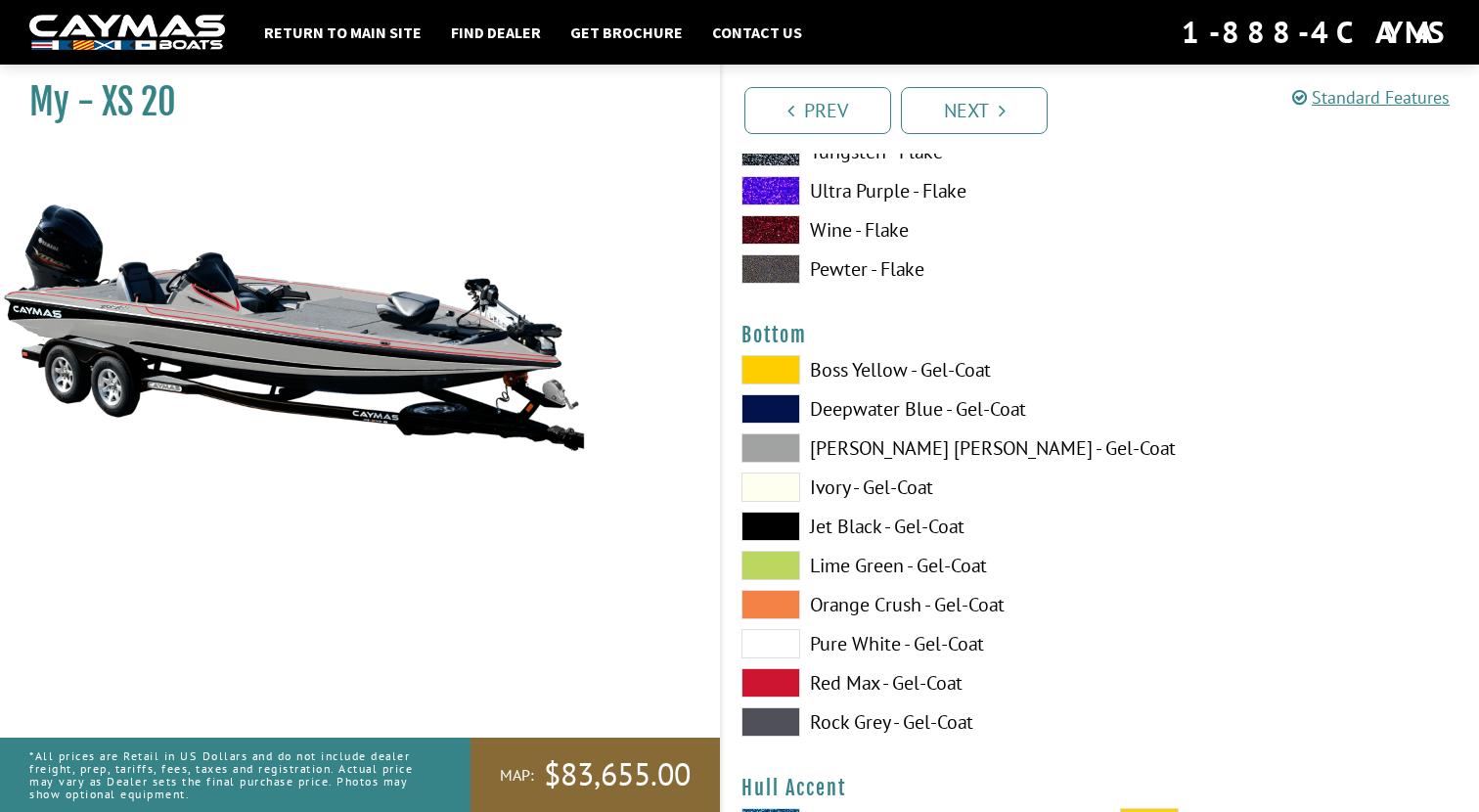
click at [776, 366] on span at bounding box center [770, 369] width 59 height 29
click at [767, 443] on span at bounding box center [770, 447] width 59 height 29
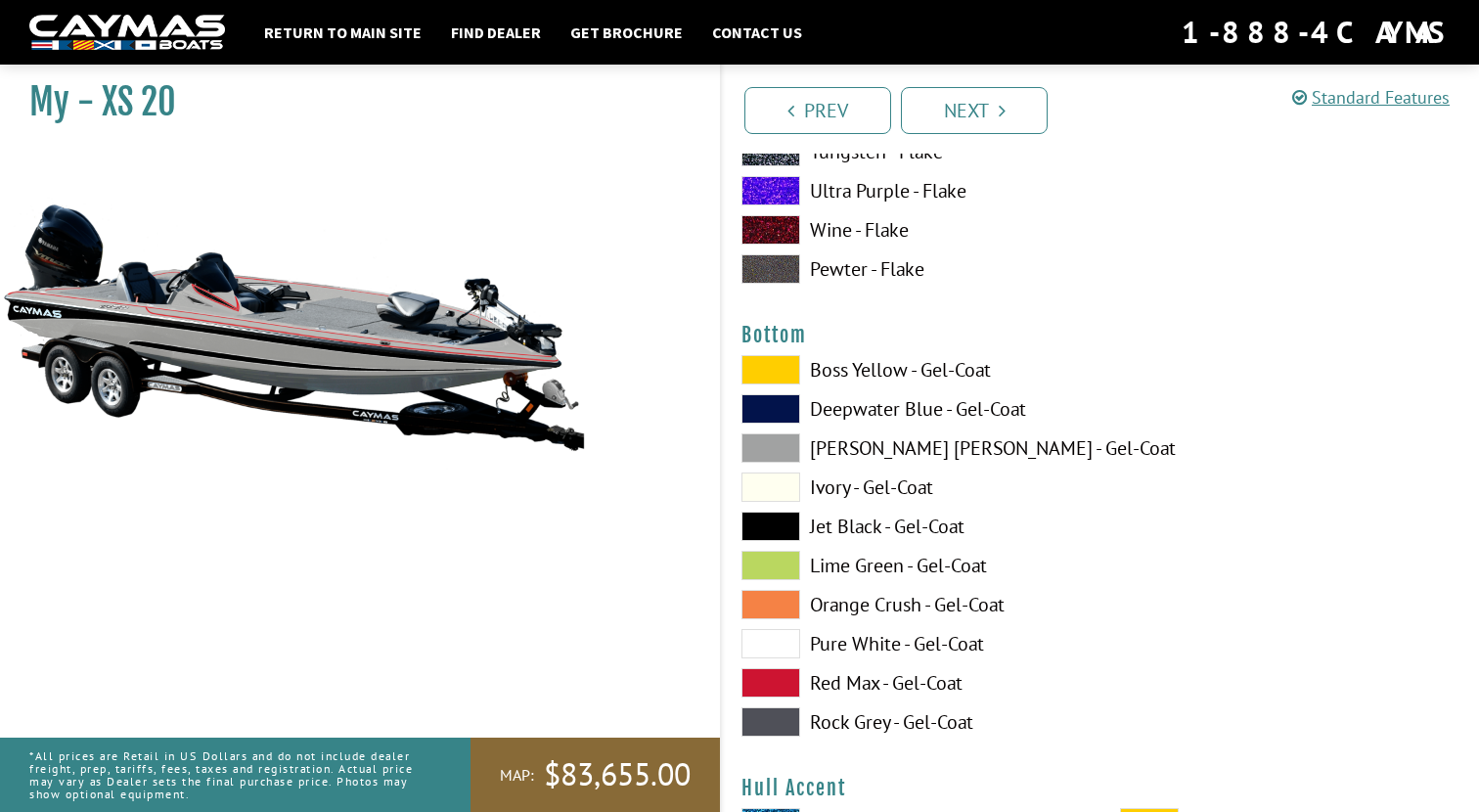
click at [769, 519] on span at bounding box center [770, 525] width 59 height 29
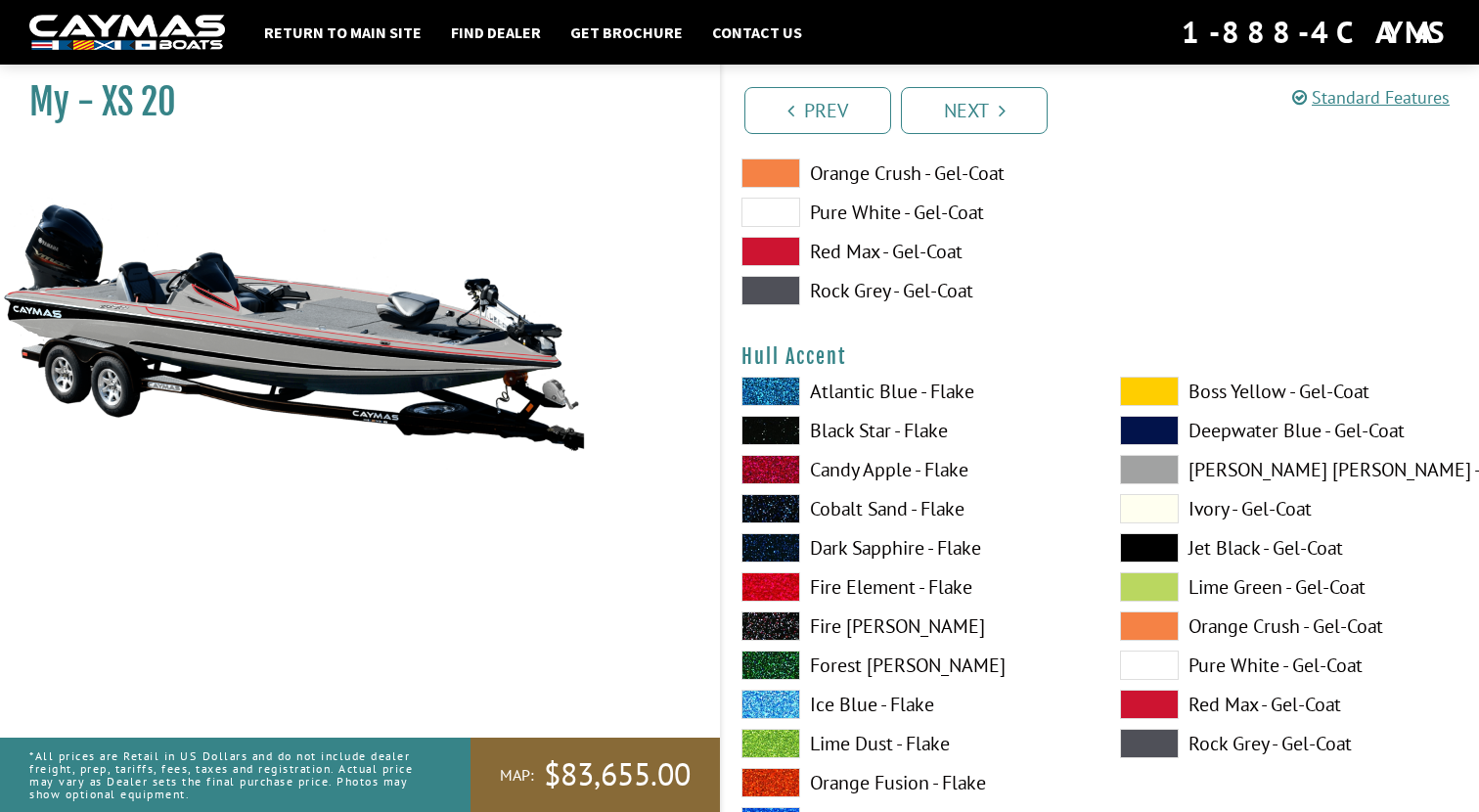
scroll to position [6995, 0]
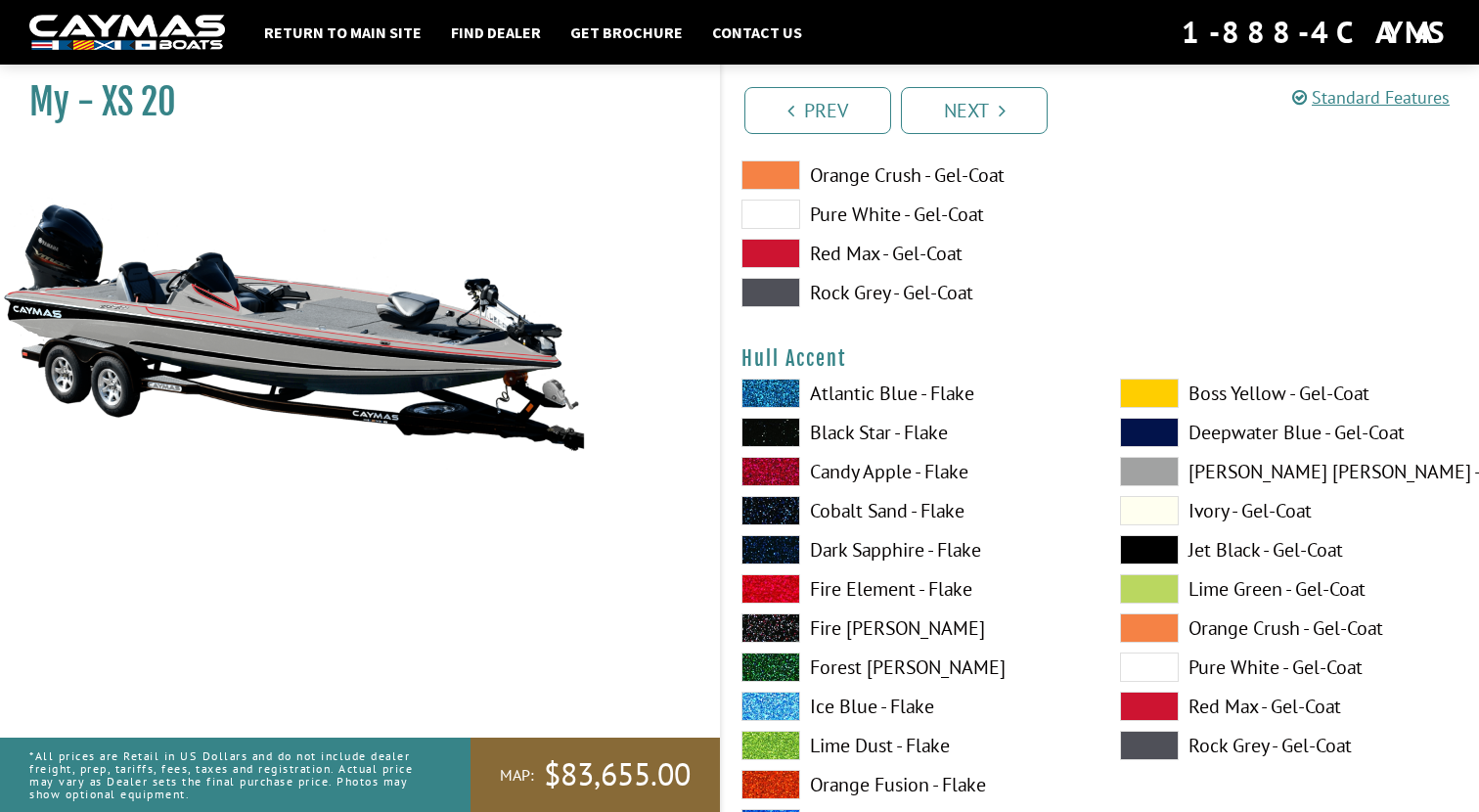
click at [1147, 389] on span at bounding box center [1149, 393] width 59 height 29
click at [1149, 700] on span at bounding box center [1149, 705] width 59 height 29
click at [1162, 475] on span at bounding box center [1149, 470] width 59 height 29
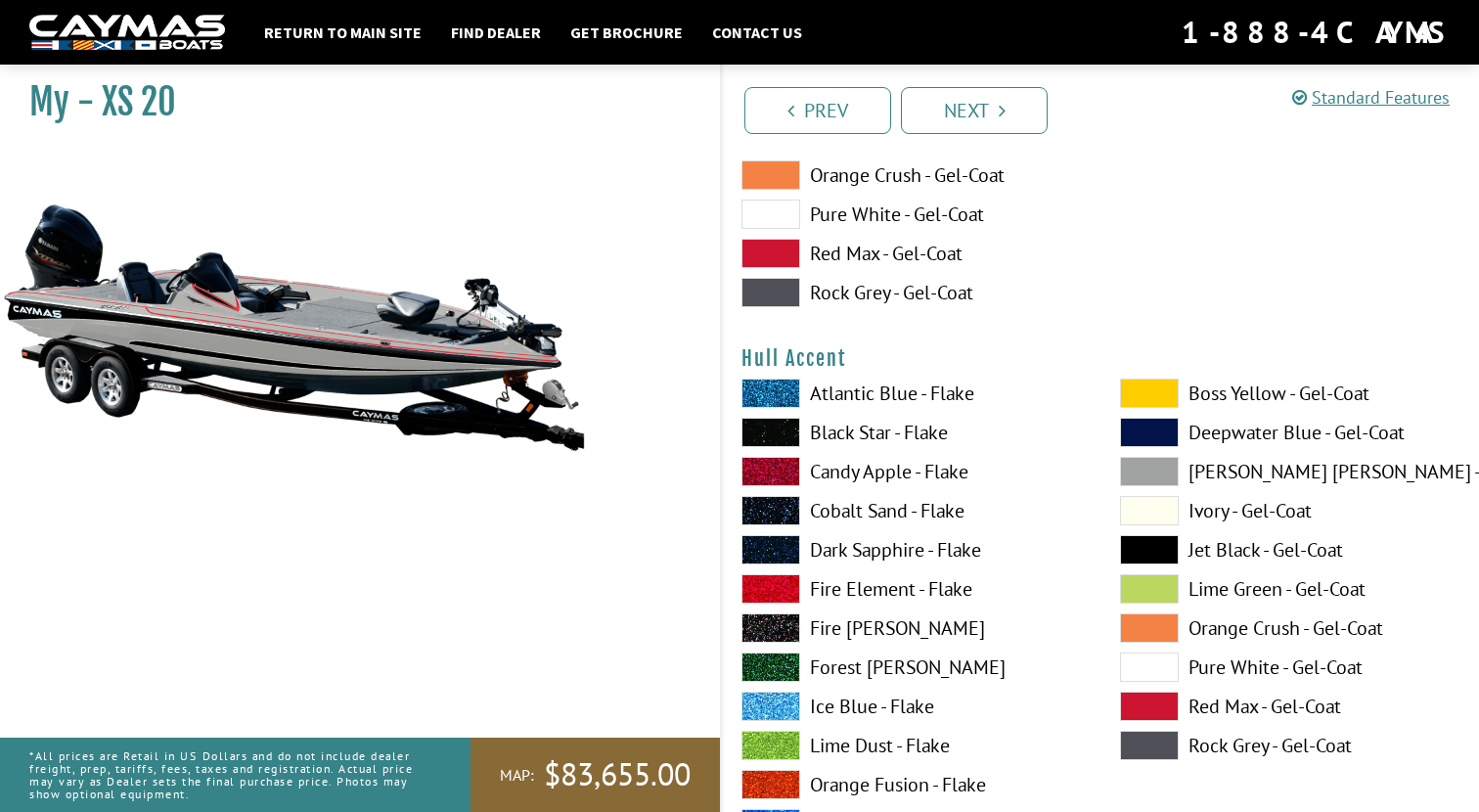
click at [1162, 475] on span at bounding box center [1149, 470] width 59 height 29
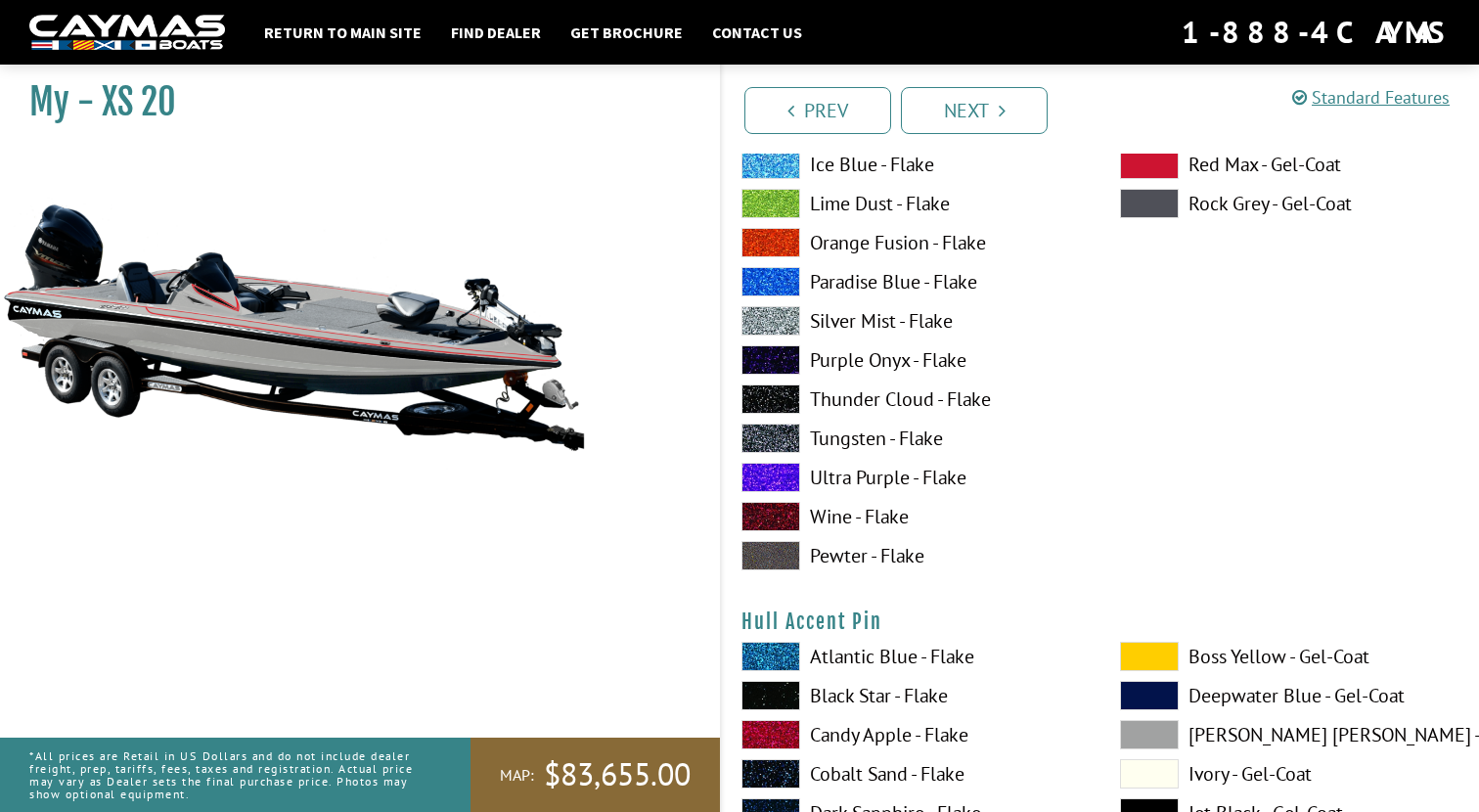
scroll to position [7705, 0]
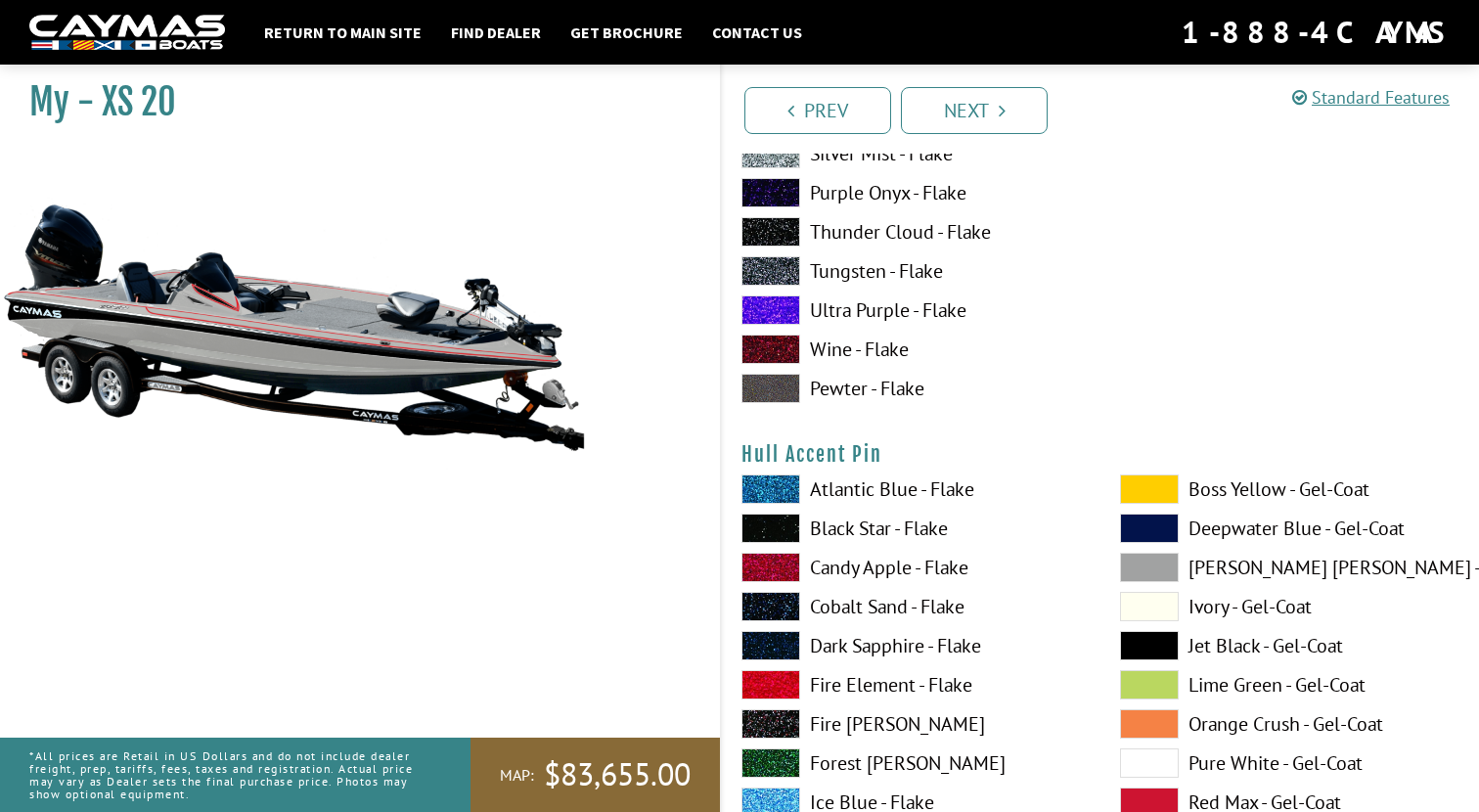
click at [1159, 493] on span at bounding box center [1149, 488] width 59 height 29
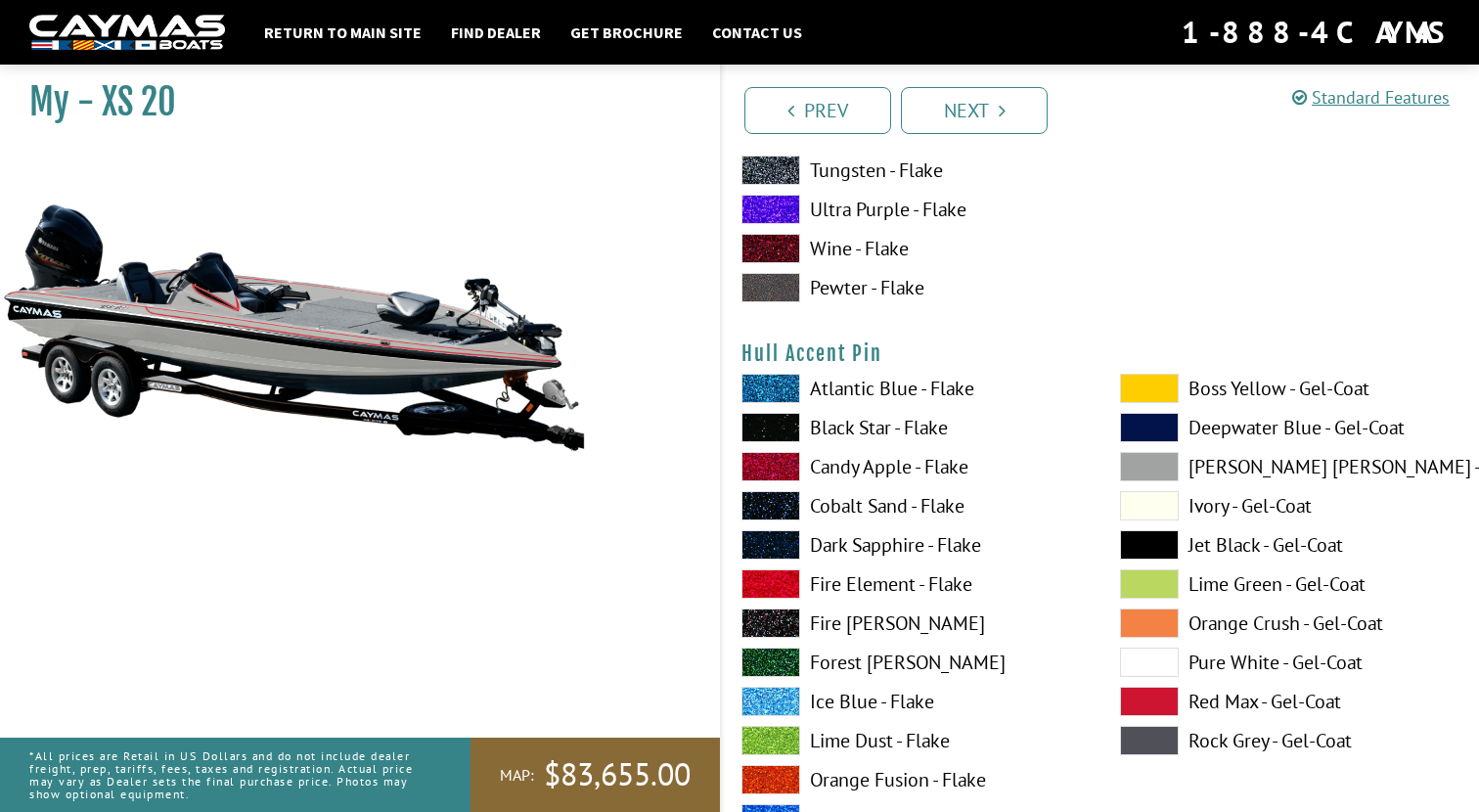
scroll to position [7813, 0]
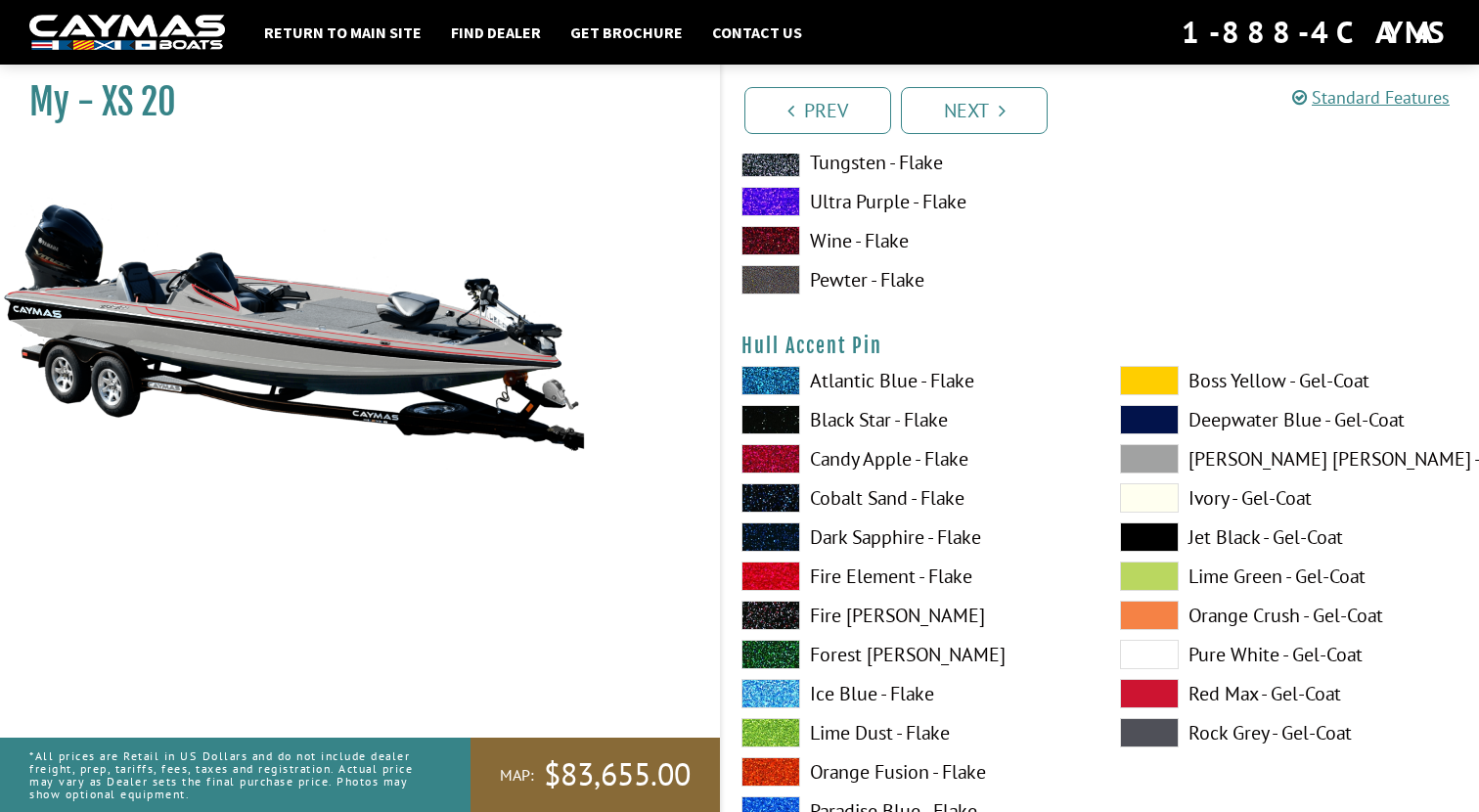
click at [1152, 700] on span at bounding box center [1149, 692] width 59 height 29
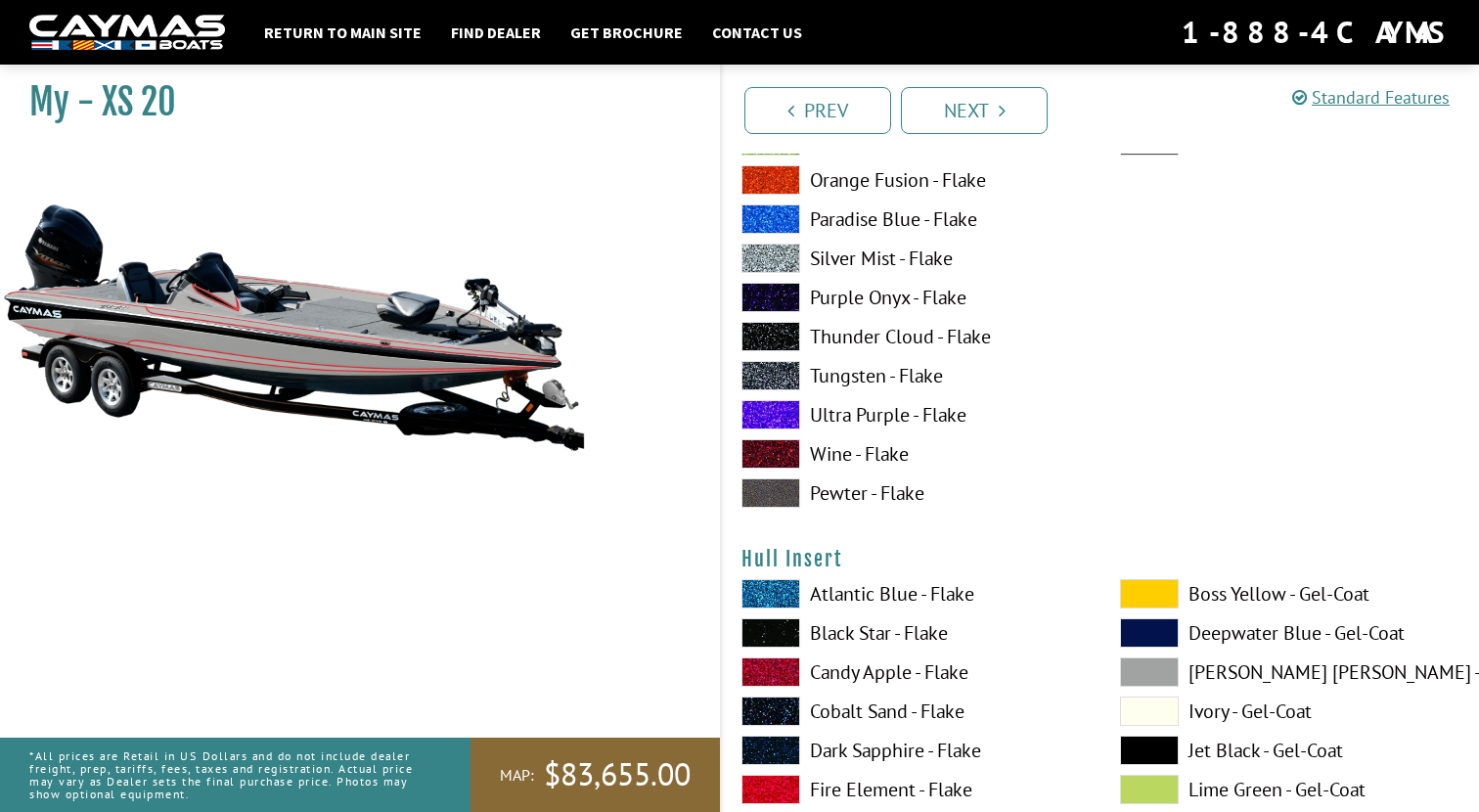
scroll to position [8424, 0]
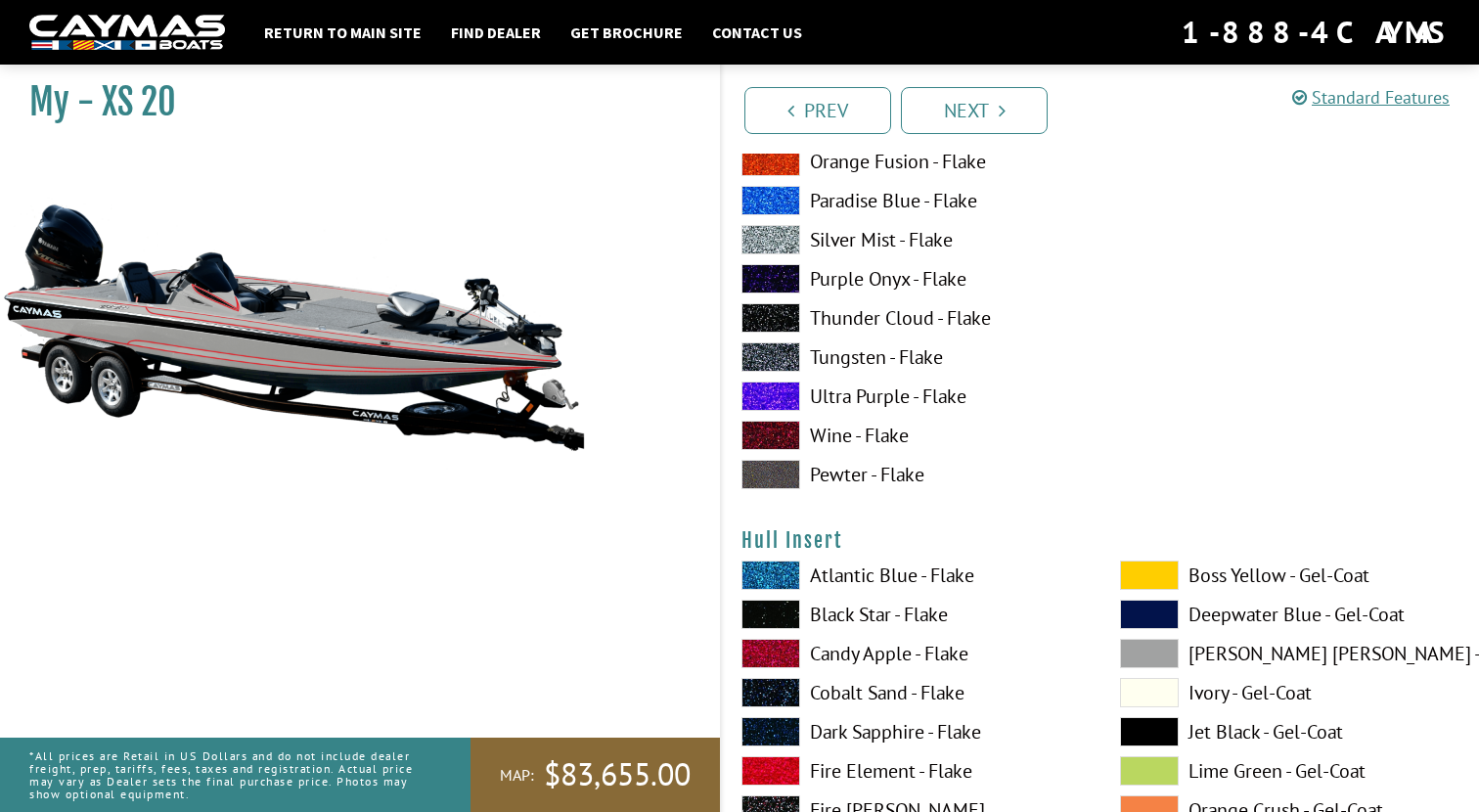
click at [1146, 564] on span at bounding box center [1149, 574] width 59 height 29
click at [1147, 653] on span at bounding box center [1149, 652] width 59 height 29
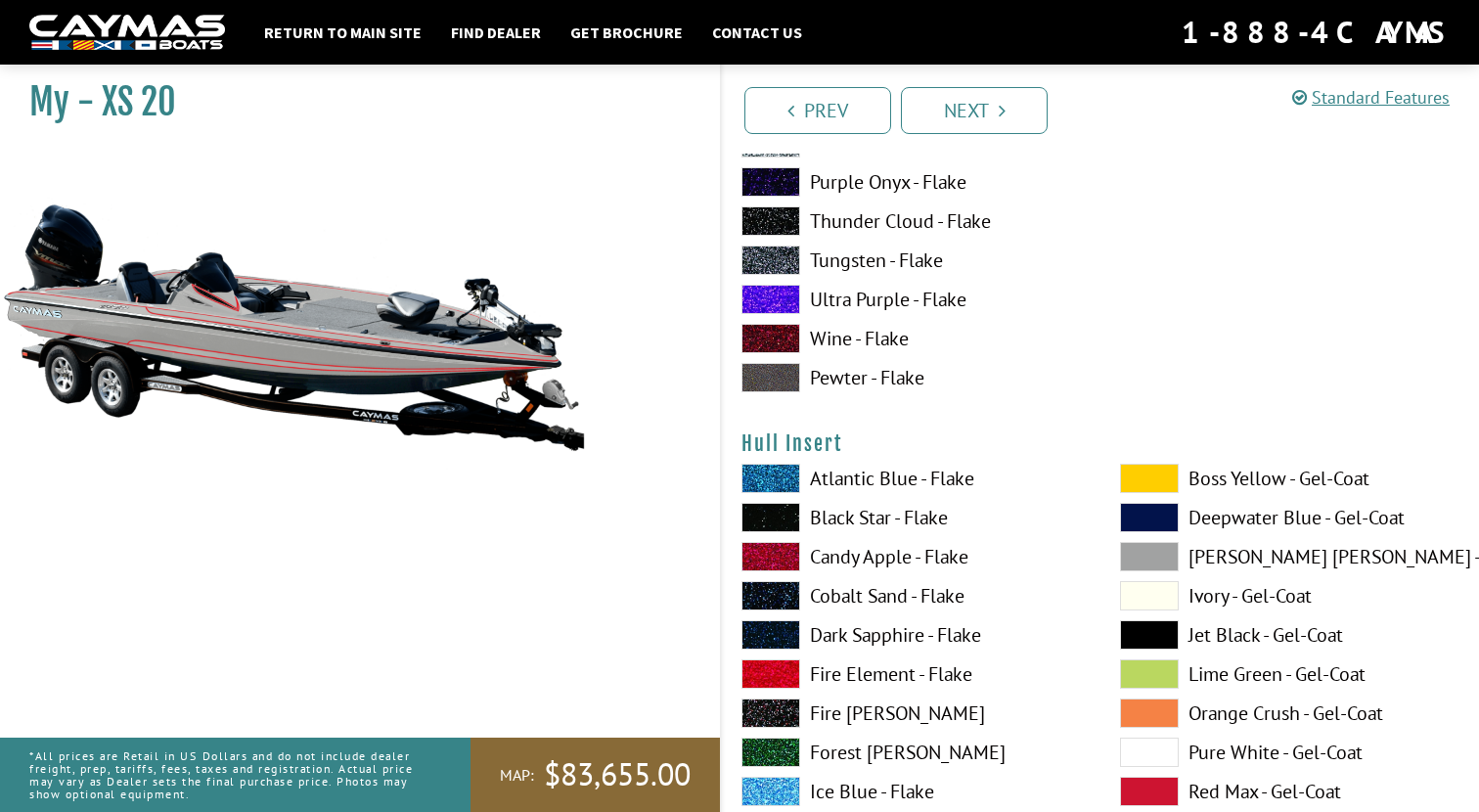
scroll to position [8553, 0]
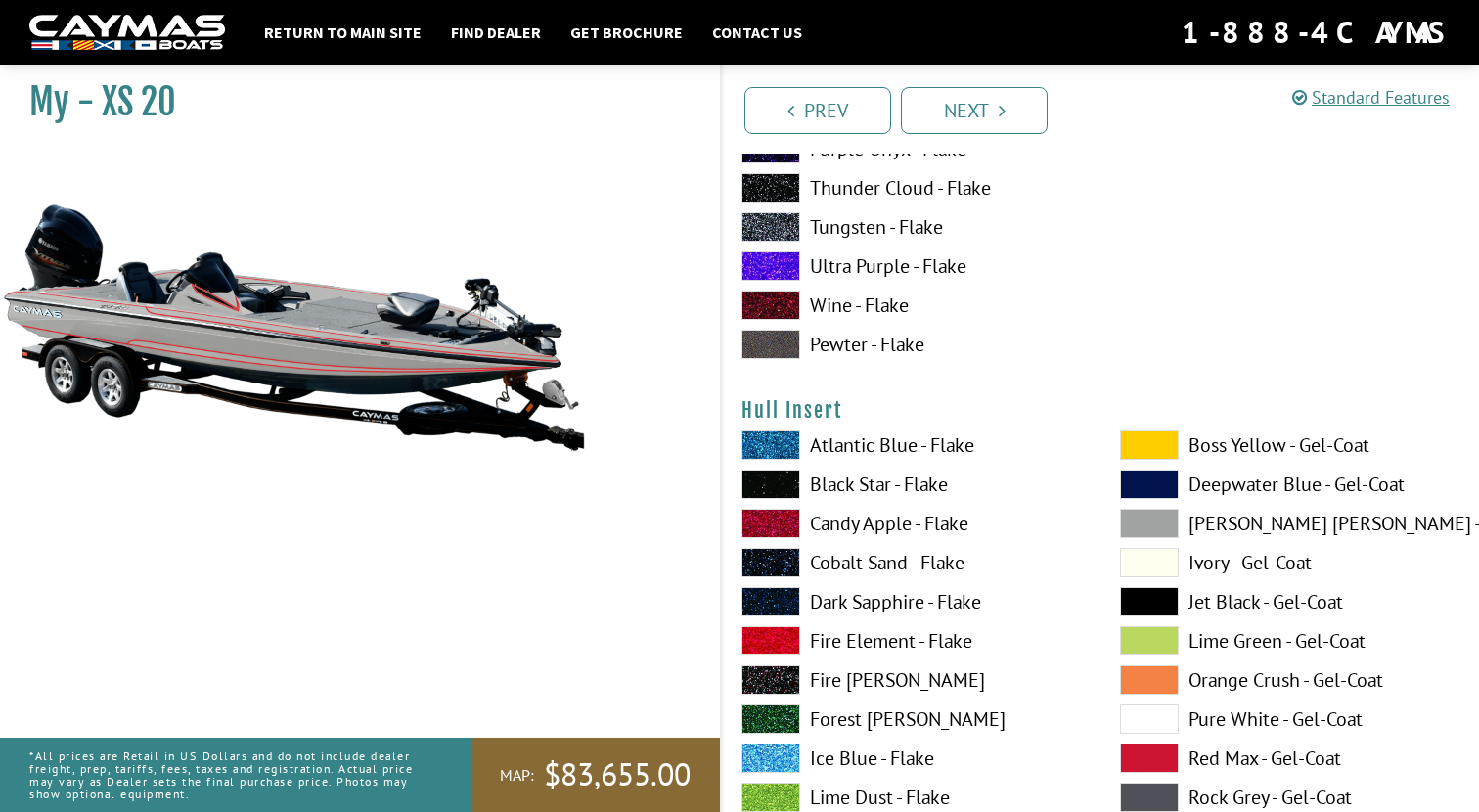
click at [1158, 757] on span at bounding box center [1149, 757] width 59 height 29
click at [1166, 593] on span at bounding box center [1149, 600] width 59 height 29
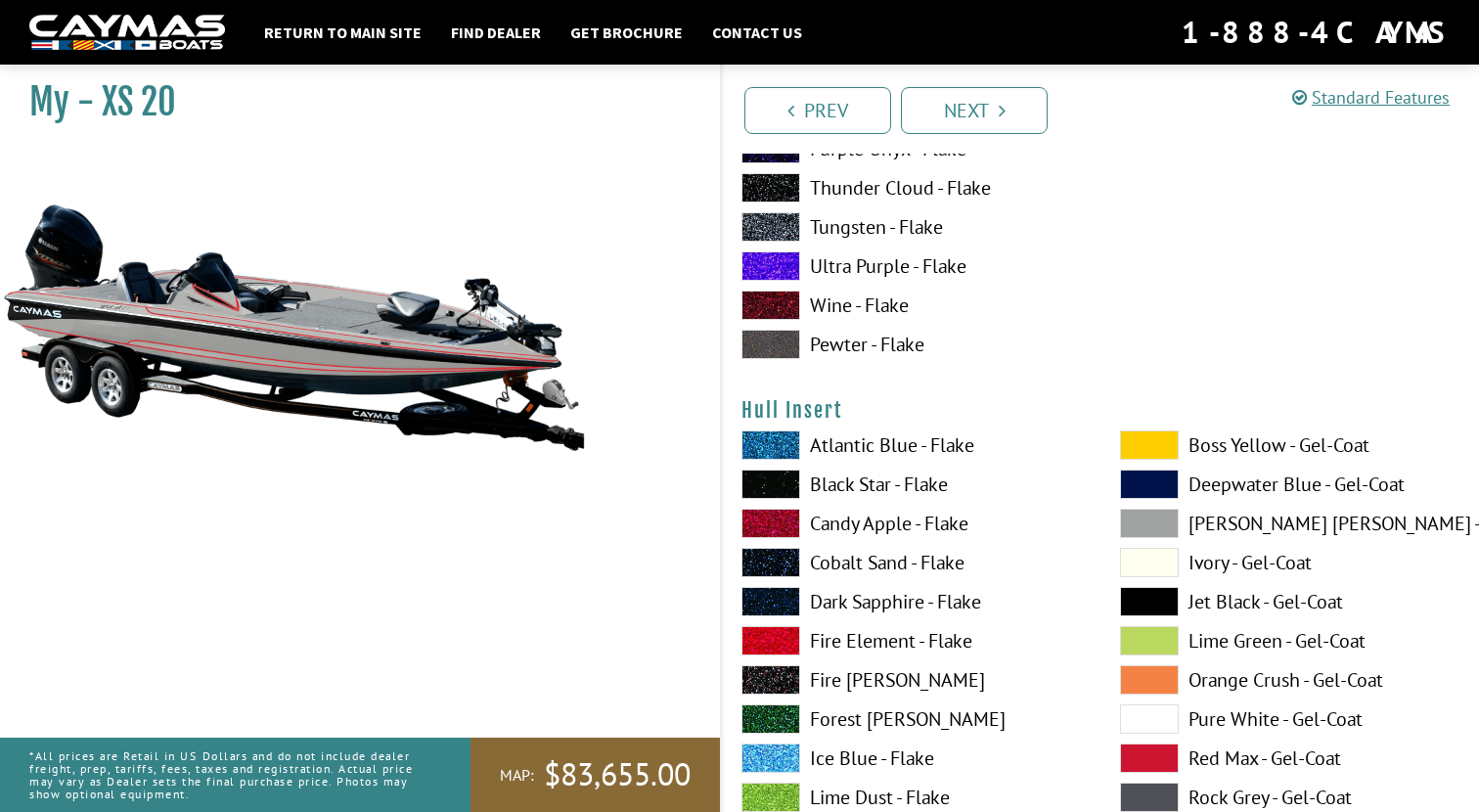
click at [1166, 593] on span at bounding box center [1149, 600] width 59 height 29
click at [1164, 514] on span at bounding box center [1149, 522] width 59 height 29
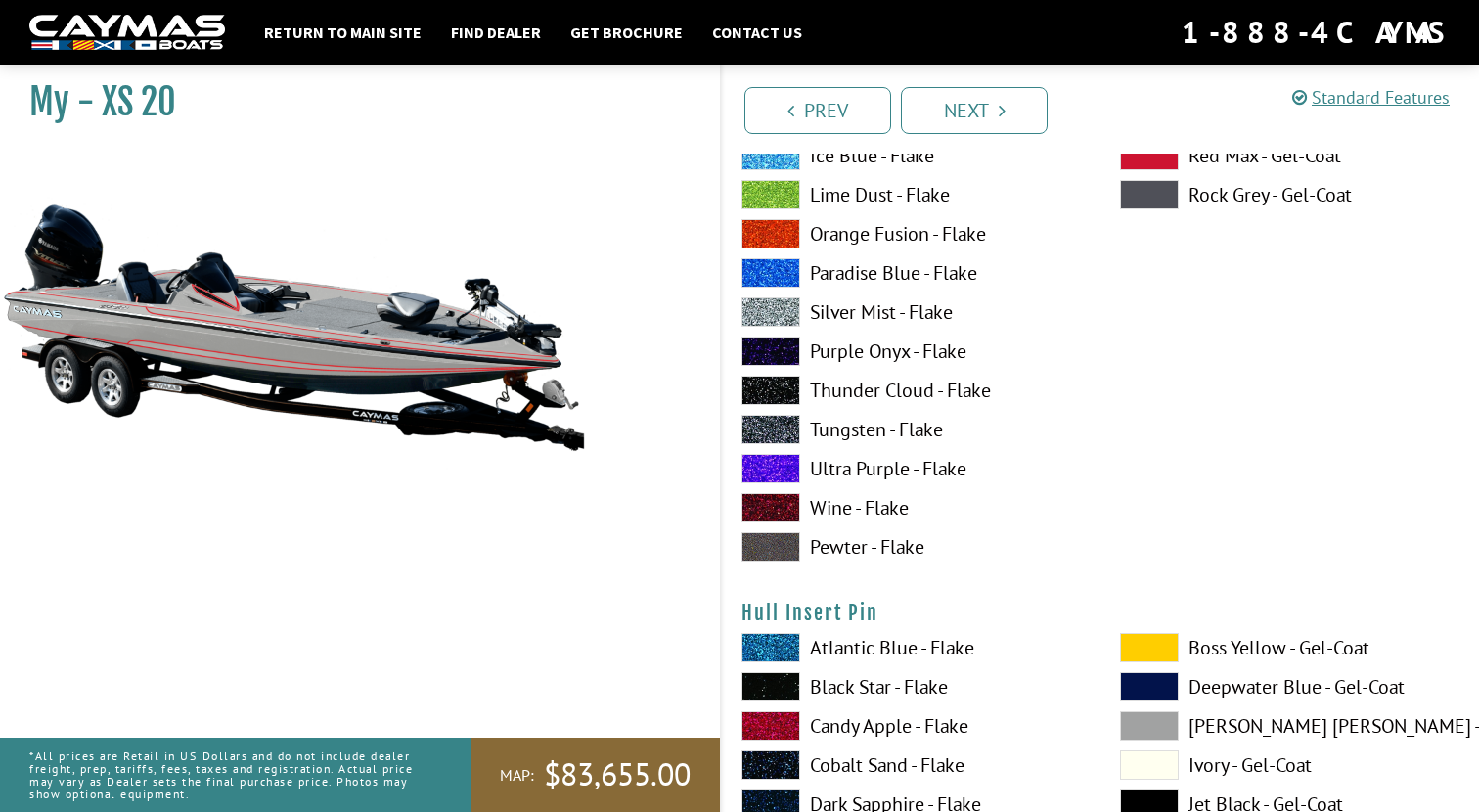
scroll to position [9367, 0]
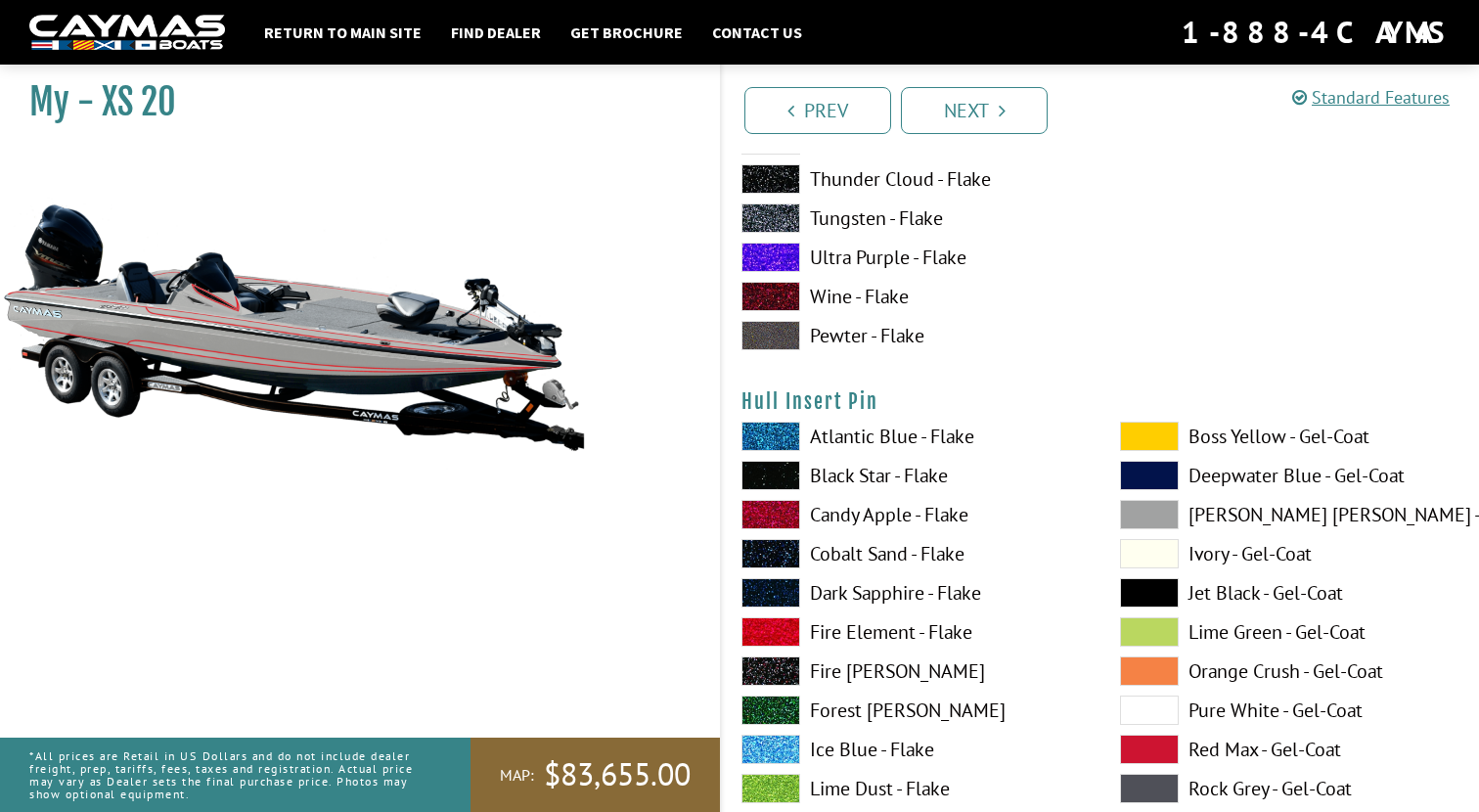
click at [1156, 432] on span at bounding box center [1149, 435] width 59 height 29
click at [1153, 751] on span at bounding box center [1149, 748] width 59 height 29
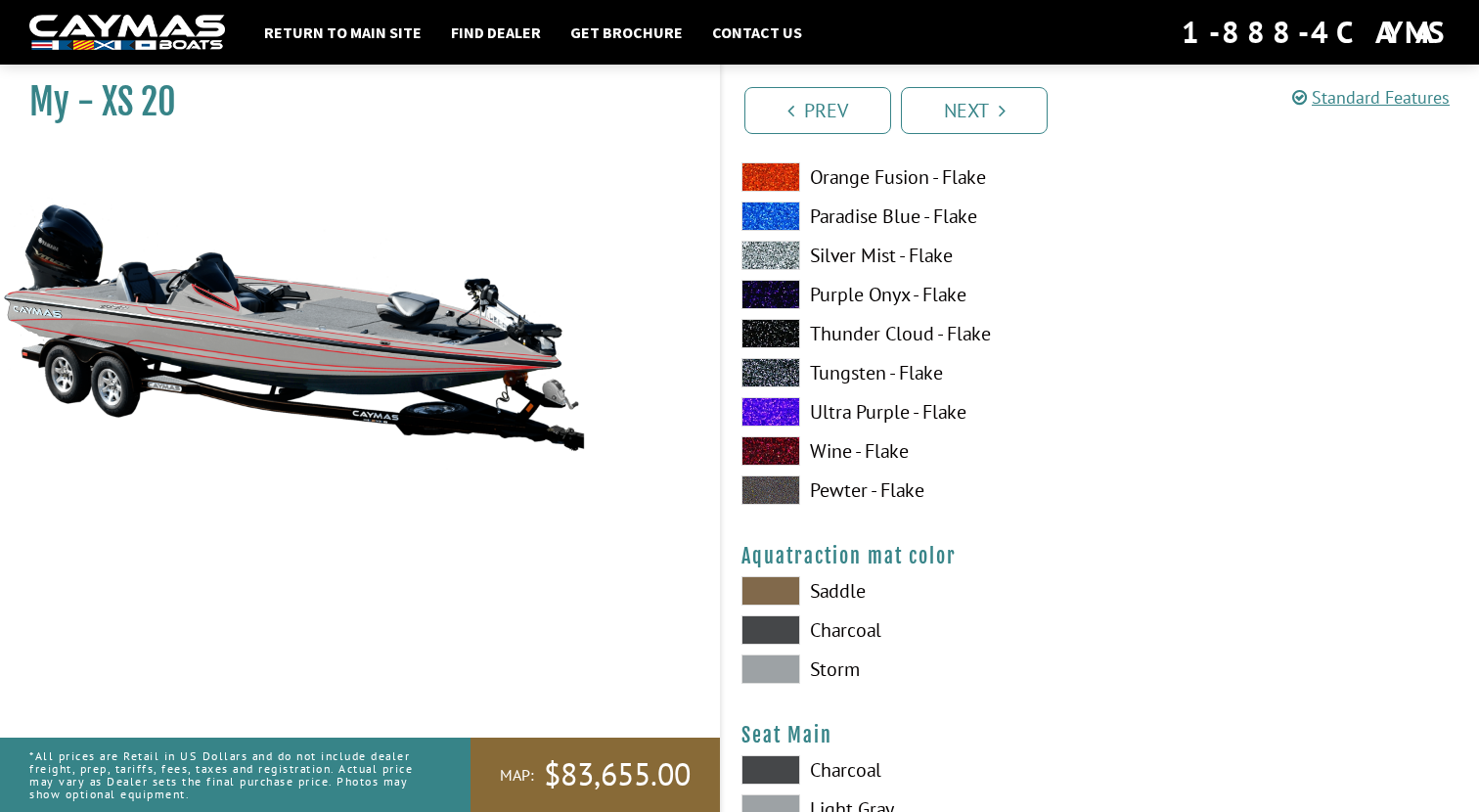
scroll to position [10120, 0]
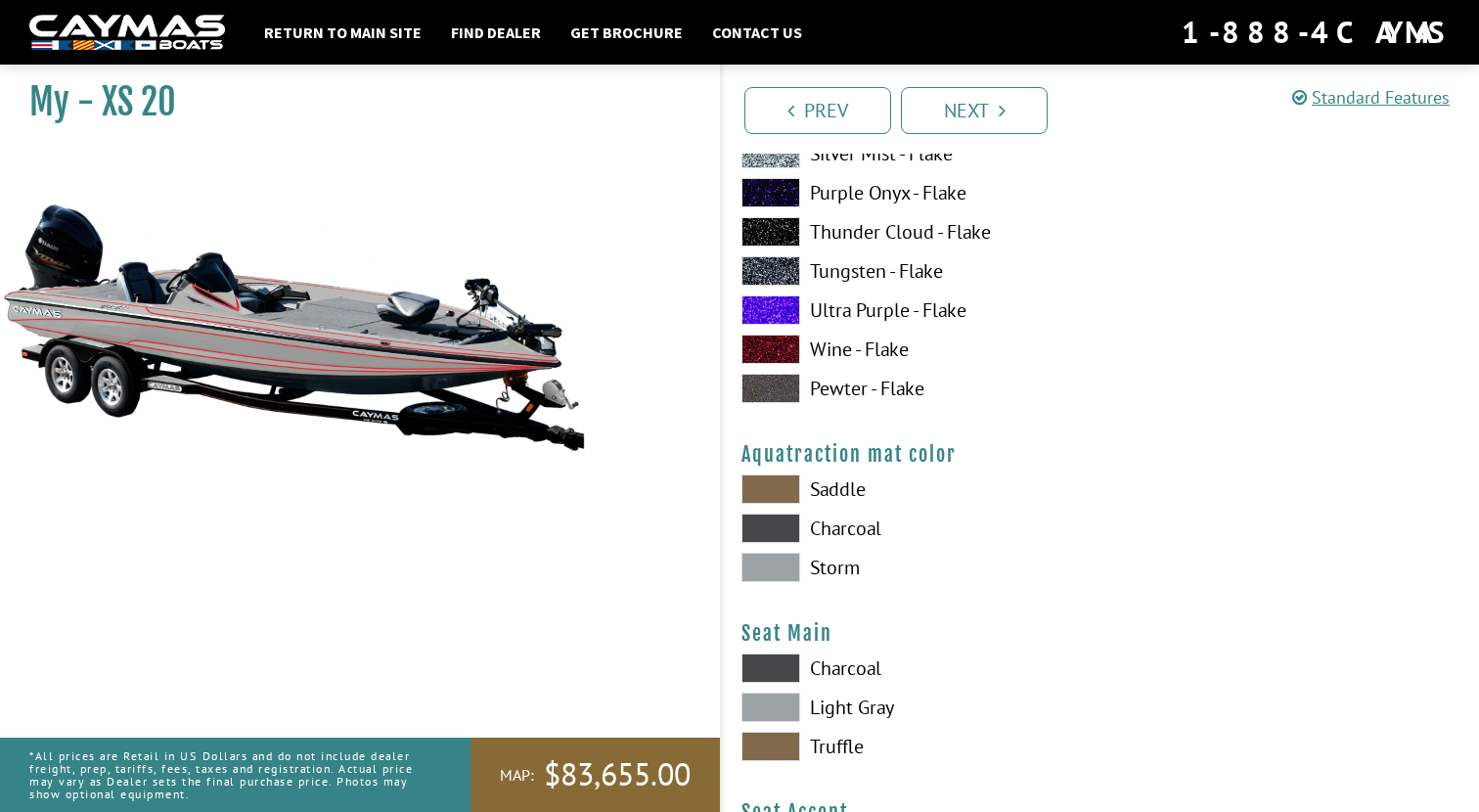
click at [775, 482] on span at bounding box center [770, 488] width 59 height 29
click at [774, 532] on span at bounding box center [770, 527] width 59 height 29
click at [771, 572] on span at bounding box center [770, 566] width 59 height 29
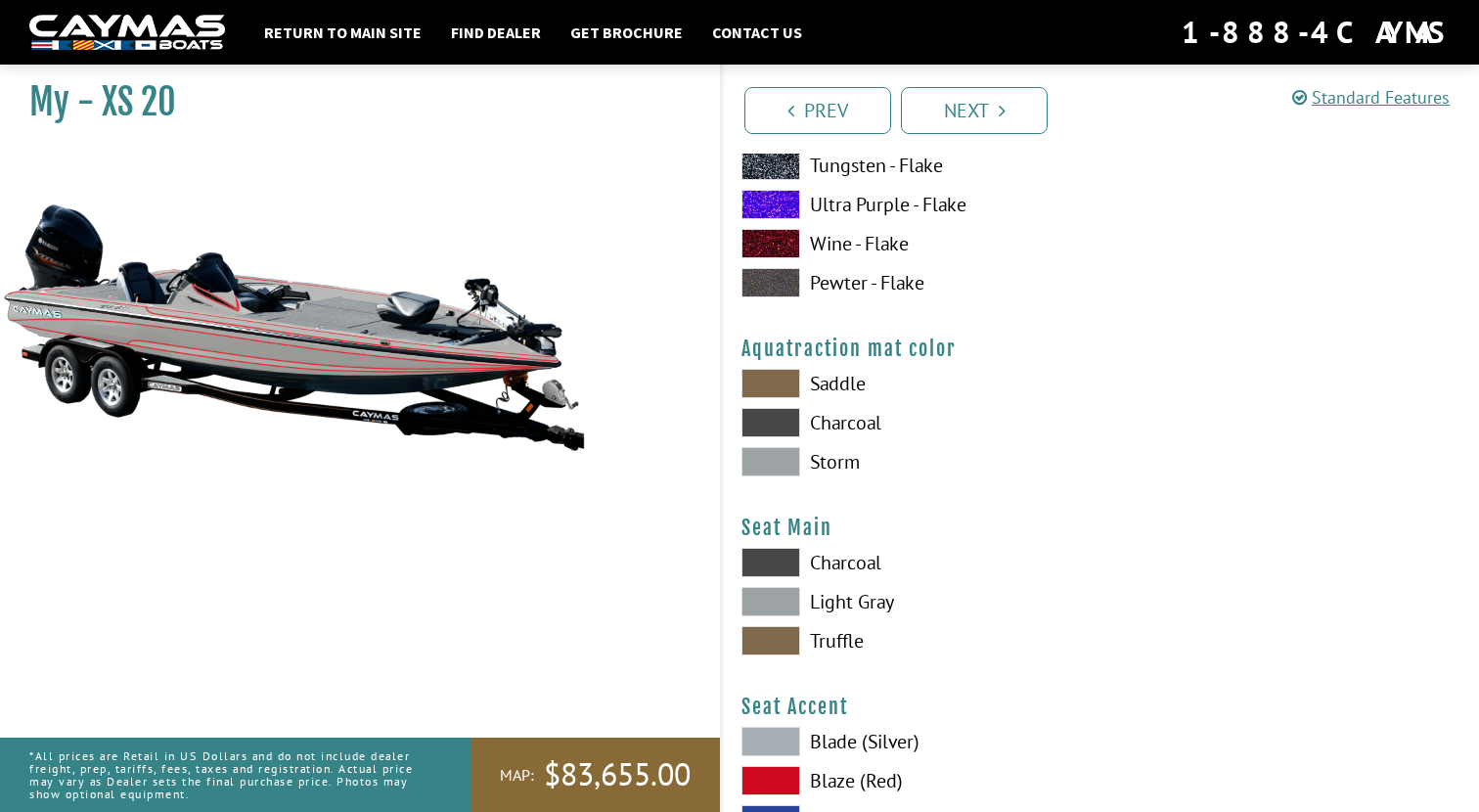
scroll to position [10268, 0]
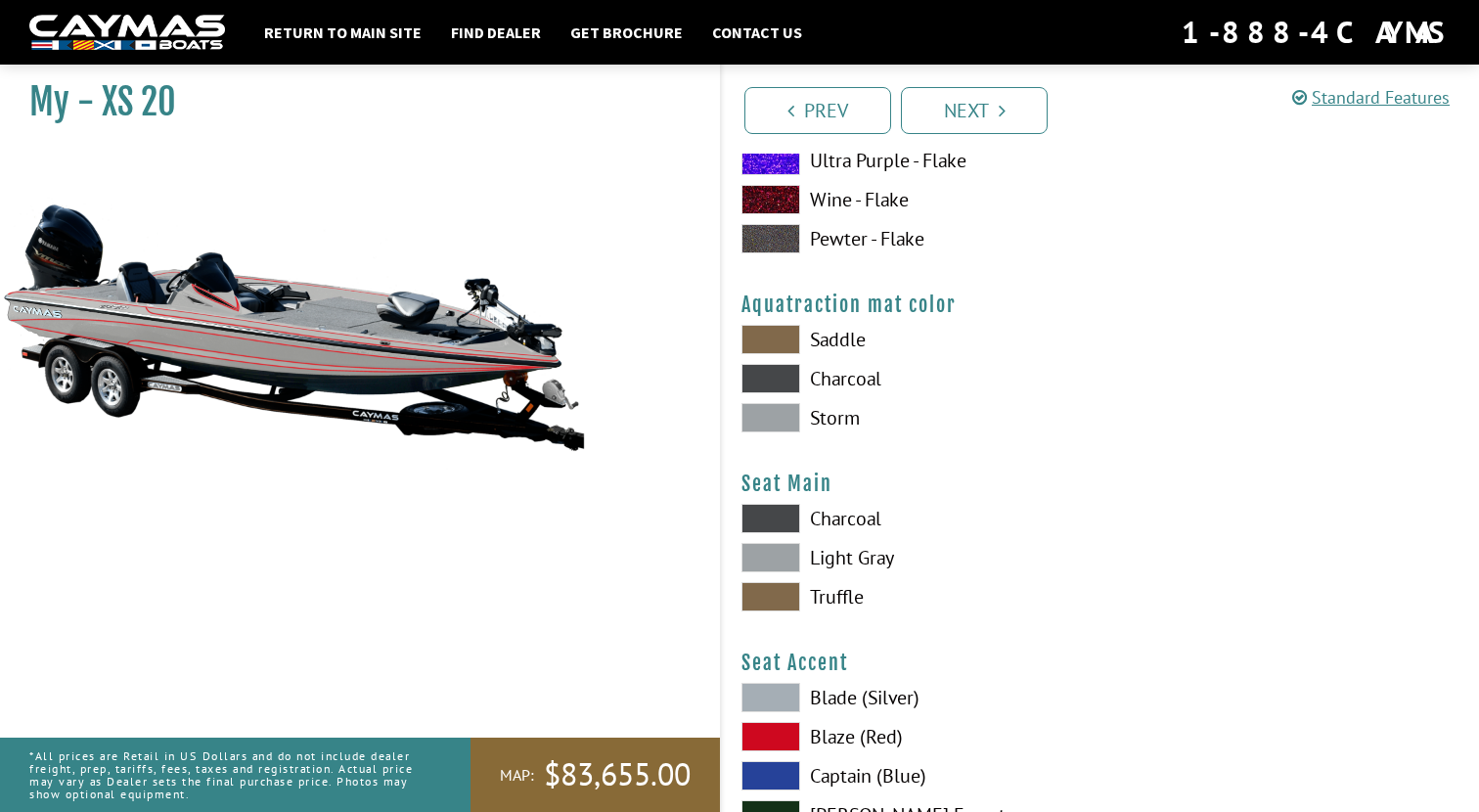
click at [774, 600] on span at bounding box center [770, 596] width 59 height 29
click at [772, 553] on span at bounding box center [770, 556] width 59 height 29
click at [773, 512] on span at bounding box center [770, 517] width 59 height 29
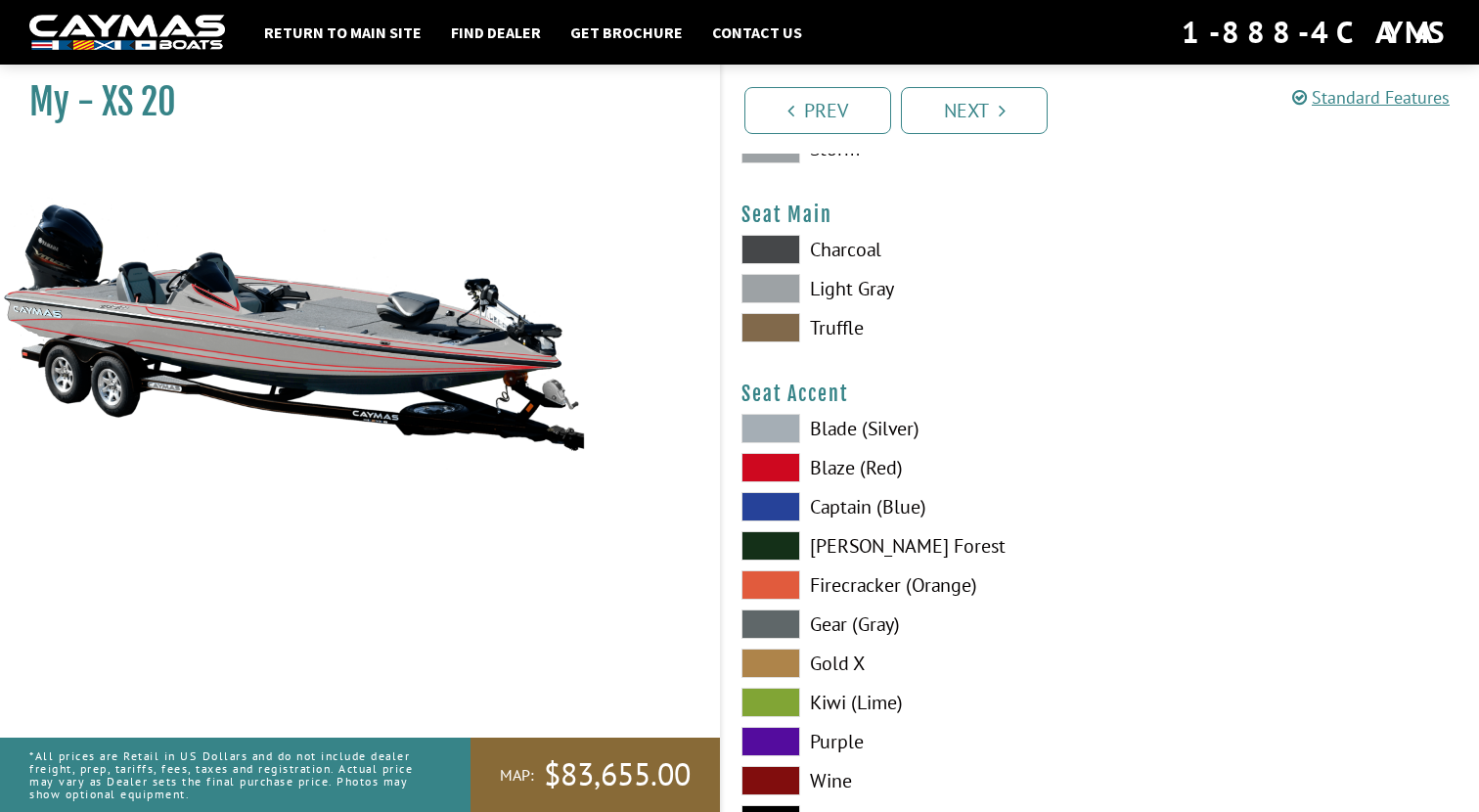
scroll to position [10549, 0]
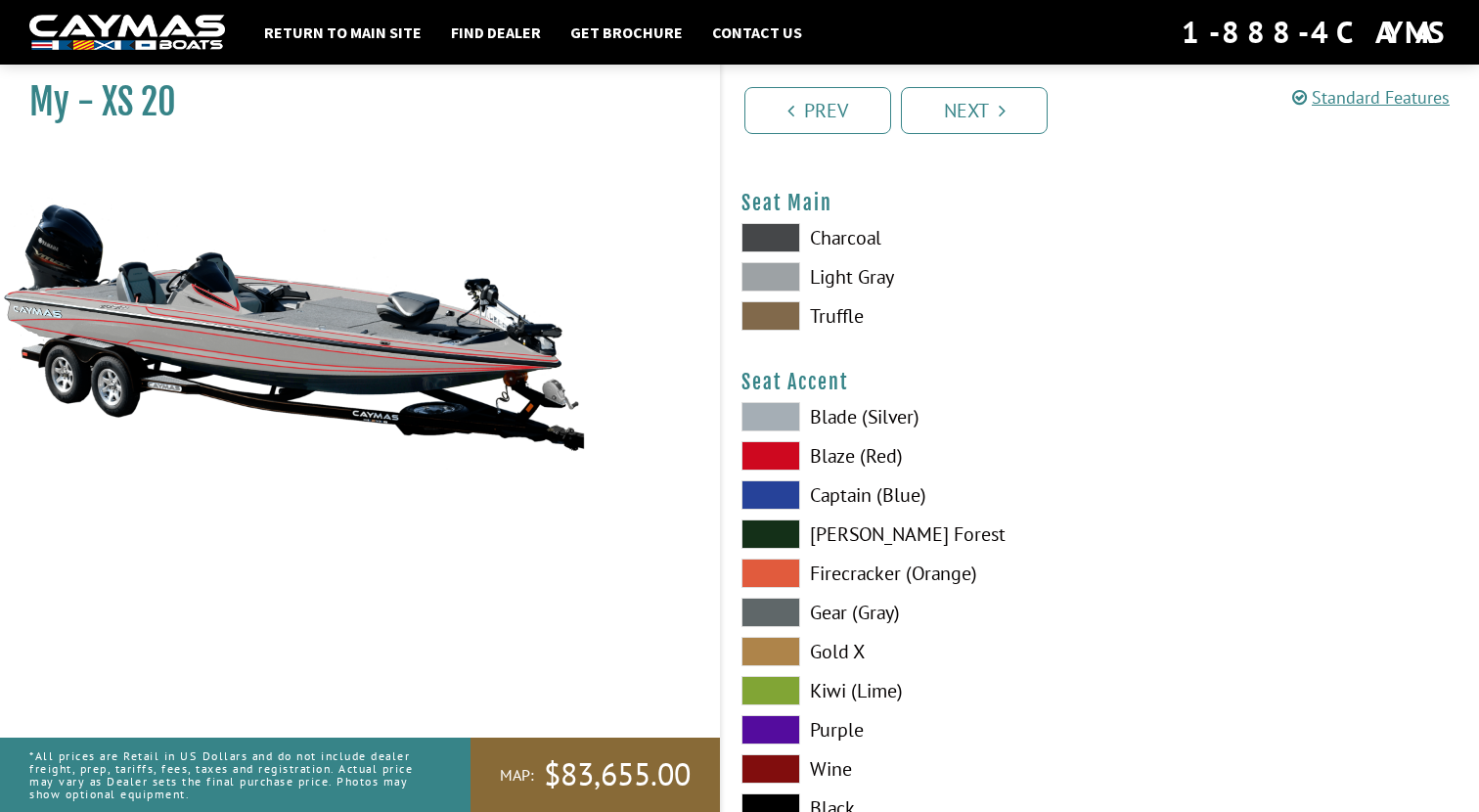
click at [774, 455] on span at bounding box center [770, 455] width 59 height 29
click at [777, 417] on span at bounding box center [770, 415] width 59 height 29
click at [771, 447] on span at bounding box center [770, 455] width 59 height 29
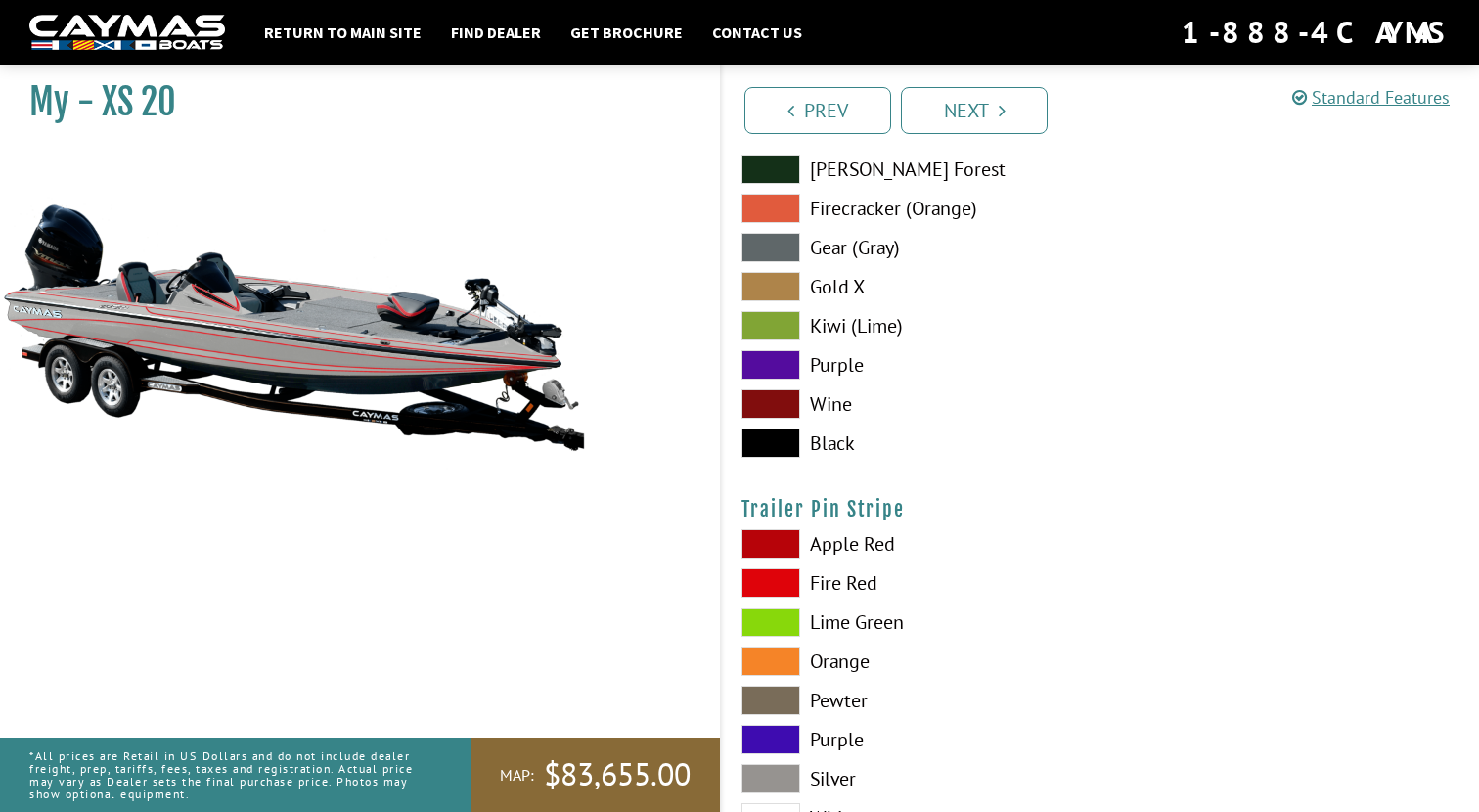
scroll to position [11012, 0]
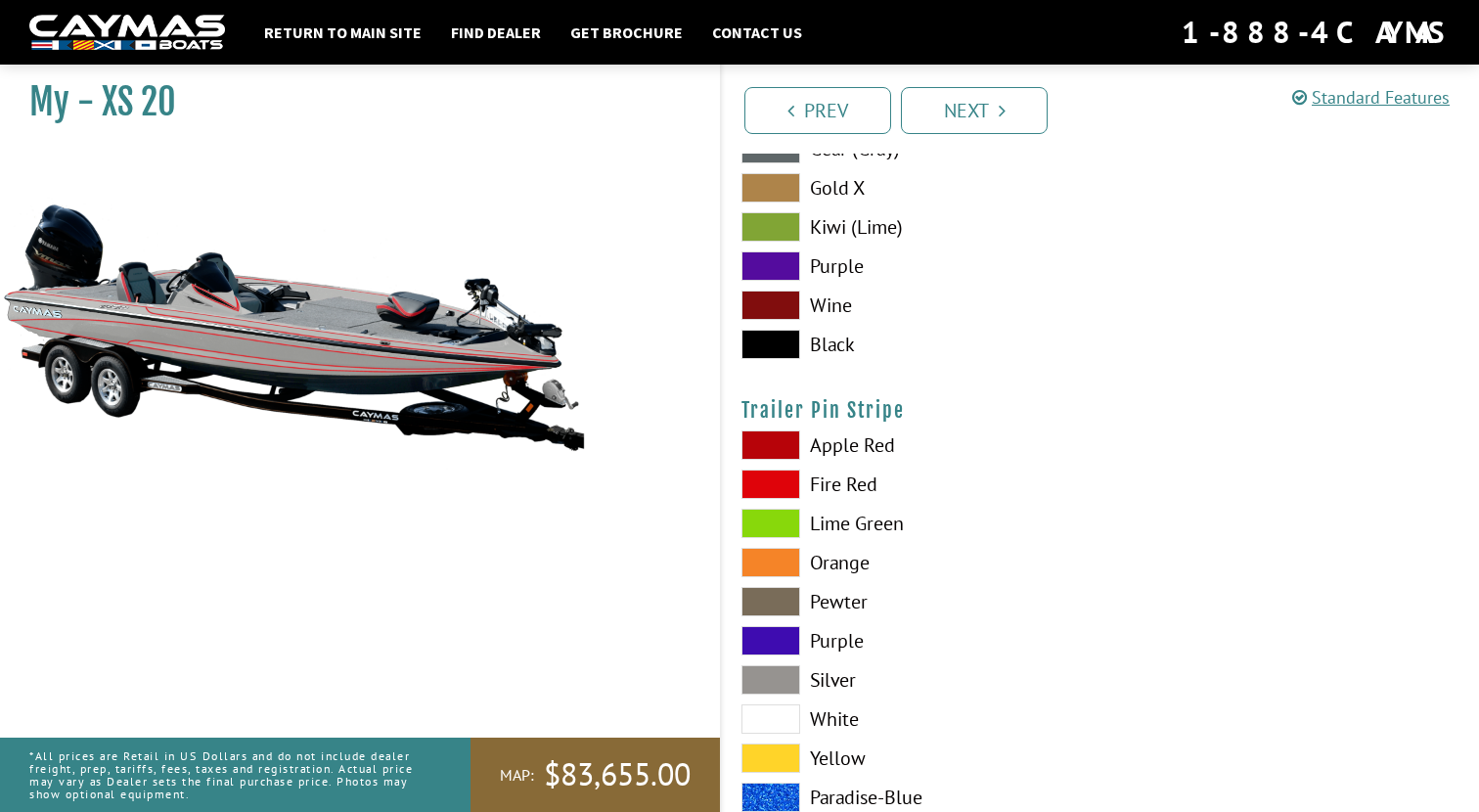
click at [772, 440] on span at bounding box center [770, 444] width 59 height 29
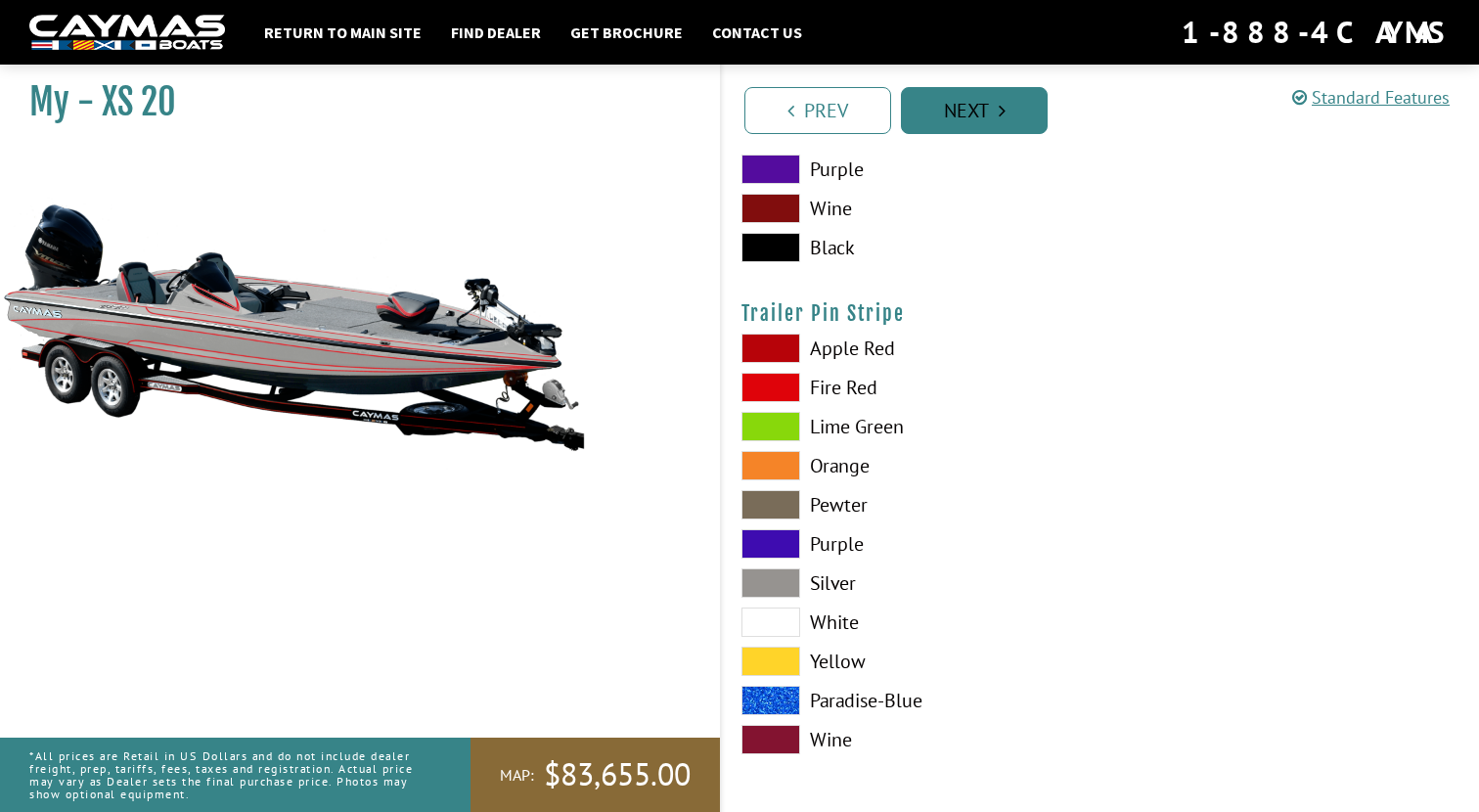
click at [993, 100] on link "Next" at bounding box center [974, 110] width 147 height 47
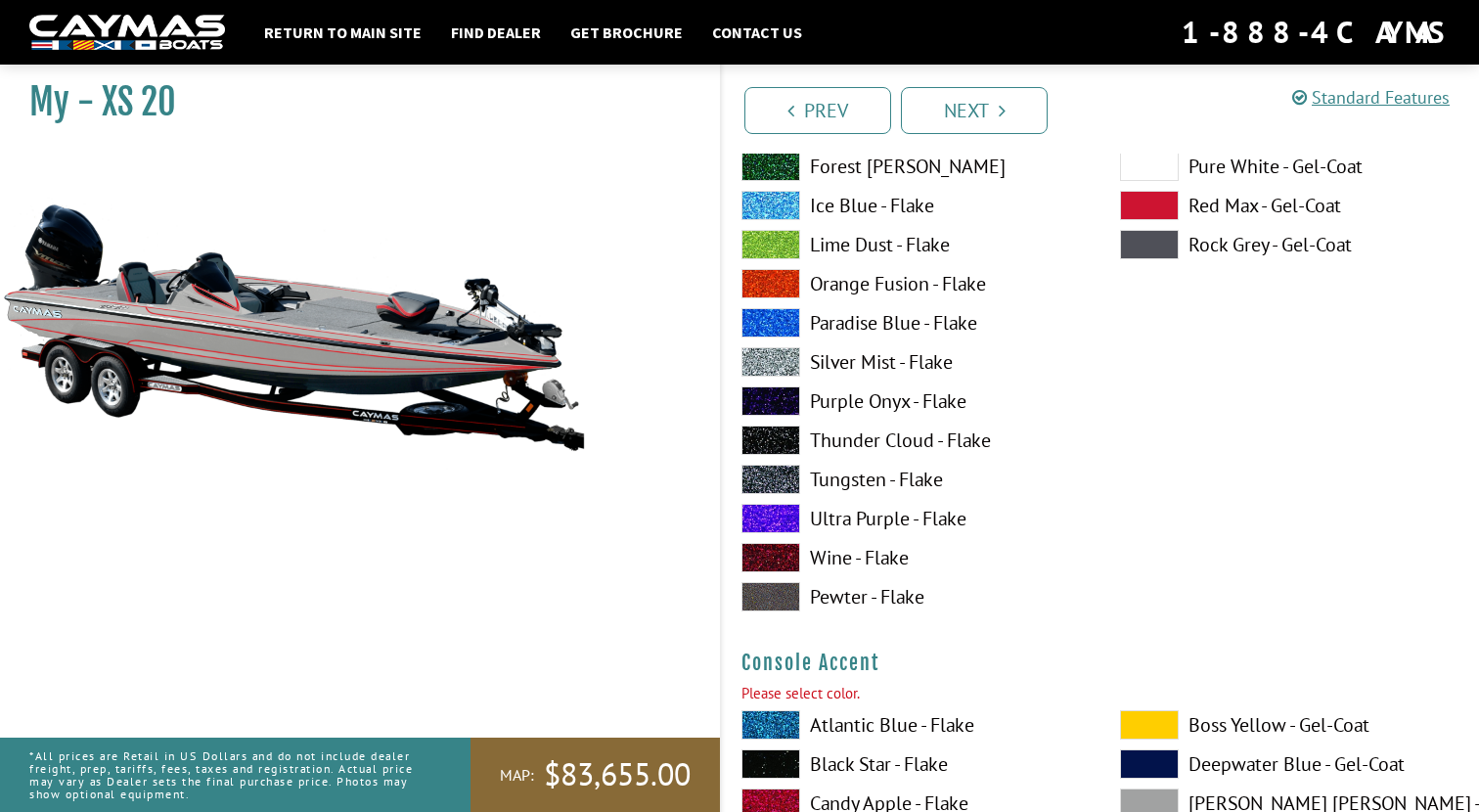
scroll to position [4312, 0]
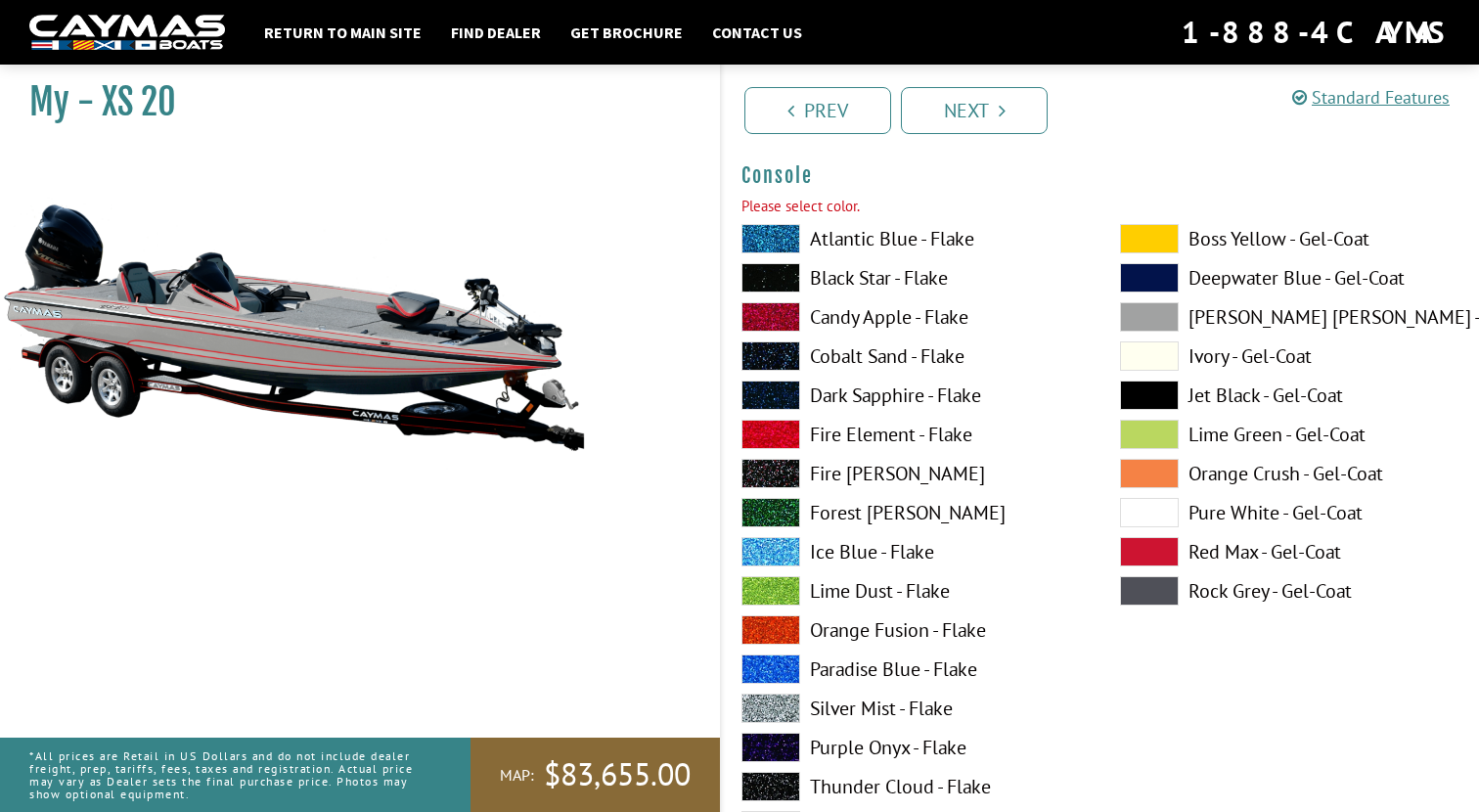
click at [1152, 307] on span at bounding box center [1149, 317] width 59 height 29
click at [1005, 136] on div "Prev Next" at bounding box center [1100, 109] width 759 height 89
click at [988, 109] on link "Next" at bounding box center [974, 110] width 147 height 47
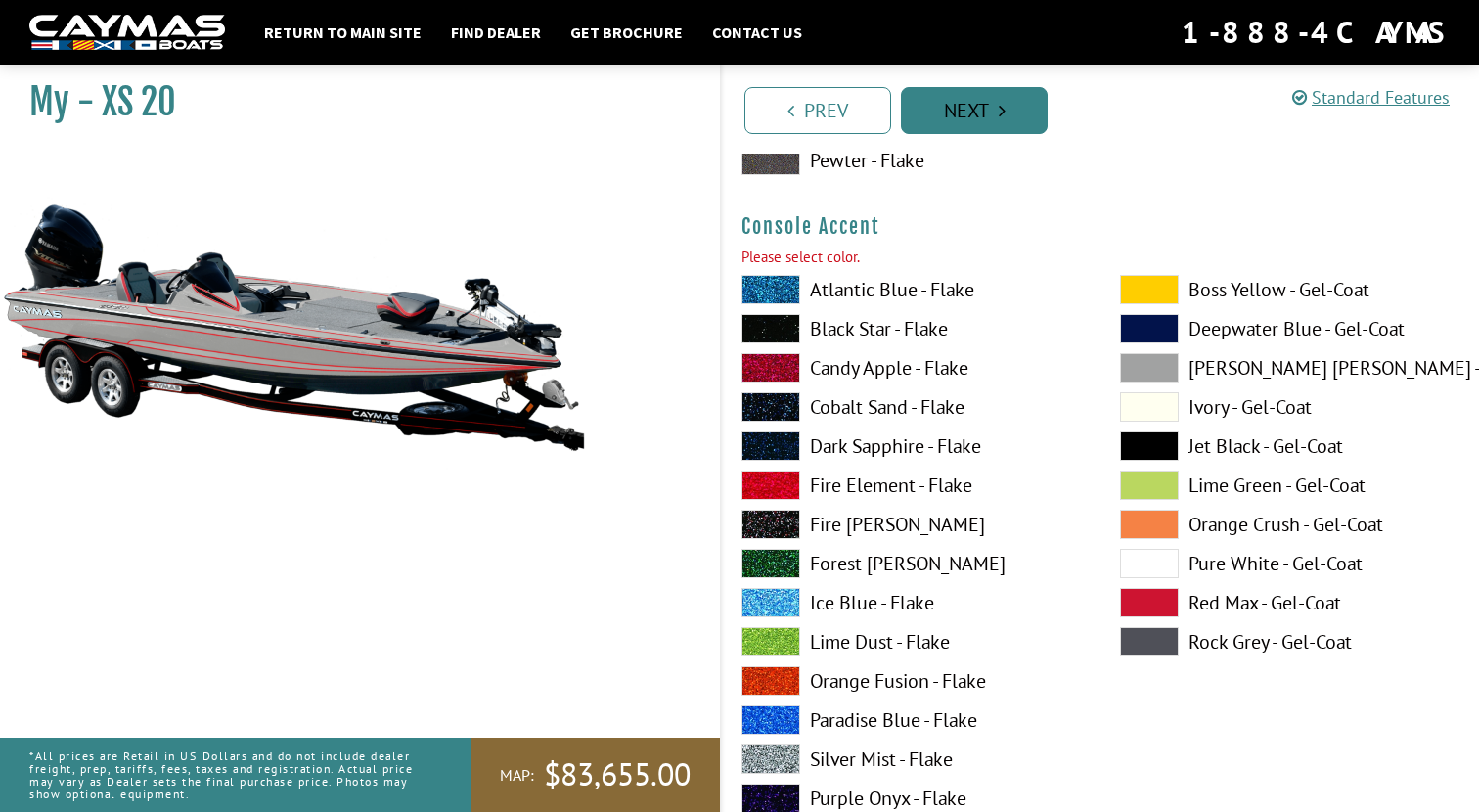
scroll to position [5117, 0]
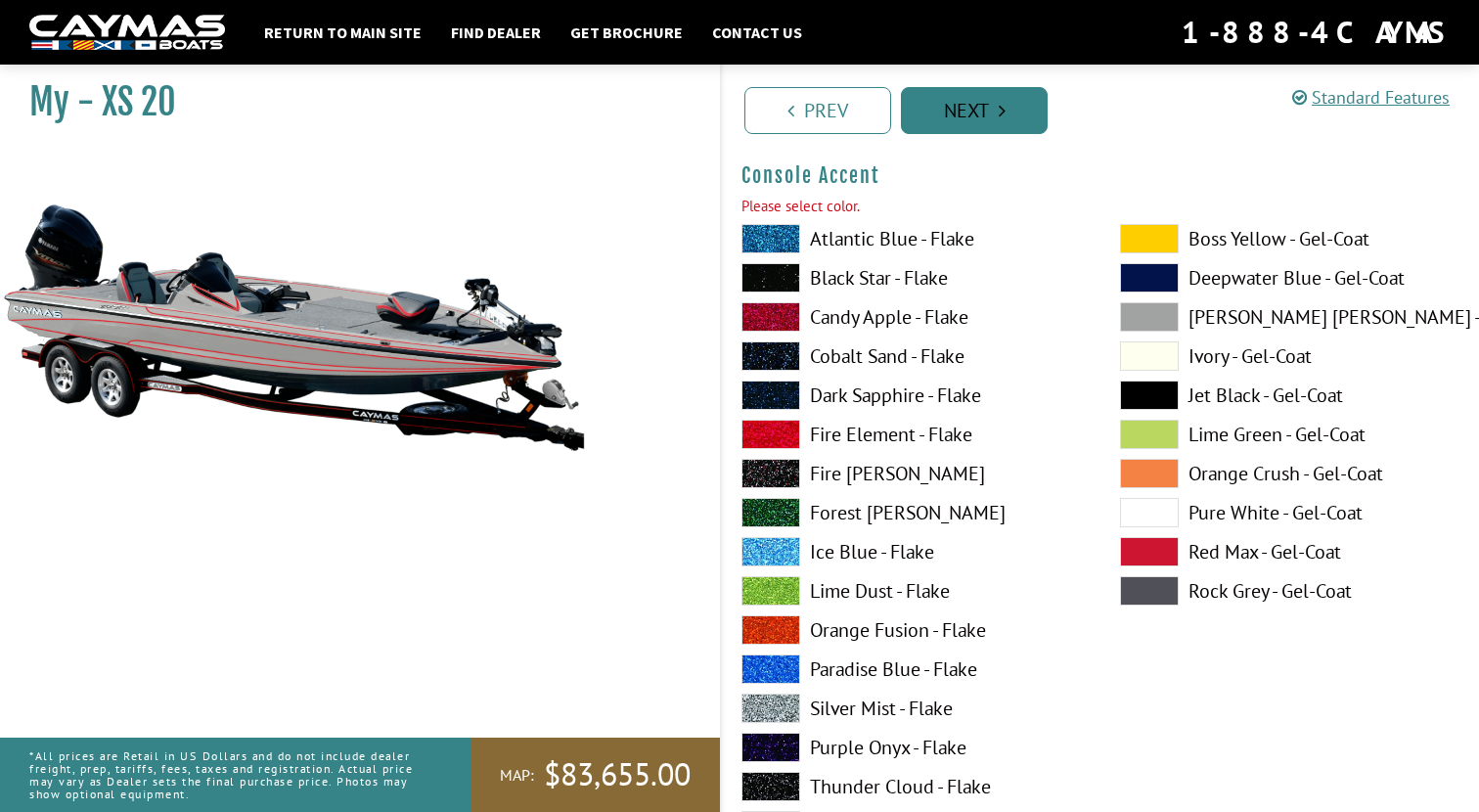
click at [988, 109] on link "Next" at bounding box center [974, 110] width 147 height 47
click at [1164, 313] on span at bounding box center [1149, 317] width 59 height 29
click at [1007, 120] on link "Next" at bounding box center [974, 110] width 147 height 47
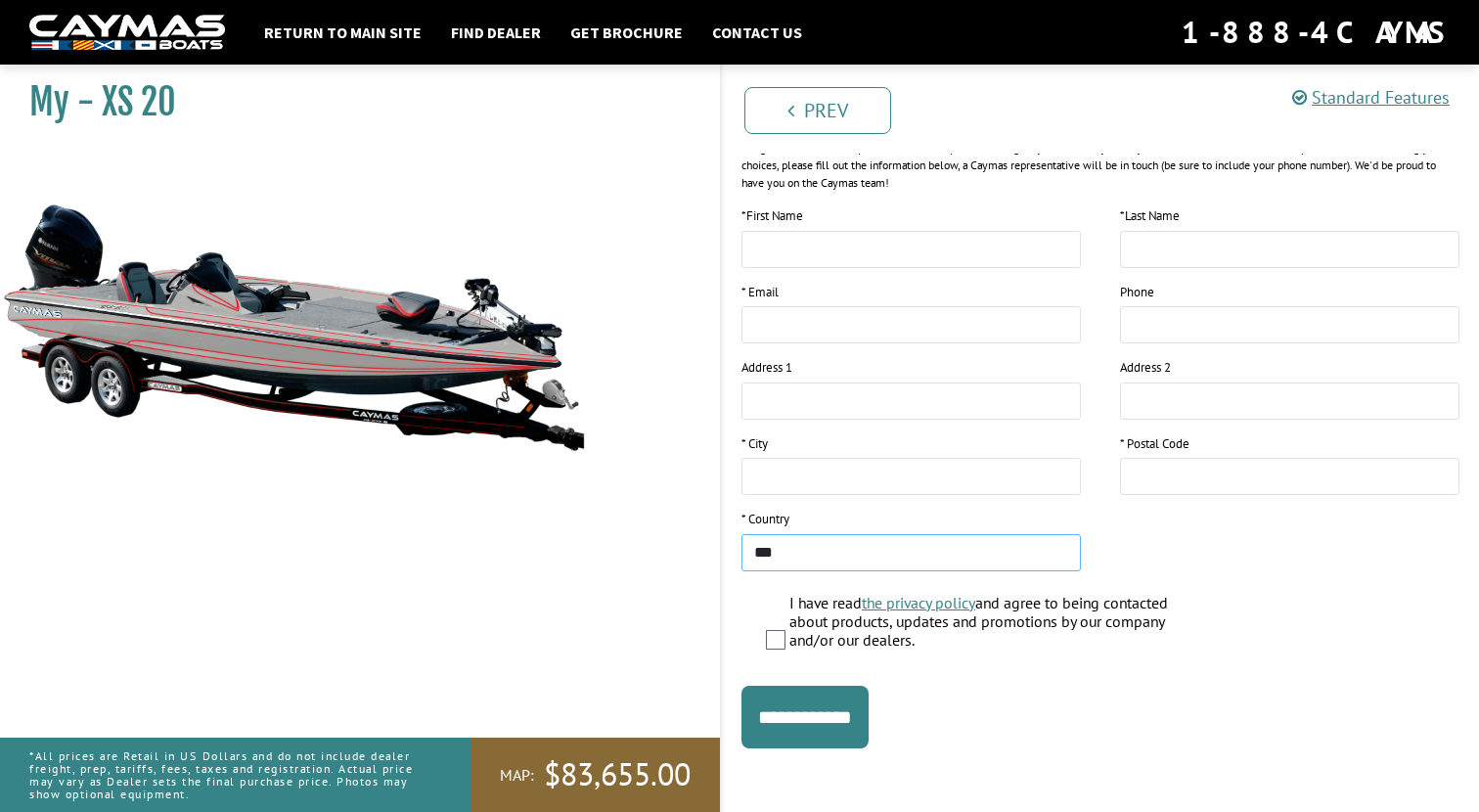
scroll to position [271, 0]
